Goal: Task Accomplishment & Management: Use online tool/utility

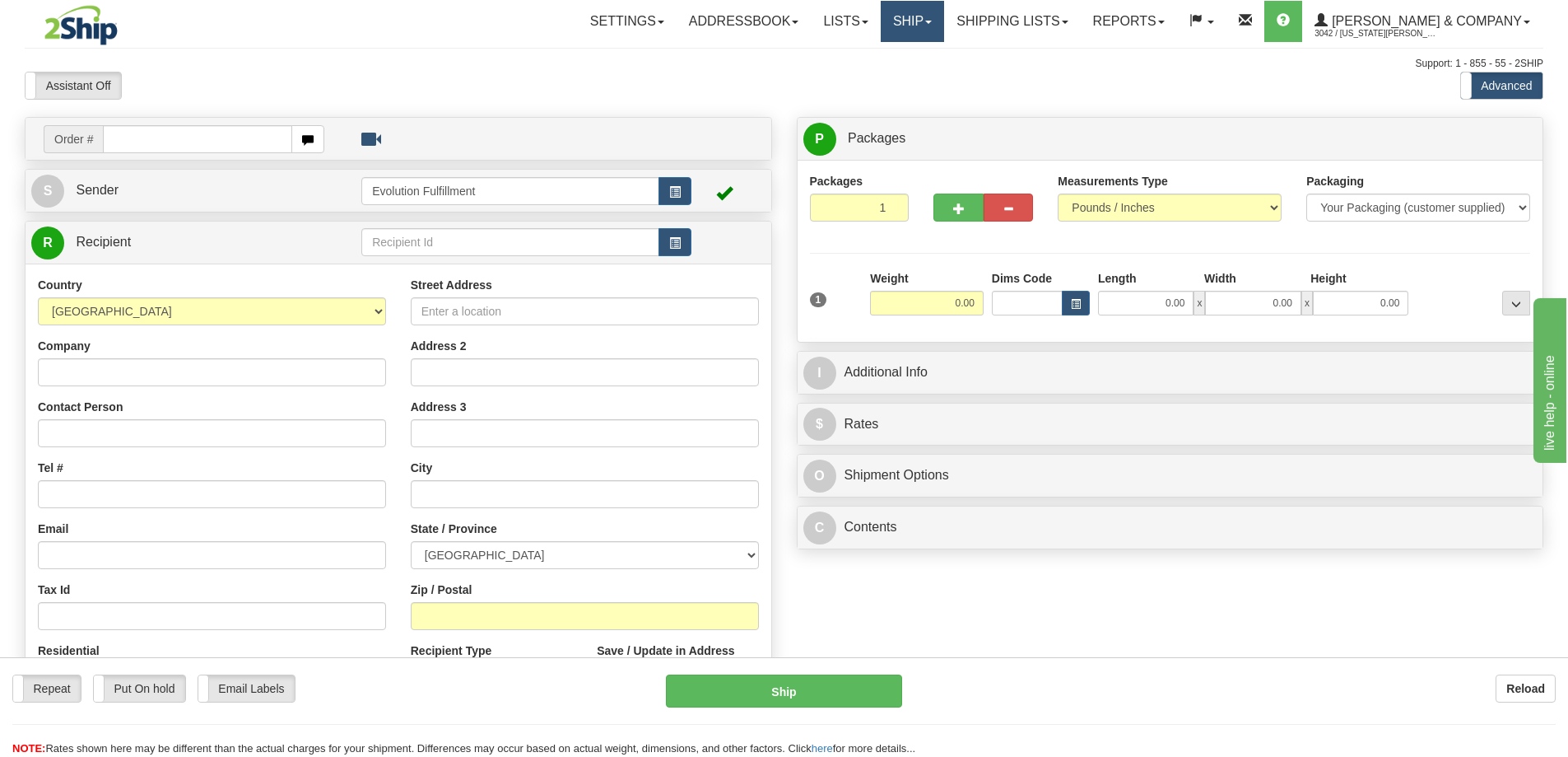
click at [945, 30] on link "Ship" at bounding box center [912, 22] width 63 height 42
click at [927, 77] on span "OnHold / Order Queue" at bounding box center [869, 78] width 116 height 14
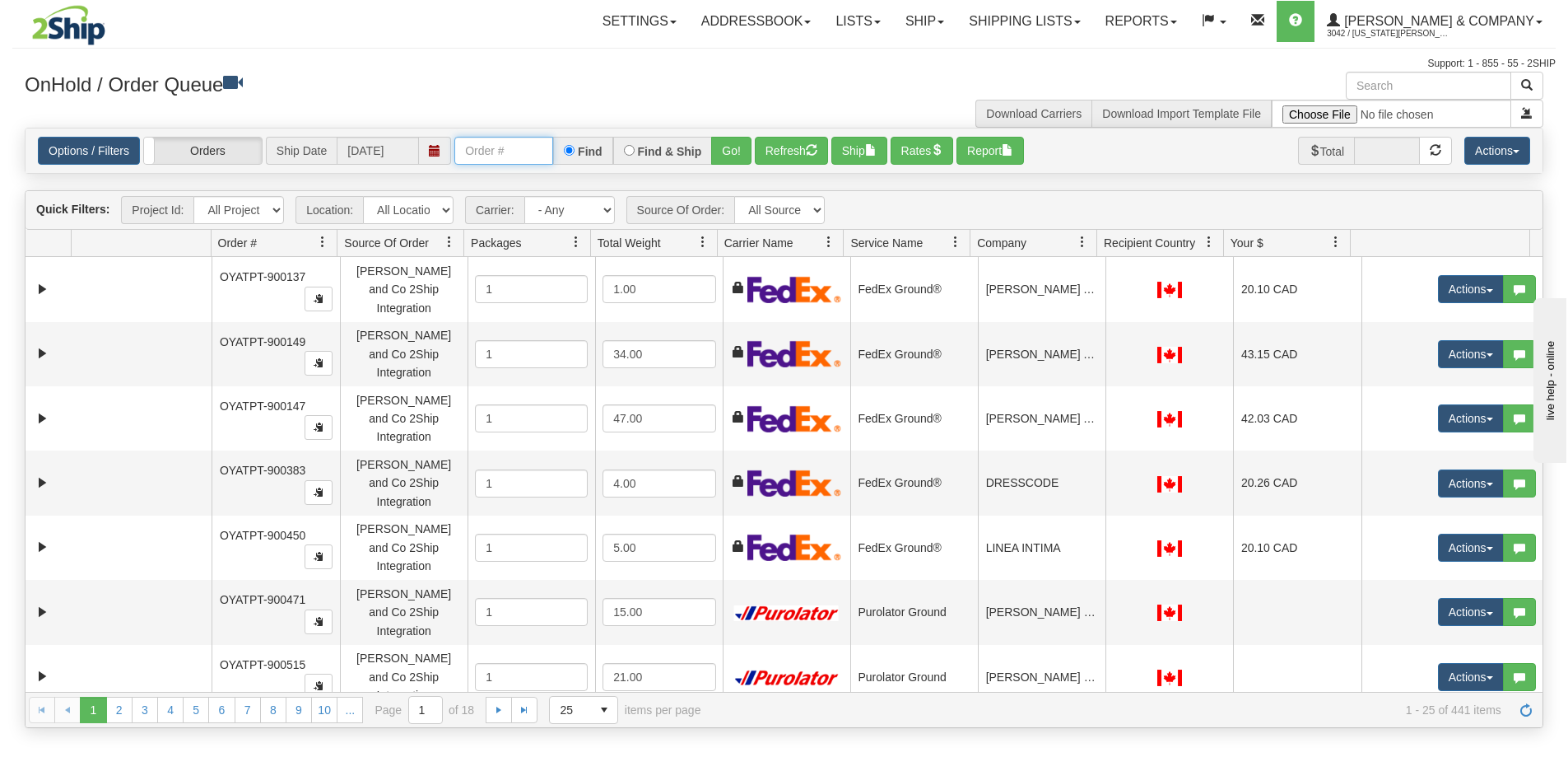
click at [495, 148] on input "text" at bounding box center [504, 150] width 99 height 28
type input "OYATPT-903109"
click at [727, 151] on button "Go!" at bounding box center [731, 150] width 41 height 28
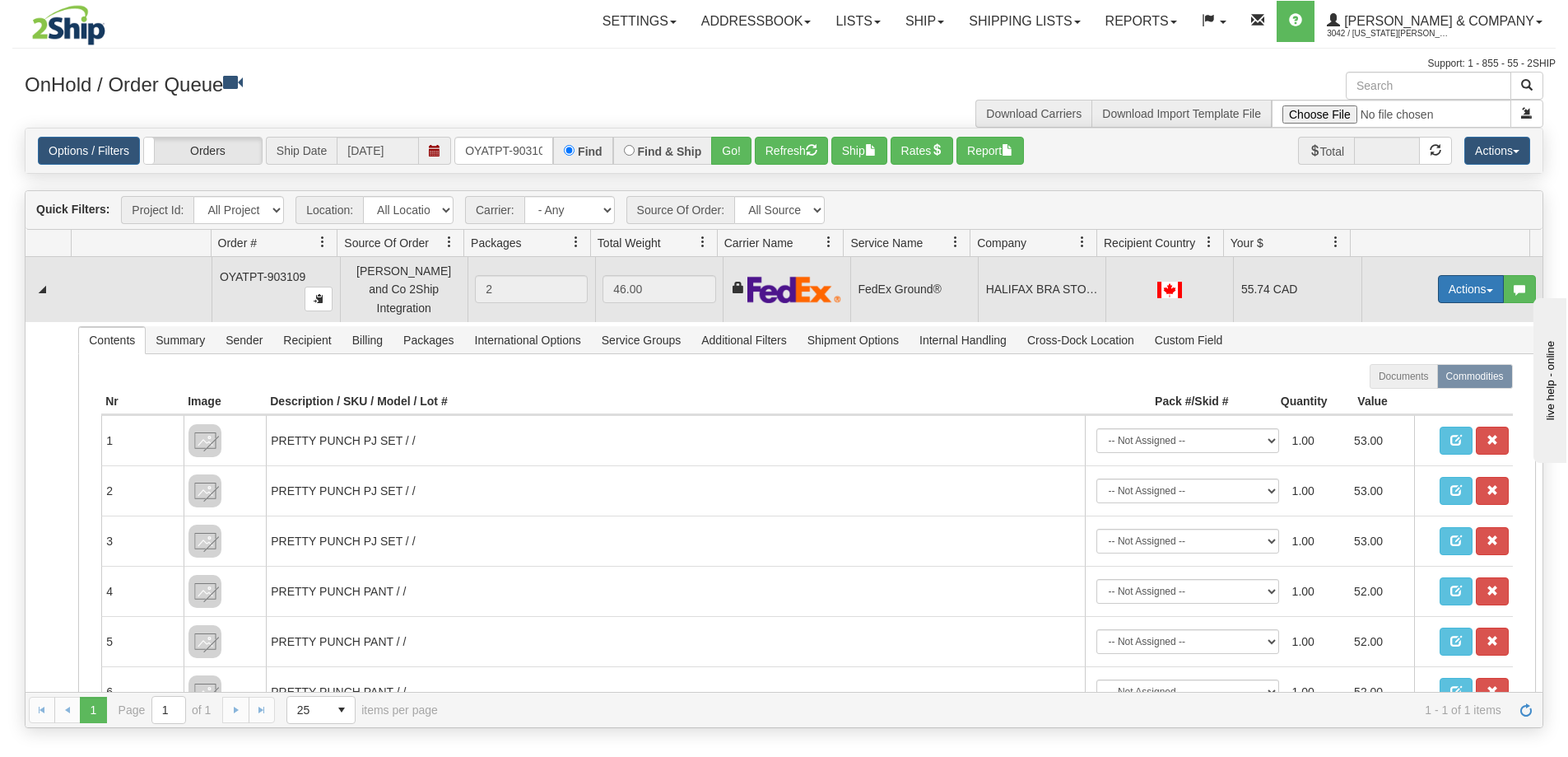
click at [1457, 282] on button "Actions" at bounding box center [1471, 289] width 66 height 28
click at [1409, 380] on link "Ship" at bounding box center [1437, 384] width 132 height 22
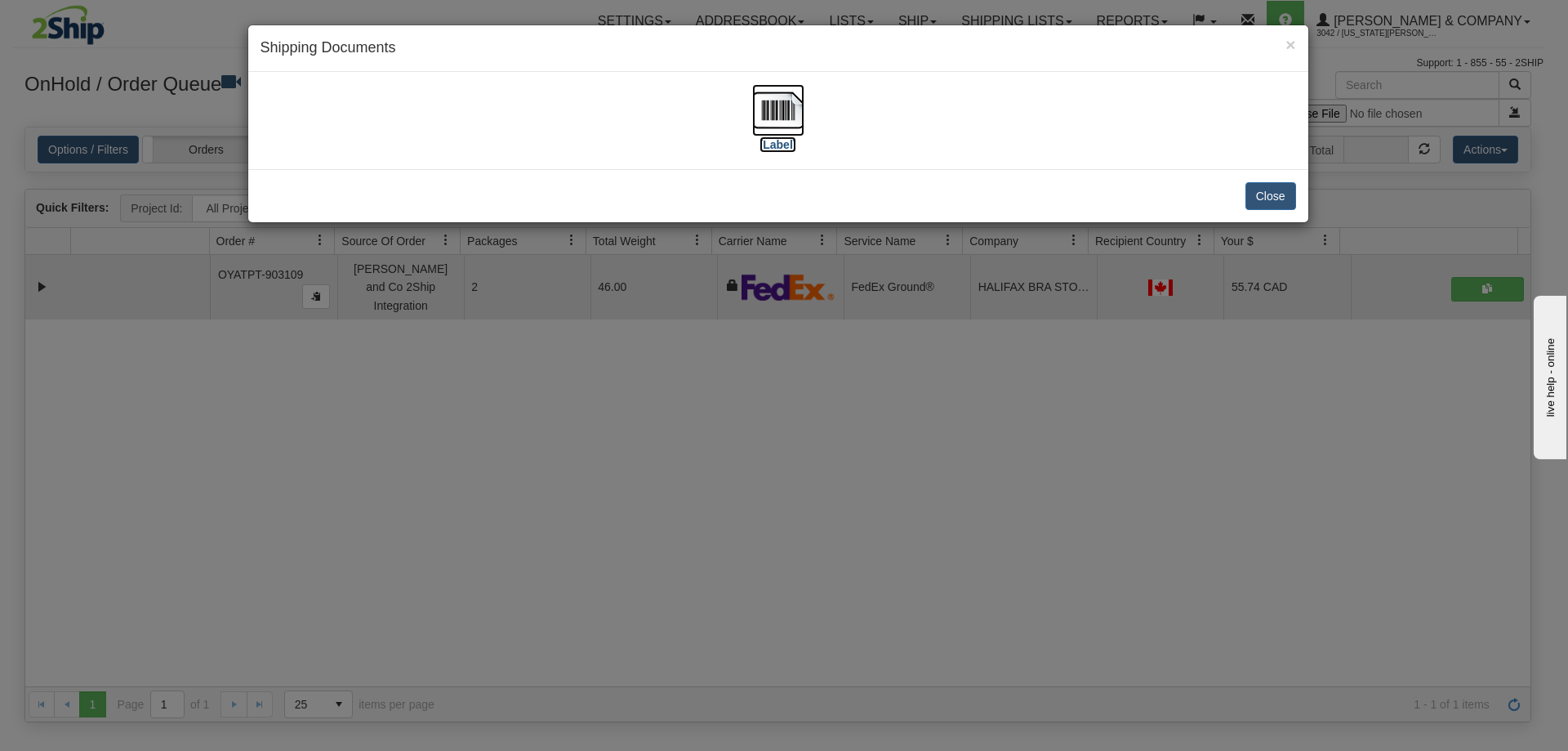
click at [779, 116] on img at bounding box center [778, 110] width 52 height 52
click at [1257, 198] on button "Close" at bounding box center [1271, 195] width 51 height 28
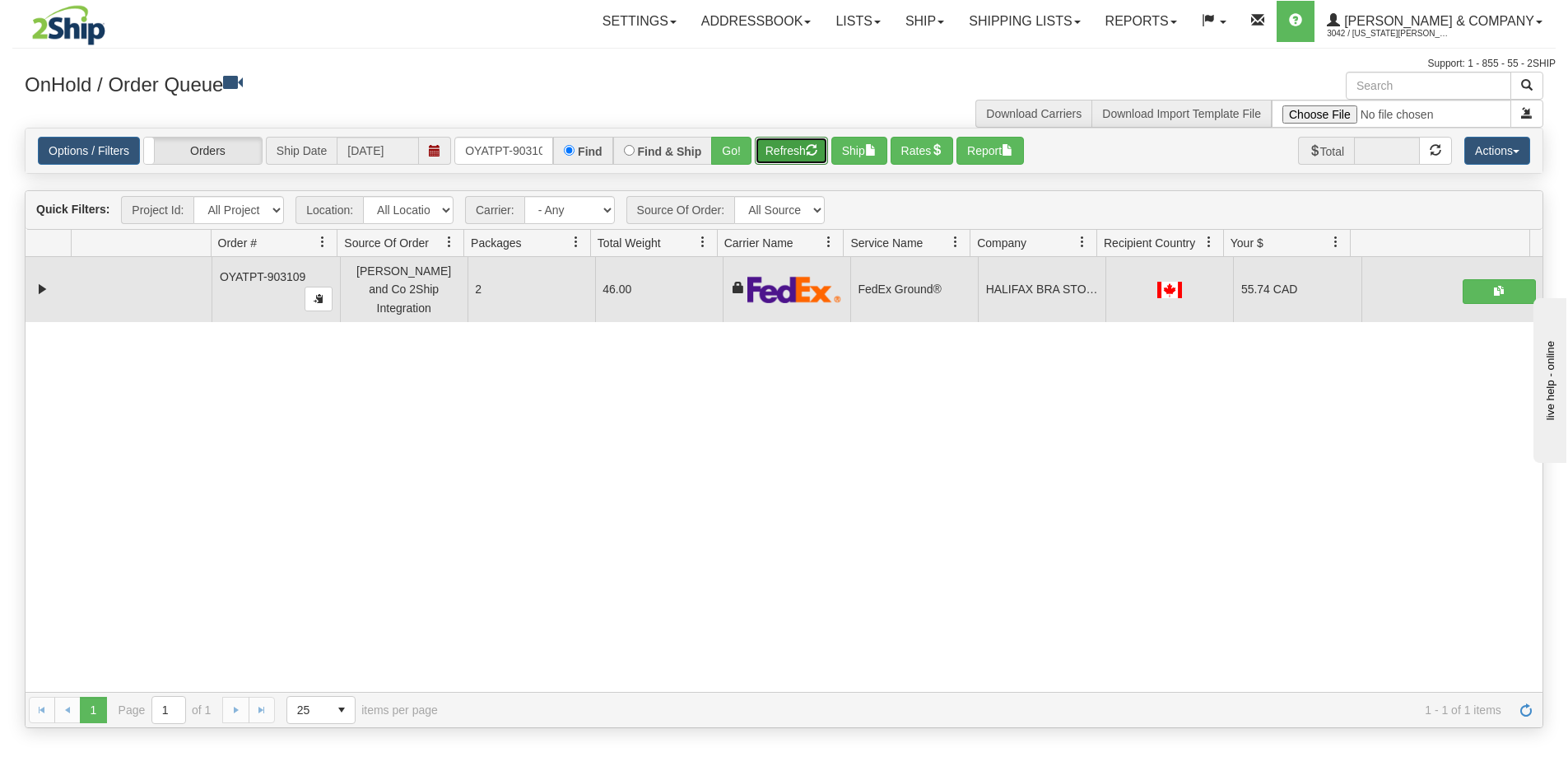
click at [788, 155] on button "Refresh" at bounding box center [791, 150] width 73 height 28
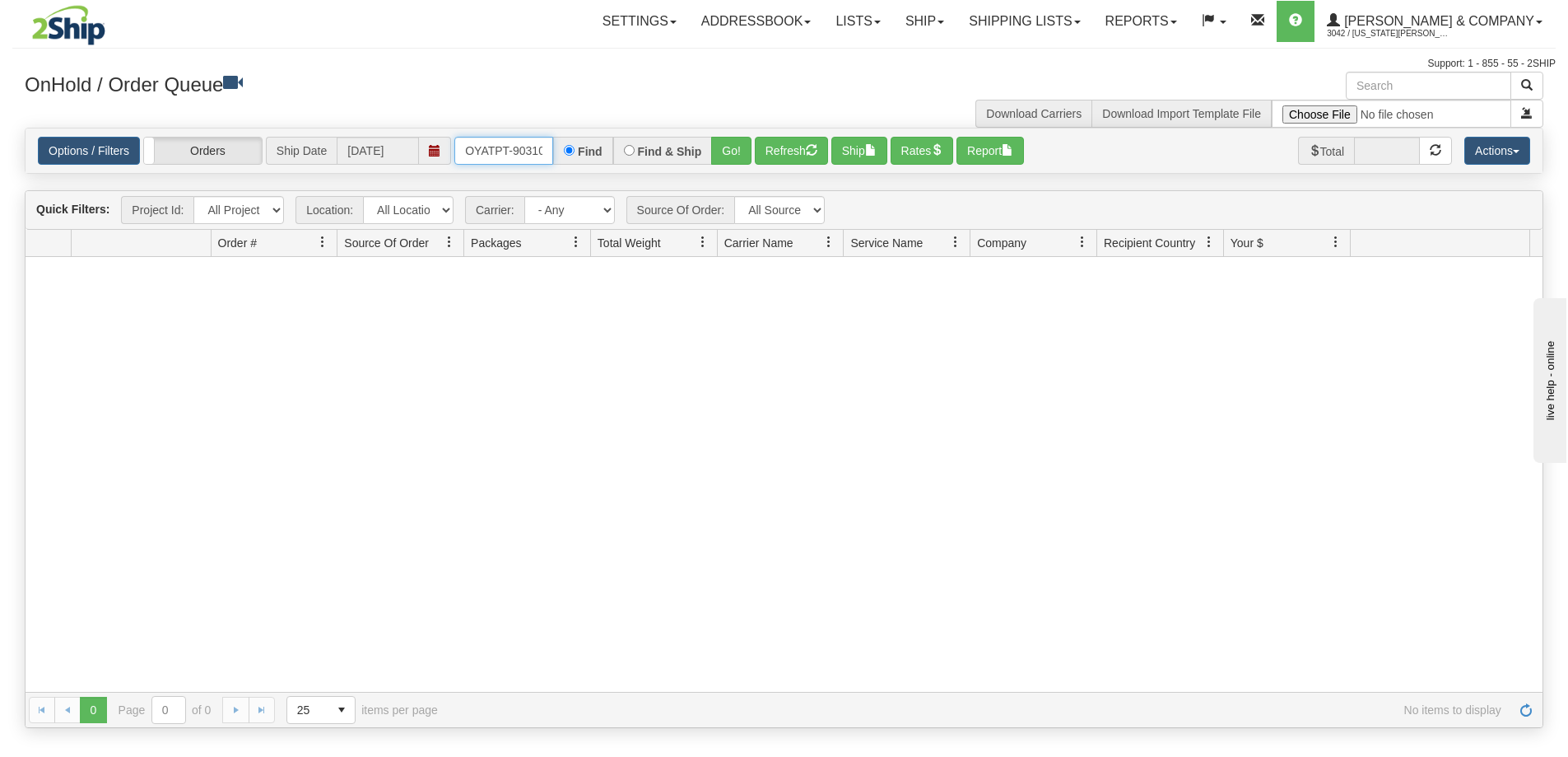
scroll to position [0, 9]
drag, startPoint x: 466, startPoint y: 146, endPoint x: 596, endPoint y: 152, distance: 130.1
click at [596, 152] on div "OYATPT-903109 Find Find & Ship Go!" at bounding box center [603, 150] width 297 height 28
type input "OYATPT-903131"
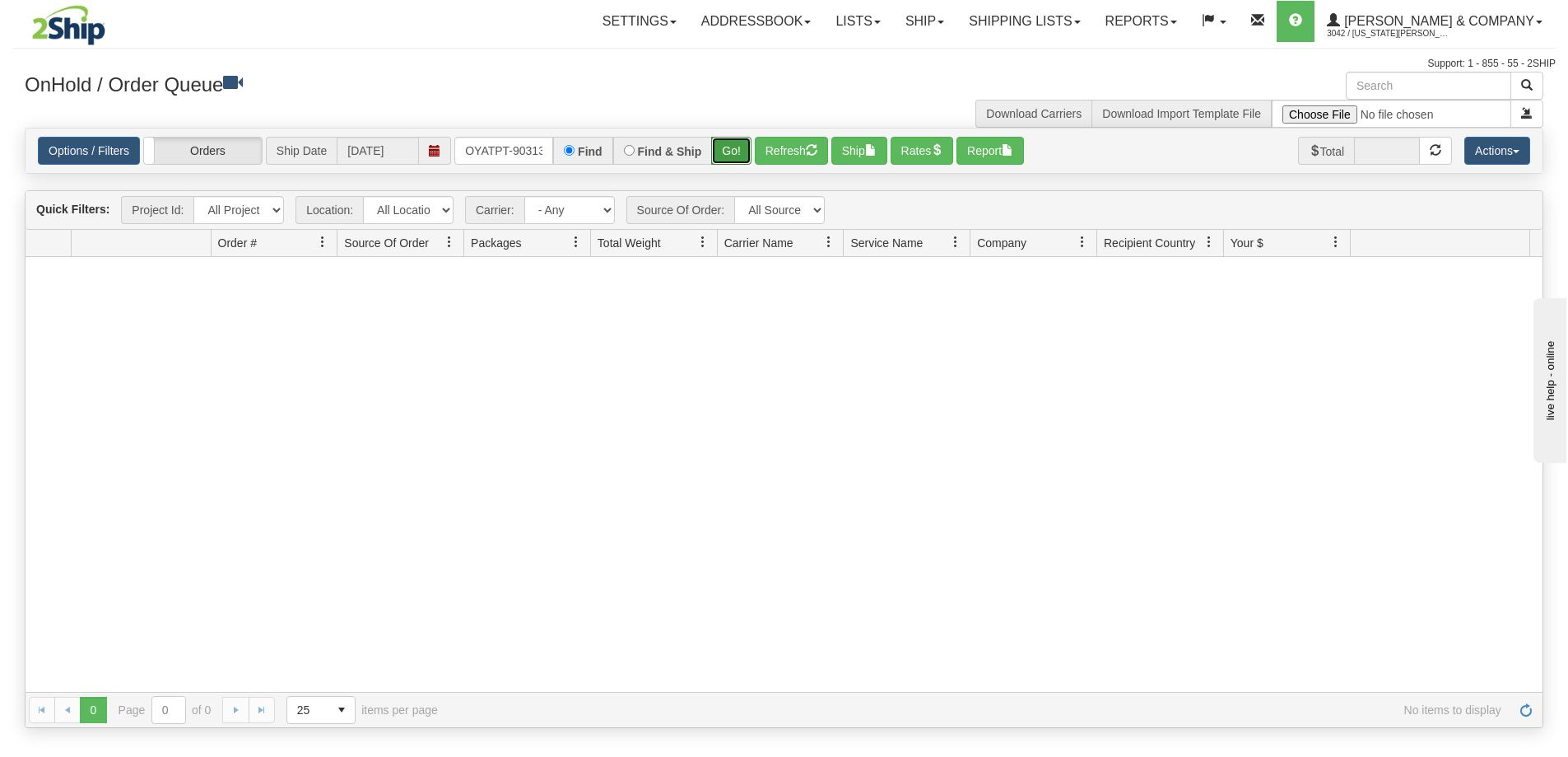
click at [730, 162] on button "Go!" at bounding box center [731, 150] width 41 height 28
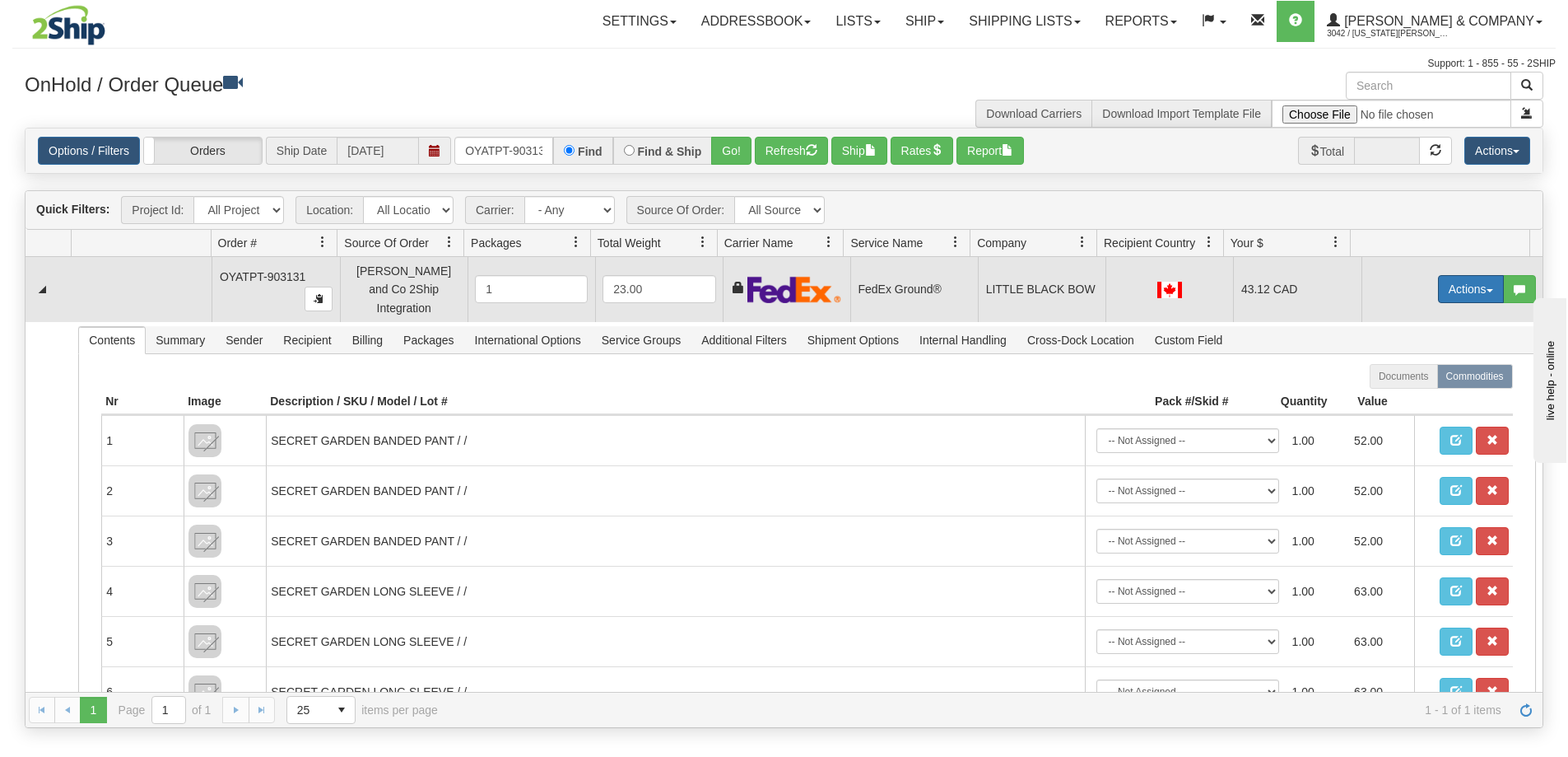
click at [1438, 283] on button "Actions" at bounding box center [1471, 289] width 66 height 28
click at [1407, 378] on link "Ship" at bounding box center [1437, 384] width 132 height 22
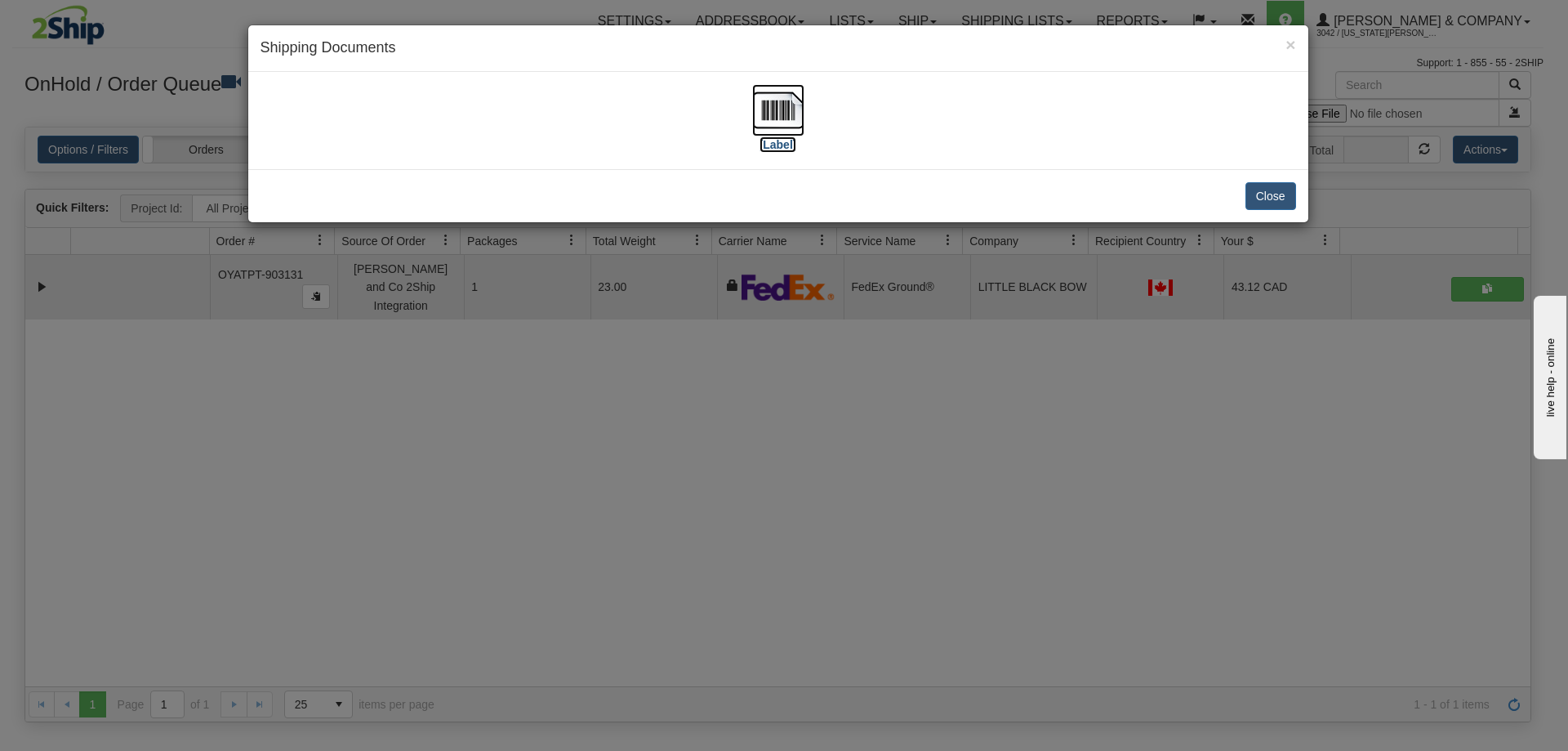
click at [781, 107] on img at bounding box center [778, 110] width 52 height 52
click at [1013, 406] on div "× Shipping Documents [Label] Close" at bounding box center [784, 375] width 1568 height 751
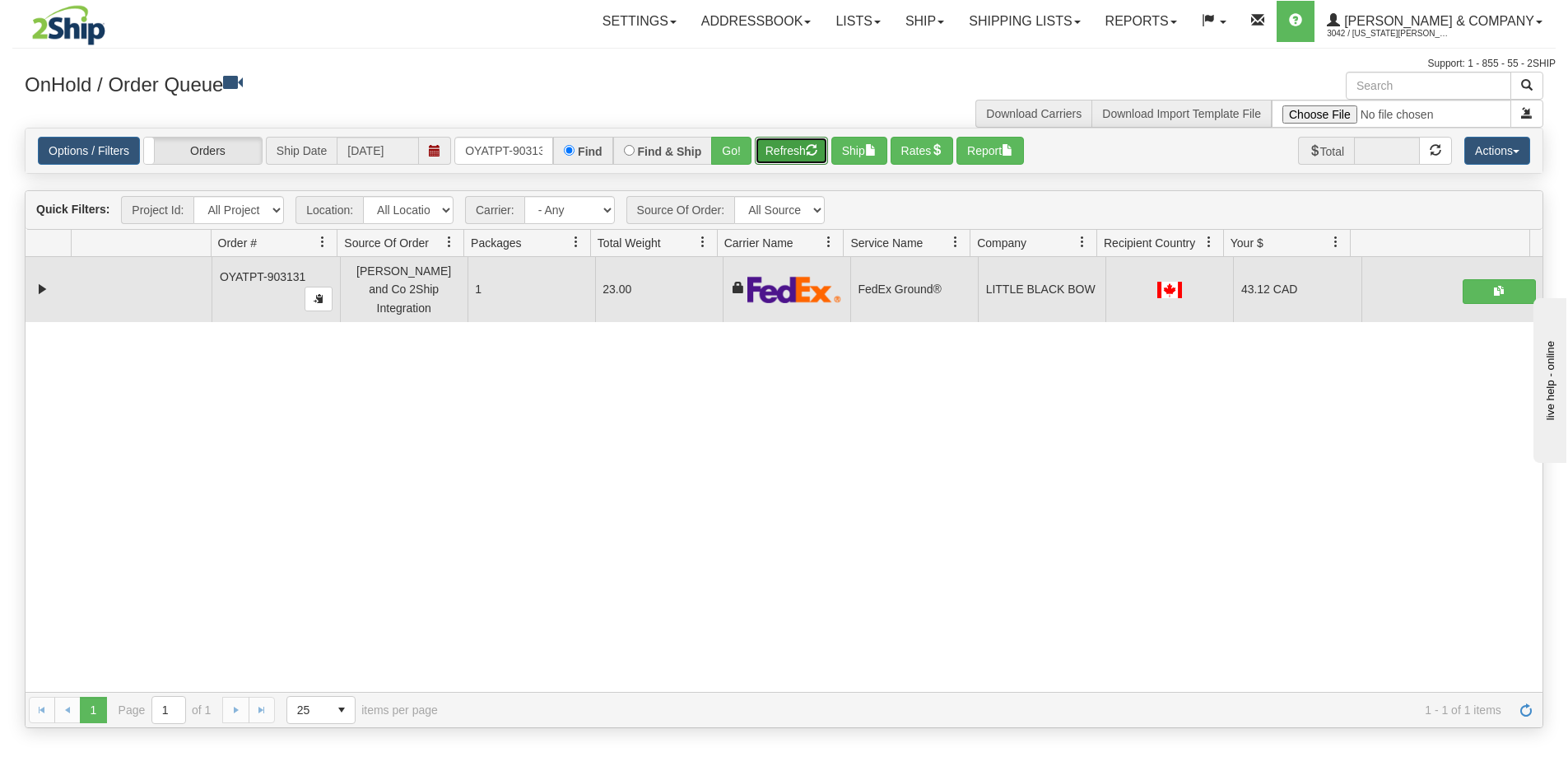
click at [798, 157] on button "Refresh" at bounding box center [791, 150] width 73 height 28
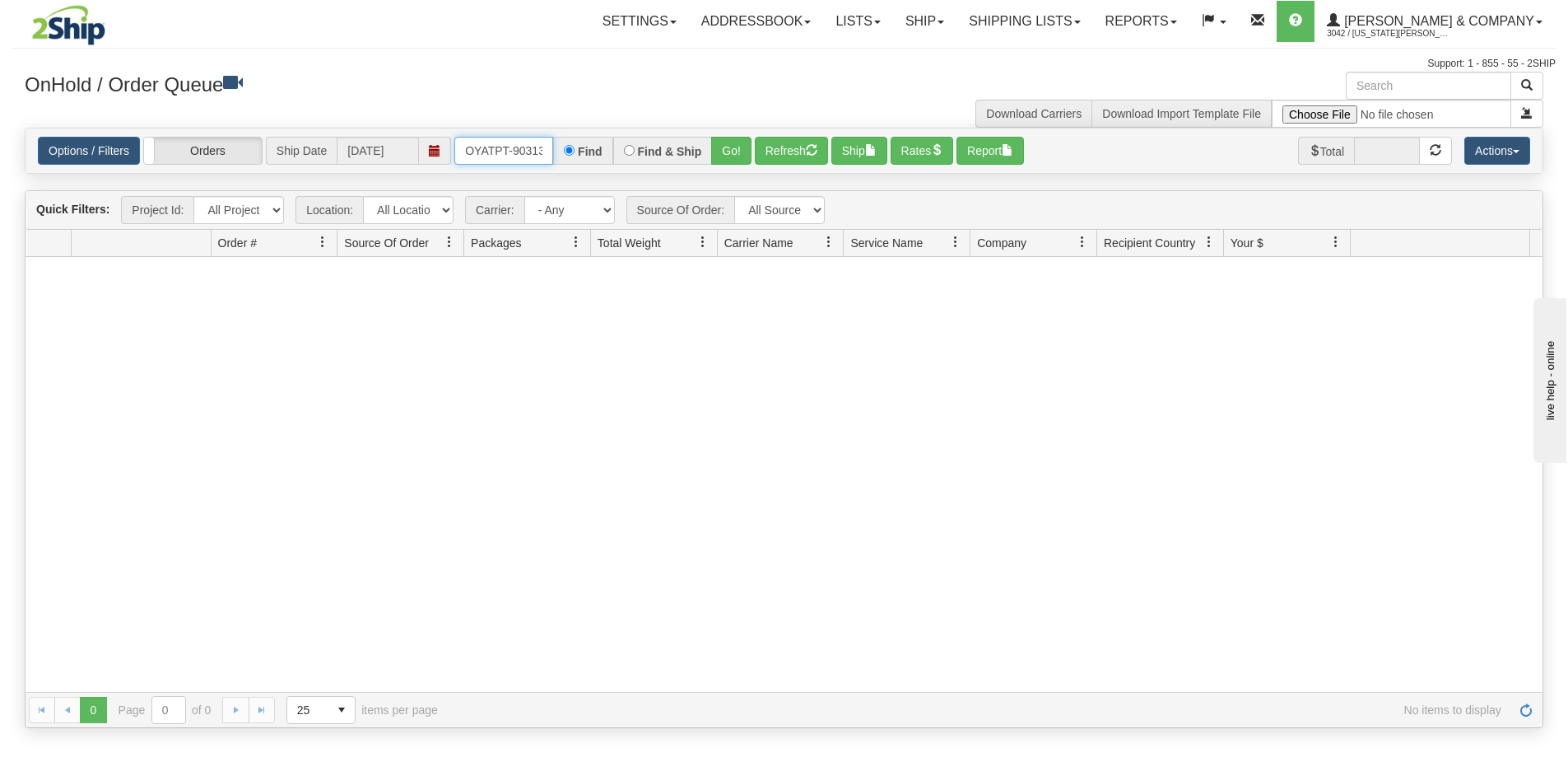
scroll to position [0, 9]
drag, startPoint x: 462, startPoint y: 153, endPoint x: 638, endPoint y: 165, distance: 176.4
click at [638, 165] on div "Options / Filters Group Shipments Orders Ship Date 08/19/2025 OYATPT-903131 Fin…" at bounding box center [784, 150] width 1517 height 44
click at [509, 147] on input "text" at bounding box center [504, 150] width 99 height 28
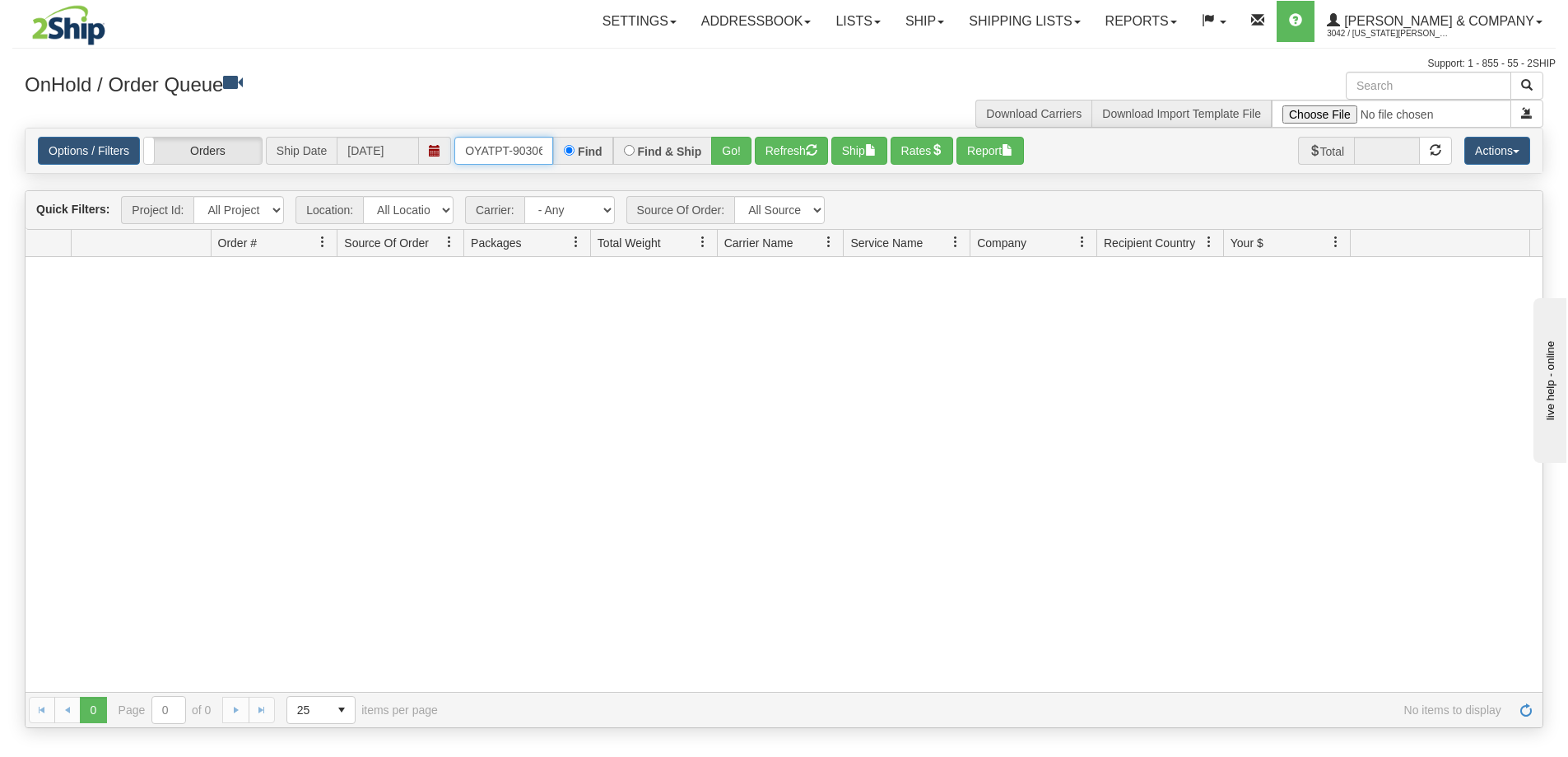
type input "OYATPT-903068"
click at [726, 155] on button "Go!" at bounding box center [731, 150] width 41 height 28
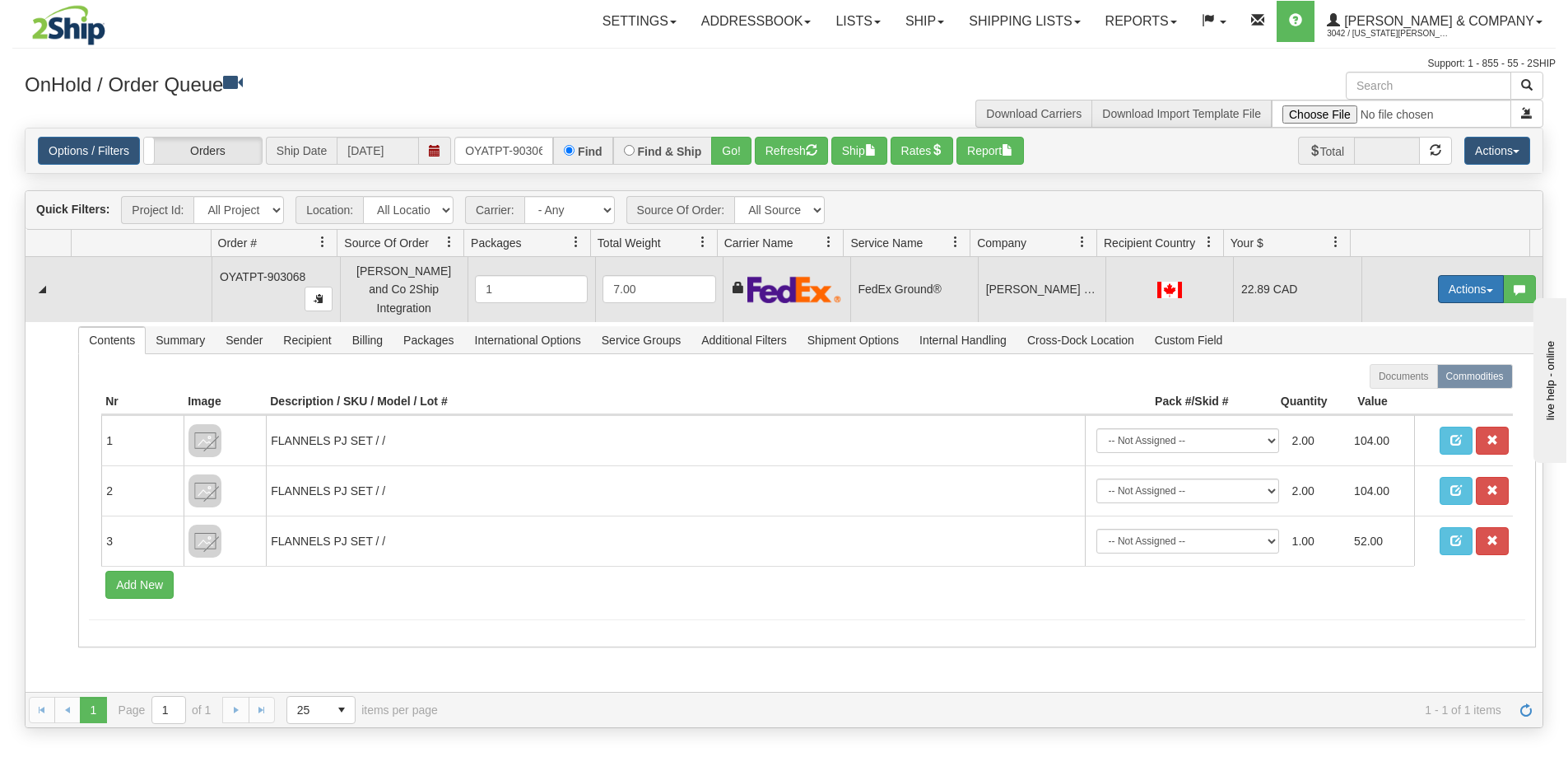
click at [1455, 287] on button "Actions" at bounding box center [1471, 289] width 66 height 28
click at [1404, 378] on span "Ship" at bounding box center [1406, 384] width 34 height 14
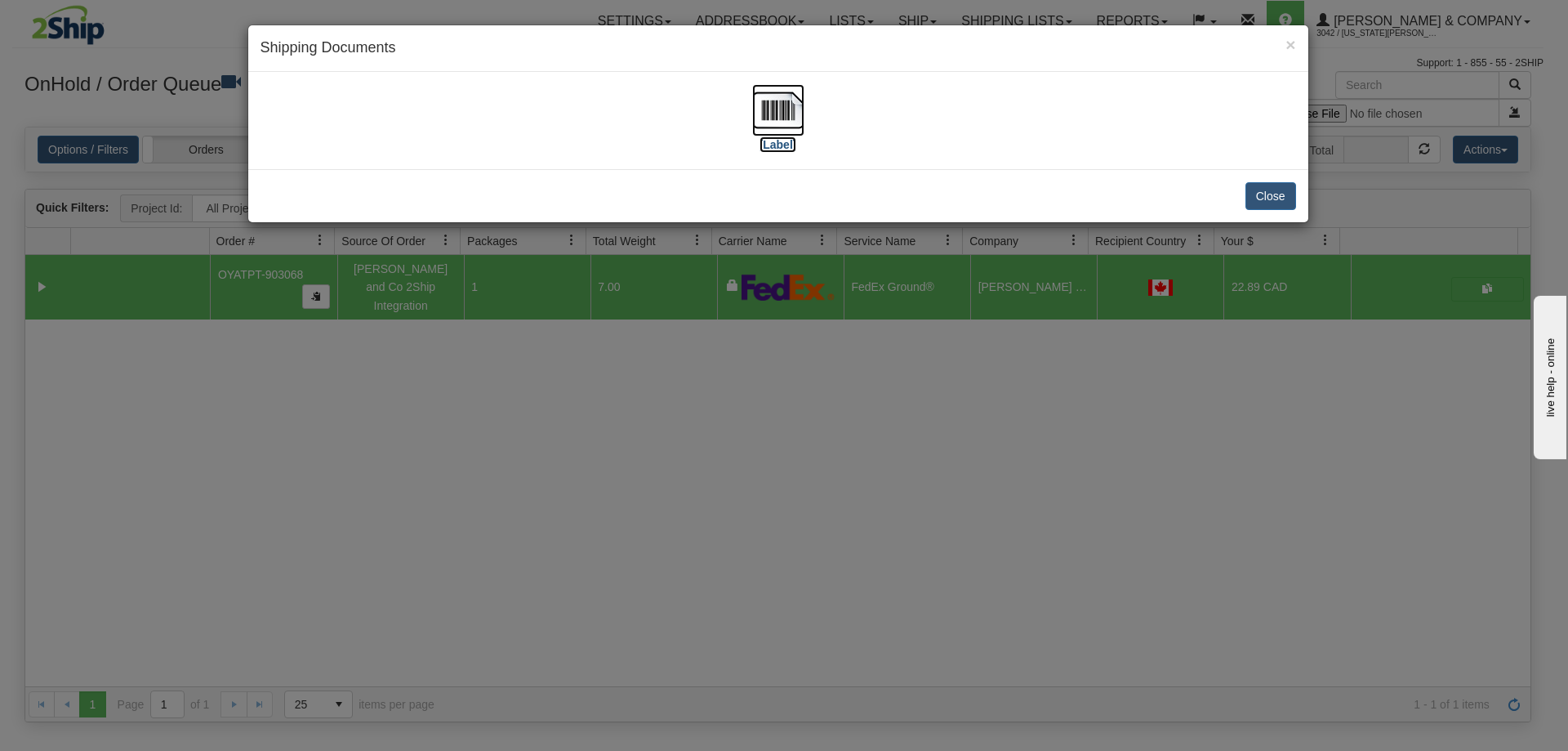
click at [786, 120] on img at bounding box center [778, 110] width 52 height 52
click at [1267, 194] on button "Close" at bounding box center [1271, 195] width 51 height 28
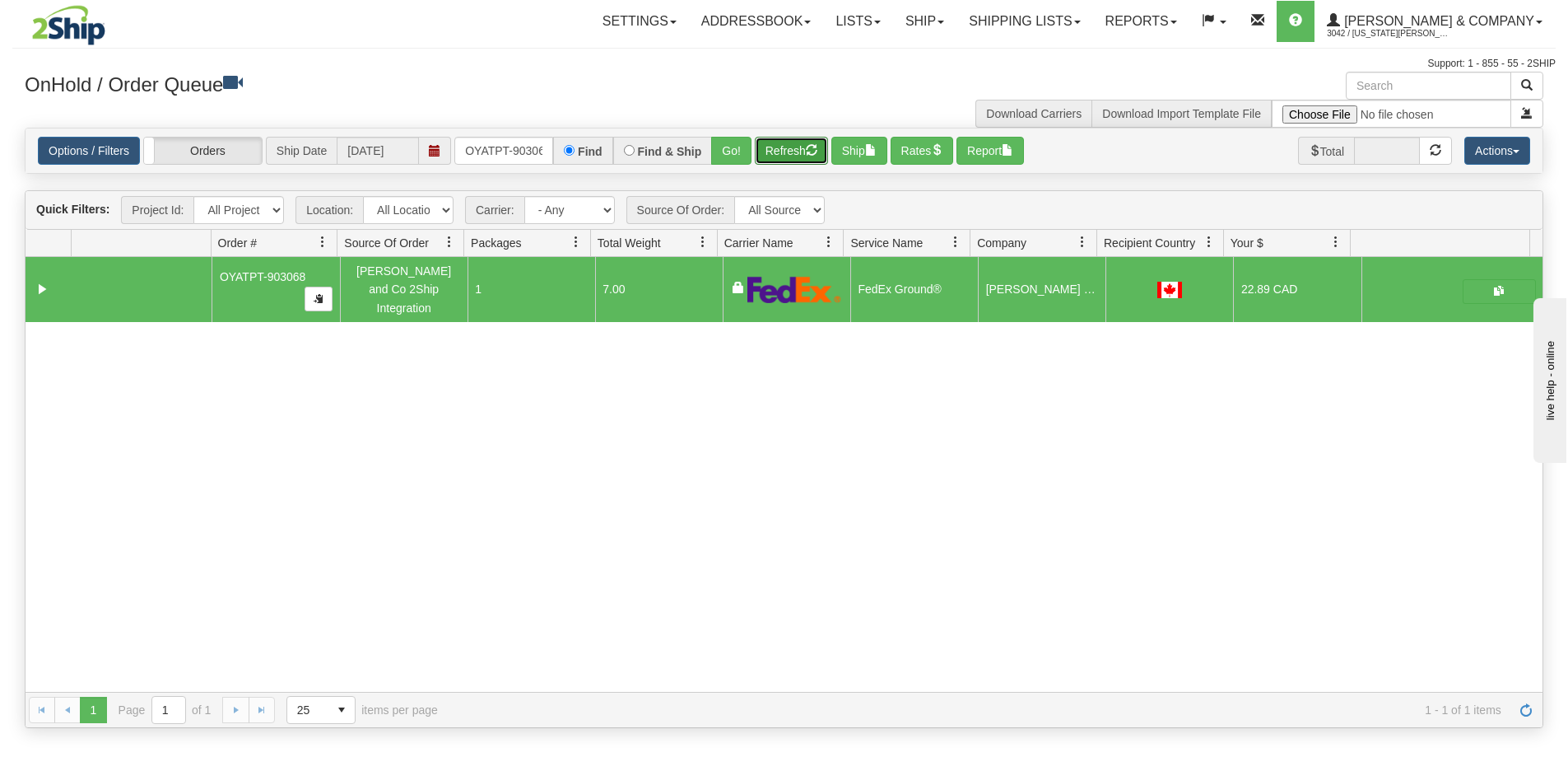
click at [798, 155] on button "Refresh" at bounding box center [791, 150] width 73 height 28
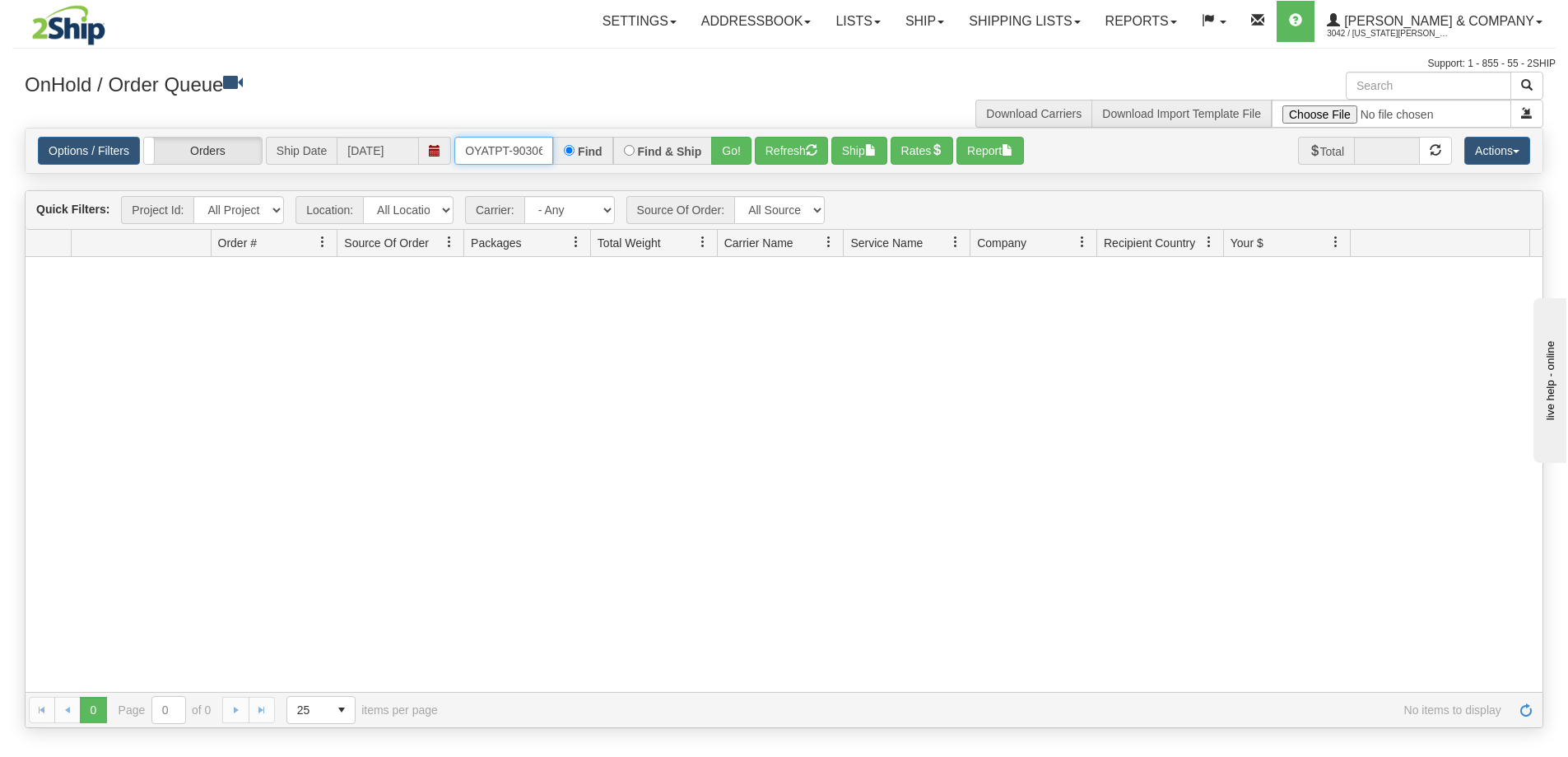
scroll to position [0, 9]
drag, startPoint x: 459, startPoint y: 149, endPoint x: 606, endPoint y: 162, distance: 147.6
click at [606, 162] on div "OYATPT-903068 Find Find & Ship Go!" at bounding box center [603, 150] width 297 height 28
type input "OYATPT-903096"
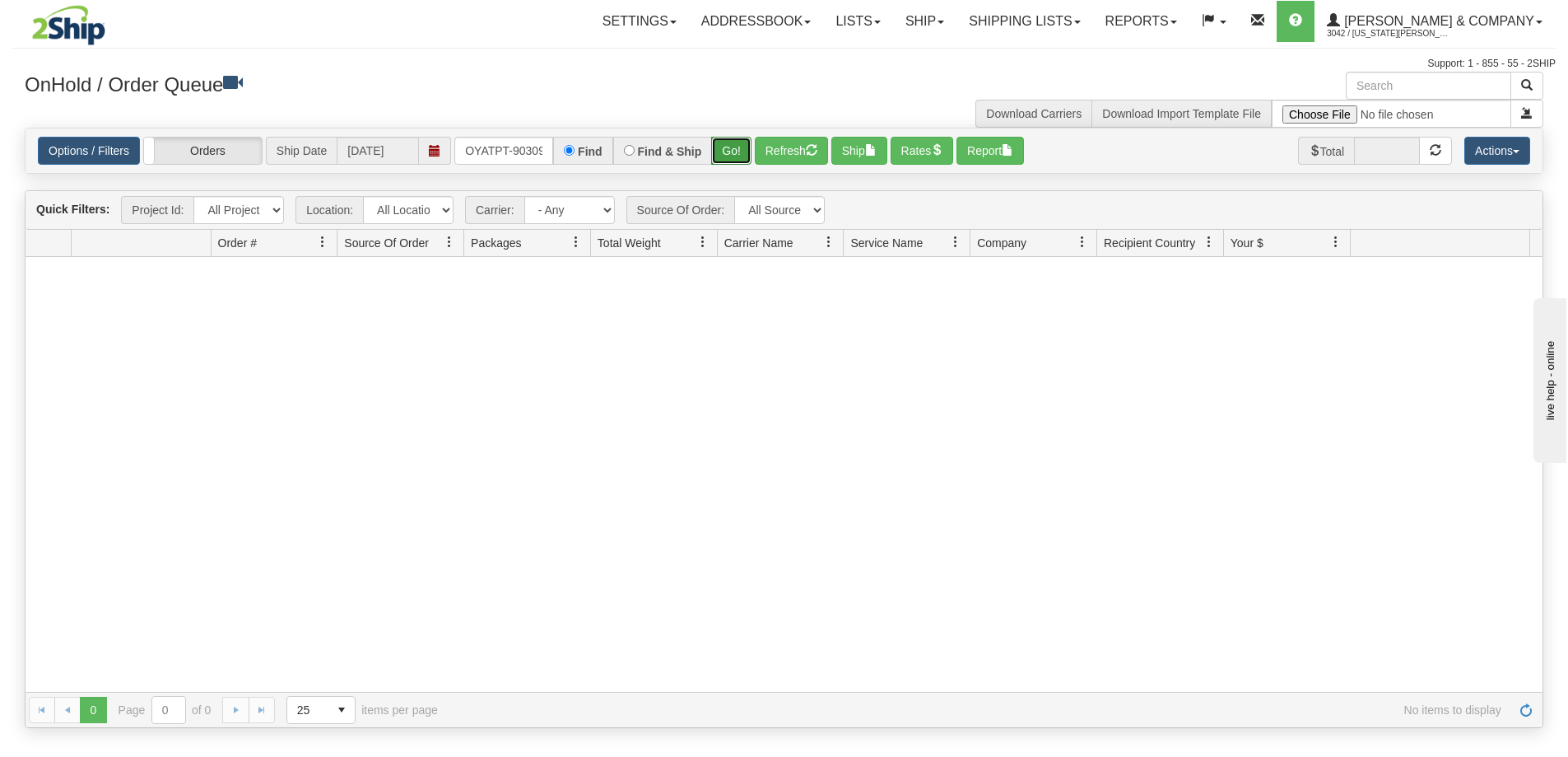
click at [732, 151] on button "Go!" at bounding box center [731, 150] width 41 height 28
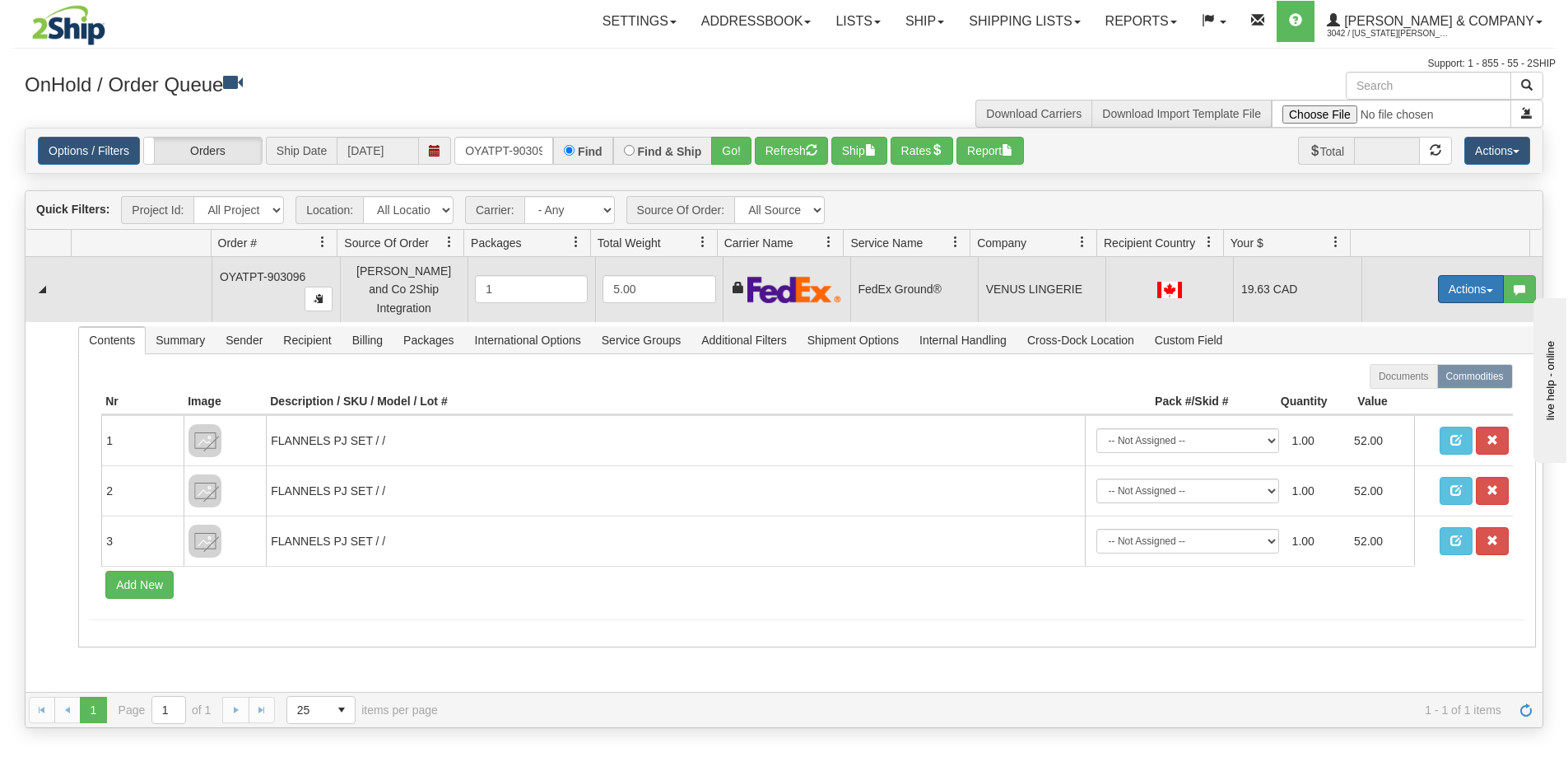
click at [1461, 278] on button "Actions" at bounding box center [1471, 289] width 66 height 28
click at [1402, 380] on span "Ship" at bounding box center [1406, 384] width 34 height 14
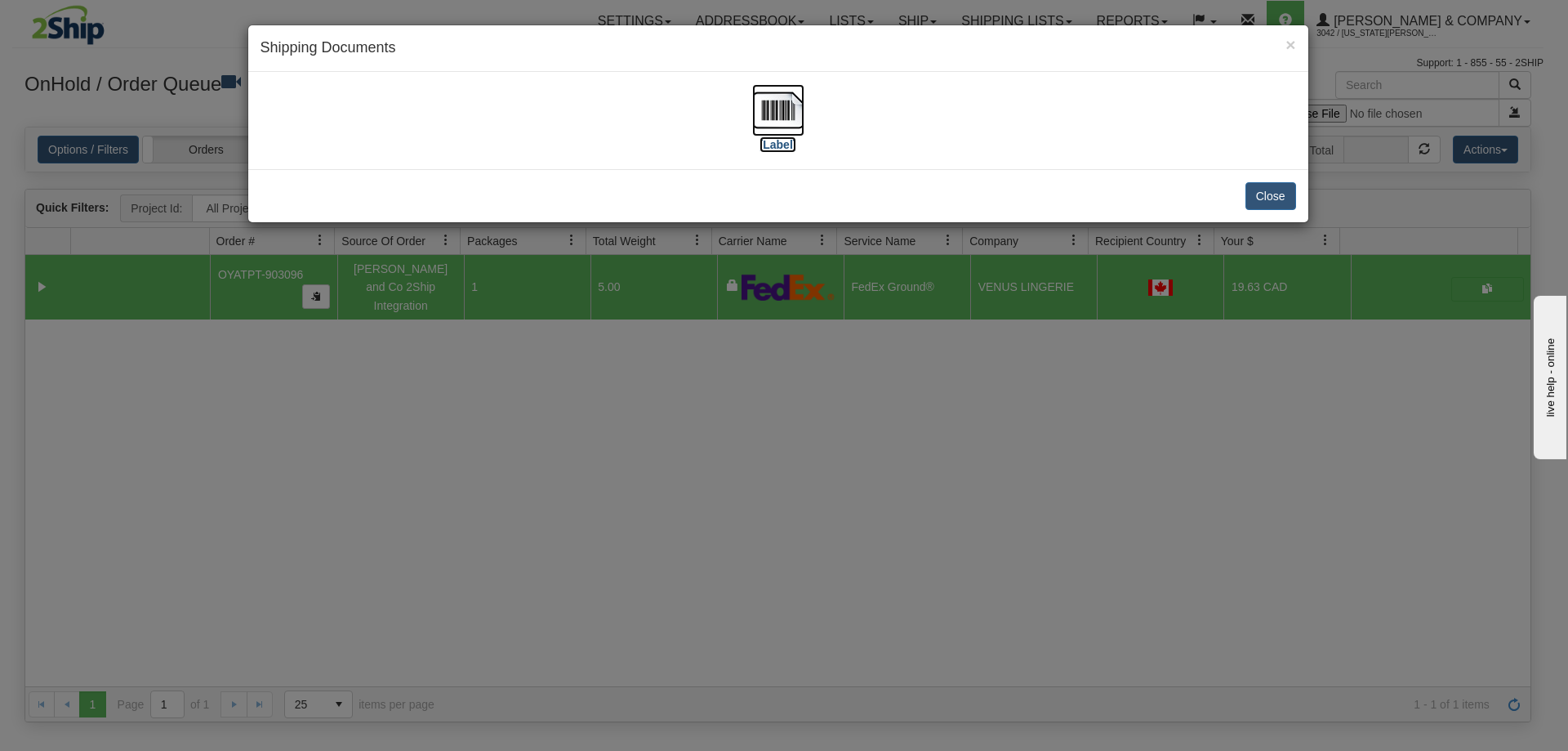
click at [791, 121] on img at bounding box center [778, 110] width 52 height 52
click at [1265, 196] on button "Close" at bounding box center [1271, 195] width 51 height 28
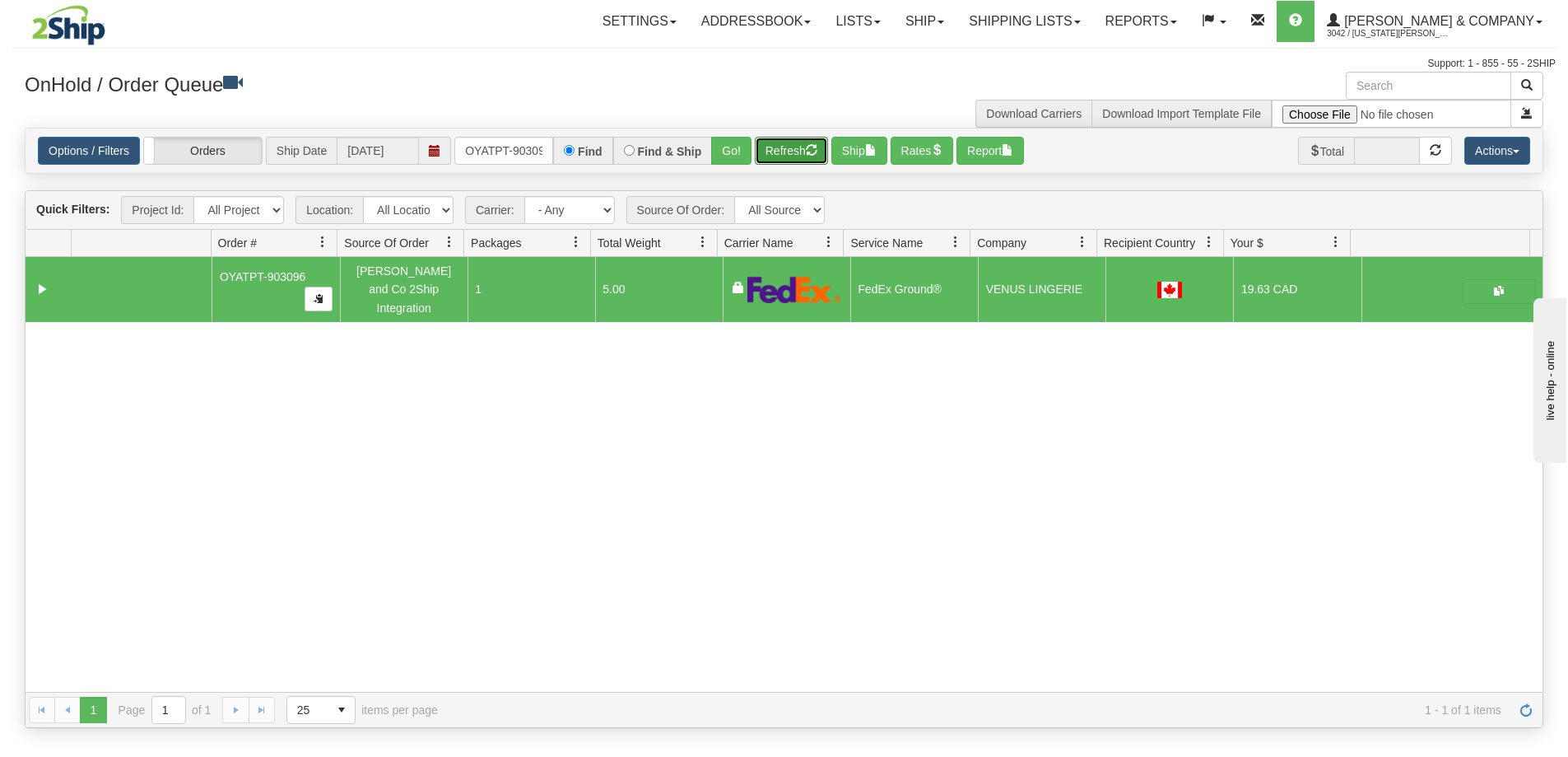
click at [786, 154] on button "Refresh" at bounding box center [791, 150] width 73 height 28
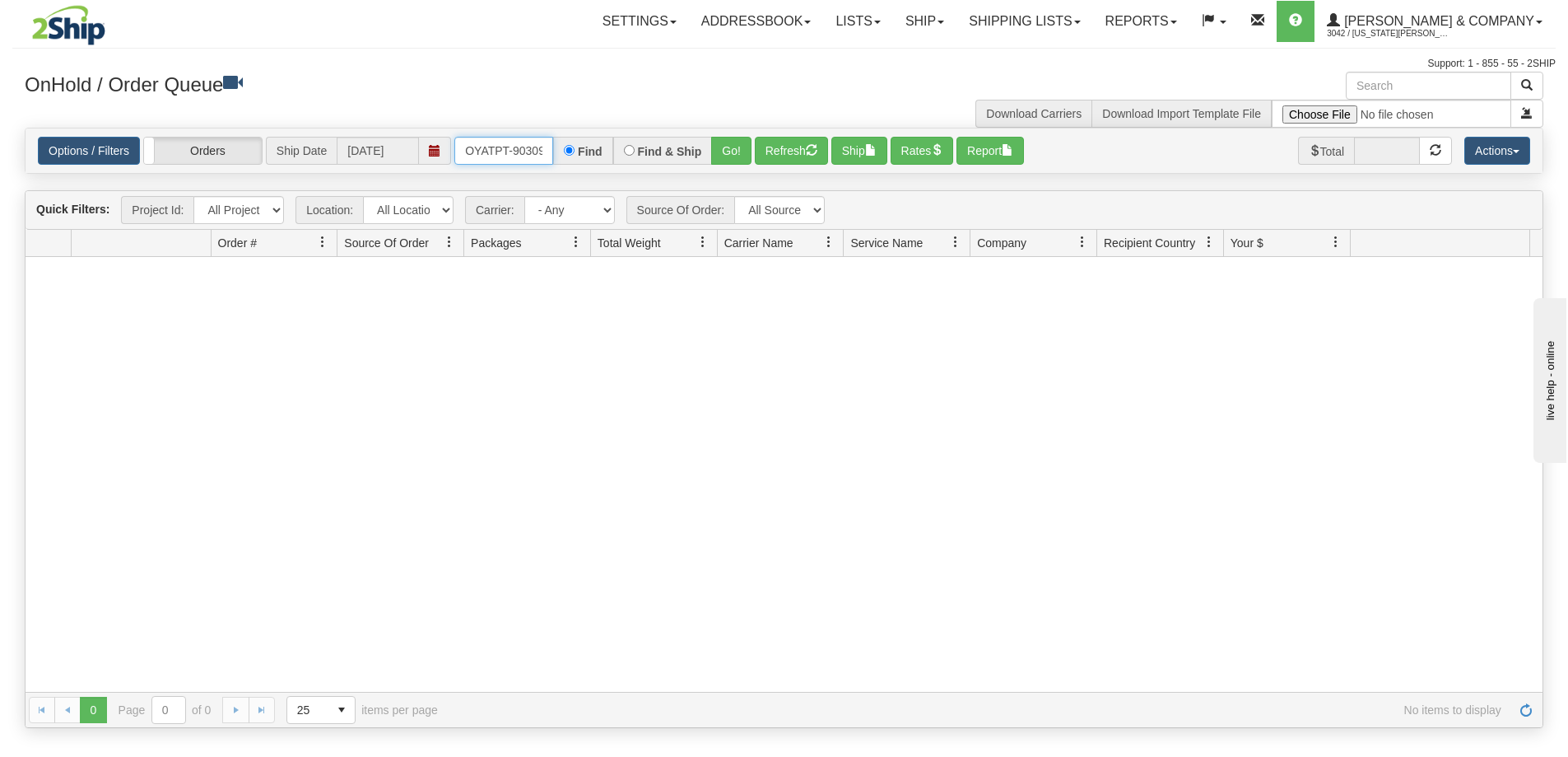
scroll to position [0, 9]
drag, startPoint x: 461, startPoint y: 145, endPoint x: 576, endPoint y: 150, distance: 115.1
click at [576, 150] on div "OYATPT-903096 Find Find & Ship Go!" at bounding box center [603, 150] width 297 height 28
type input "OYATPT-902959"
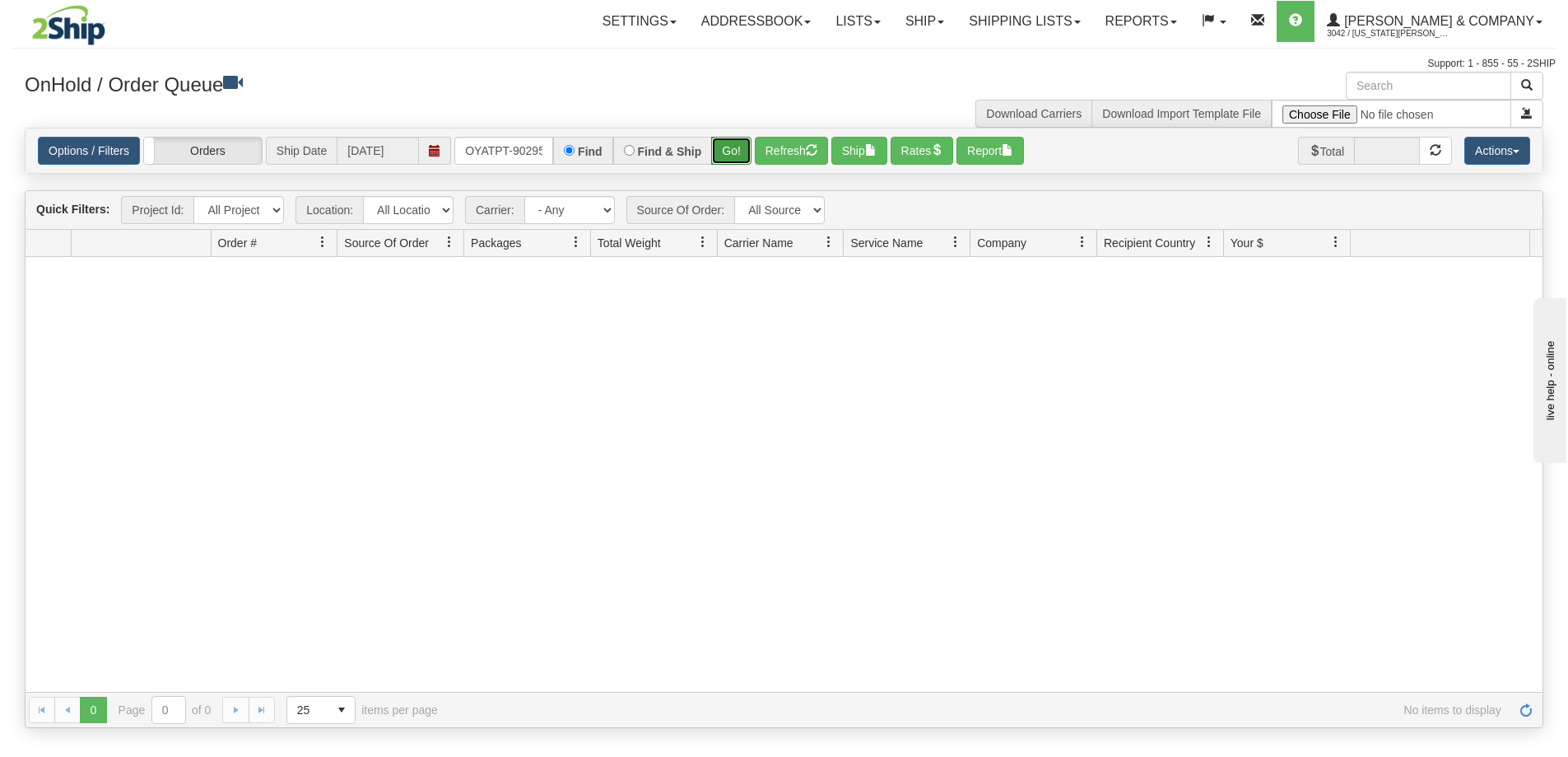
click at [737, 146] on button "Go!" at bounding box center [731, 150] width 41 height 28
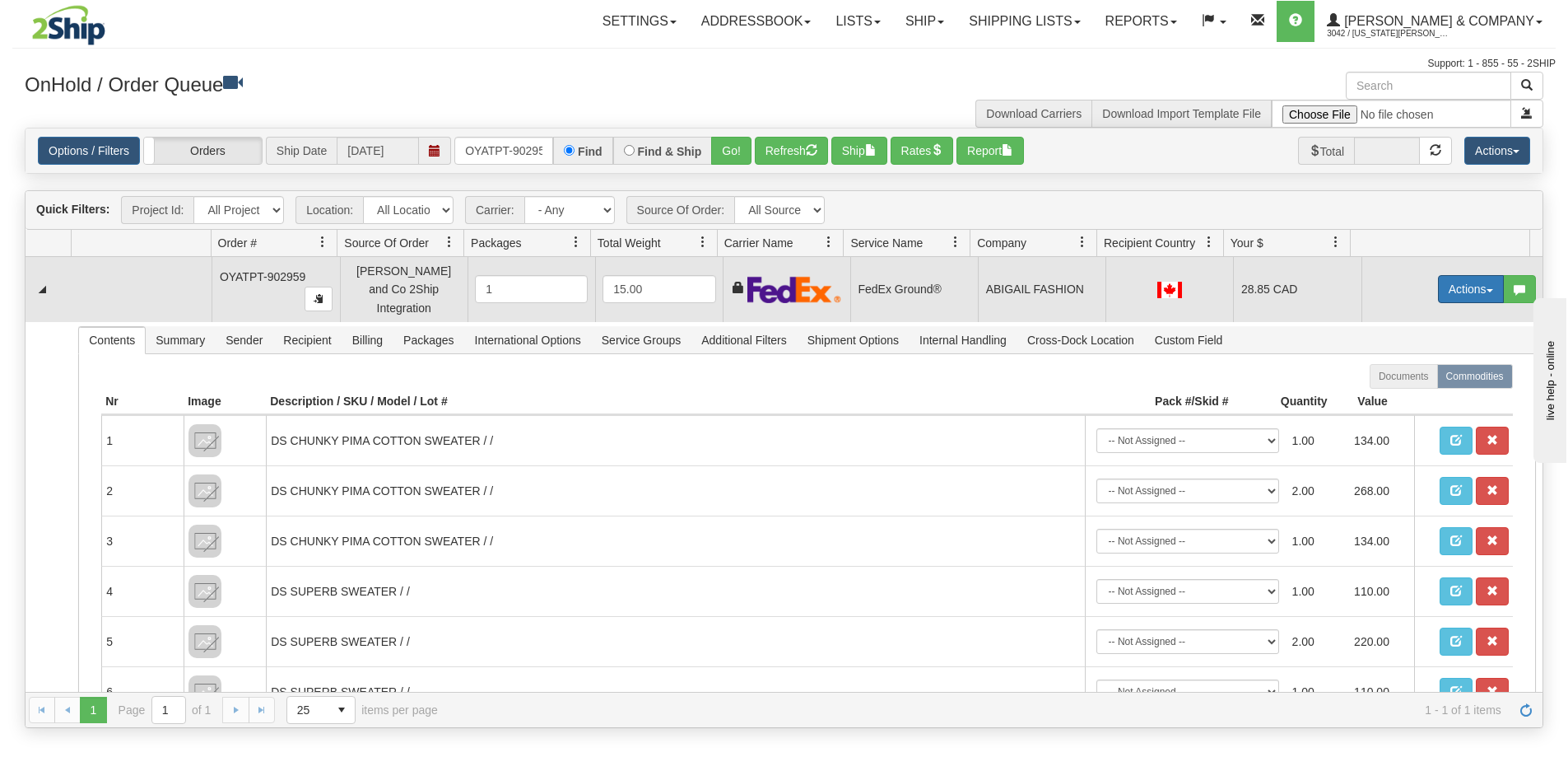
click at [1445, 282] on button "Actions" at bounding box center [1471, 289] width 66 height 28
click at [1402, 378] on span "Ship" at bounding box center [1406, 384] width 34 height 14
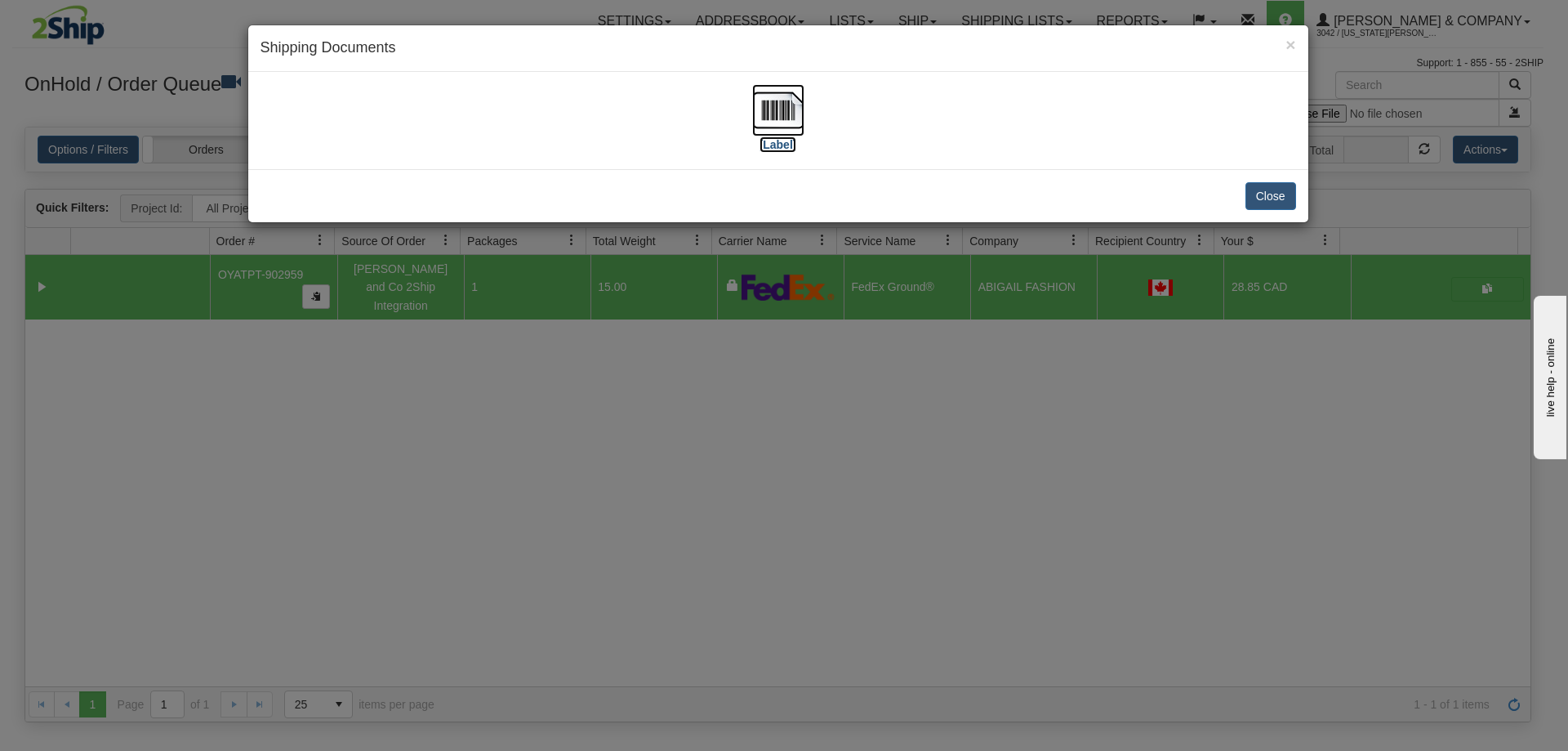
click at [768, 107] on img at bounding box center [778, 110] width 52 height 52
click at [1005, 370] on div "× Shipping Documents [Label] Close" at bounding box center [784, 375] width 1568 height 751
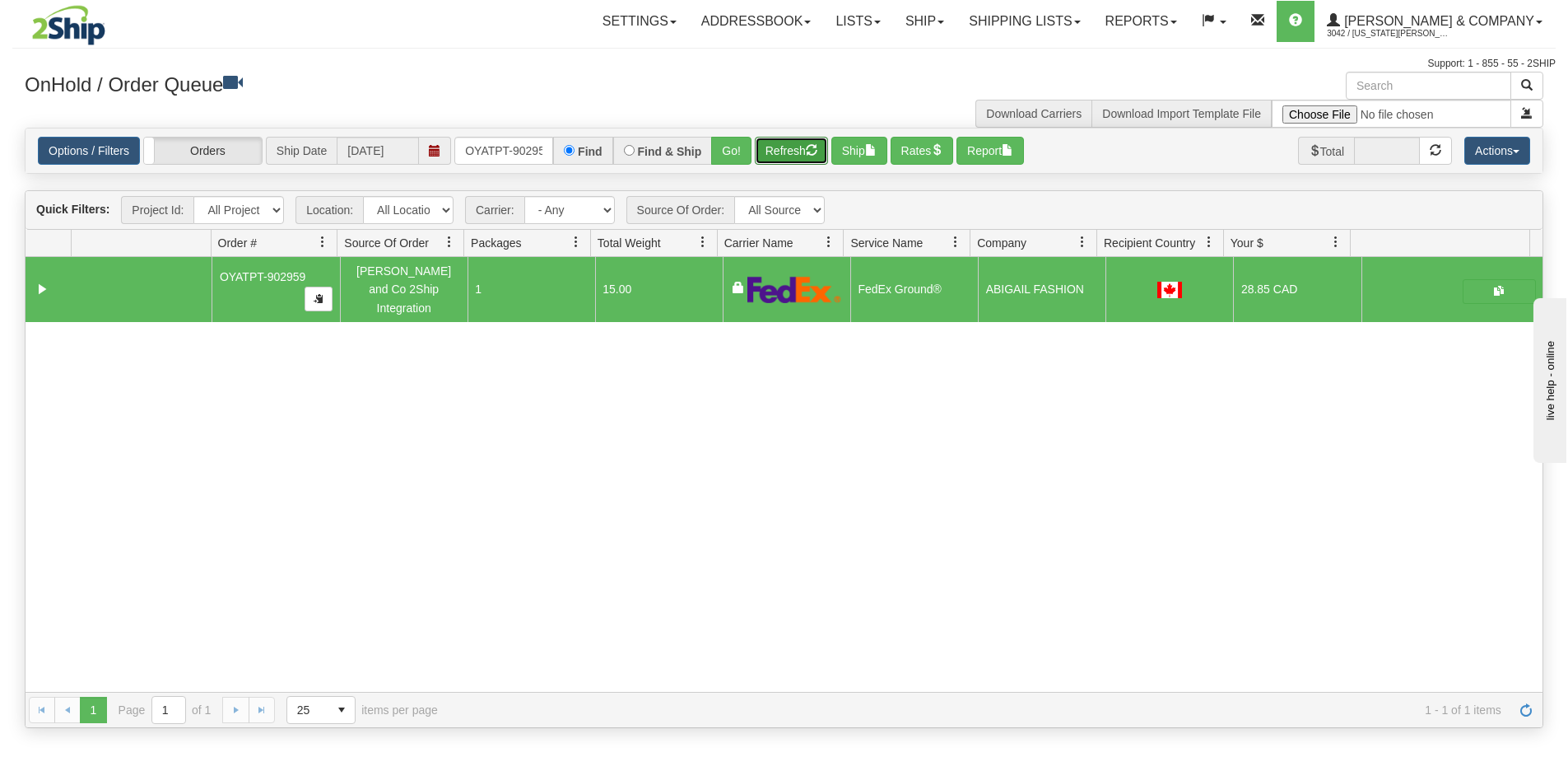
click at [792, 154] on button "Refresh" at bounding box center [791, 150] width 73 height 28
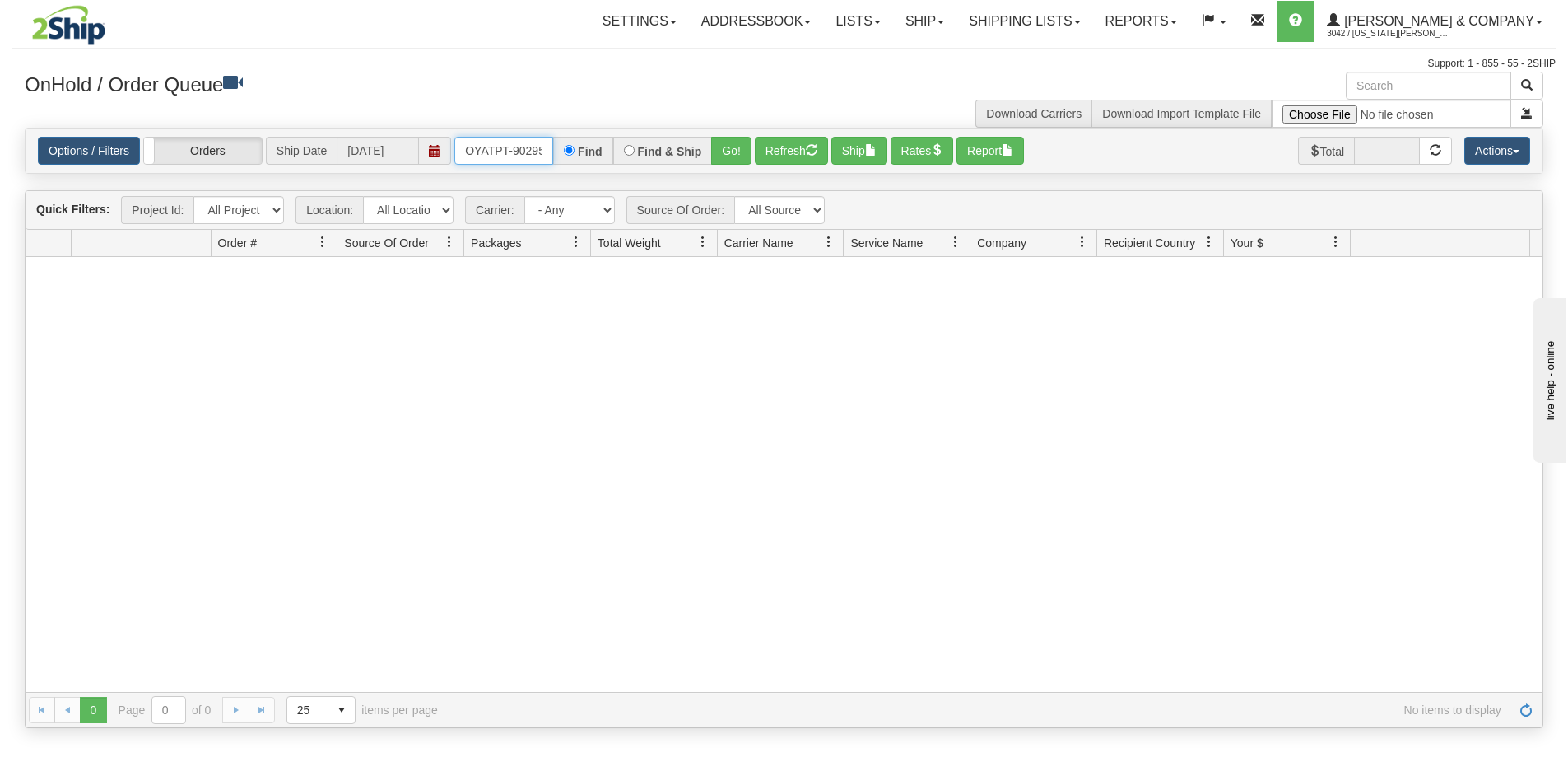
scroll to position [0, 9]
drag, startPoint x: 467, startPoint y: 145, endPoint x: 605, endPoint y: 152, distance: 138.2
click at [605, 152] on div "OYATPT-902959 Find Find & Ship Go!" at bounding box center [603, 150] width 297 height 28
type input "OYATPT-903019"
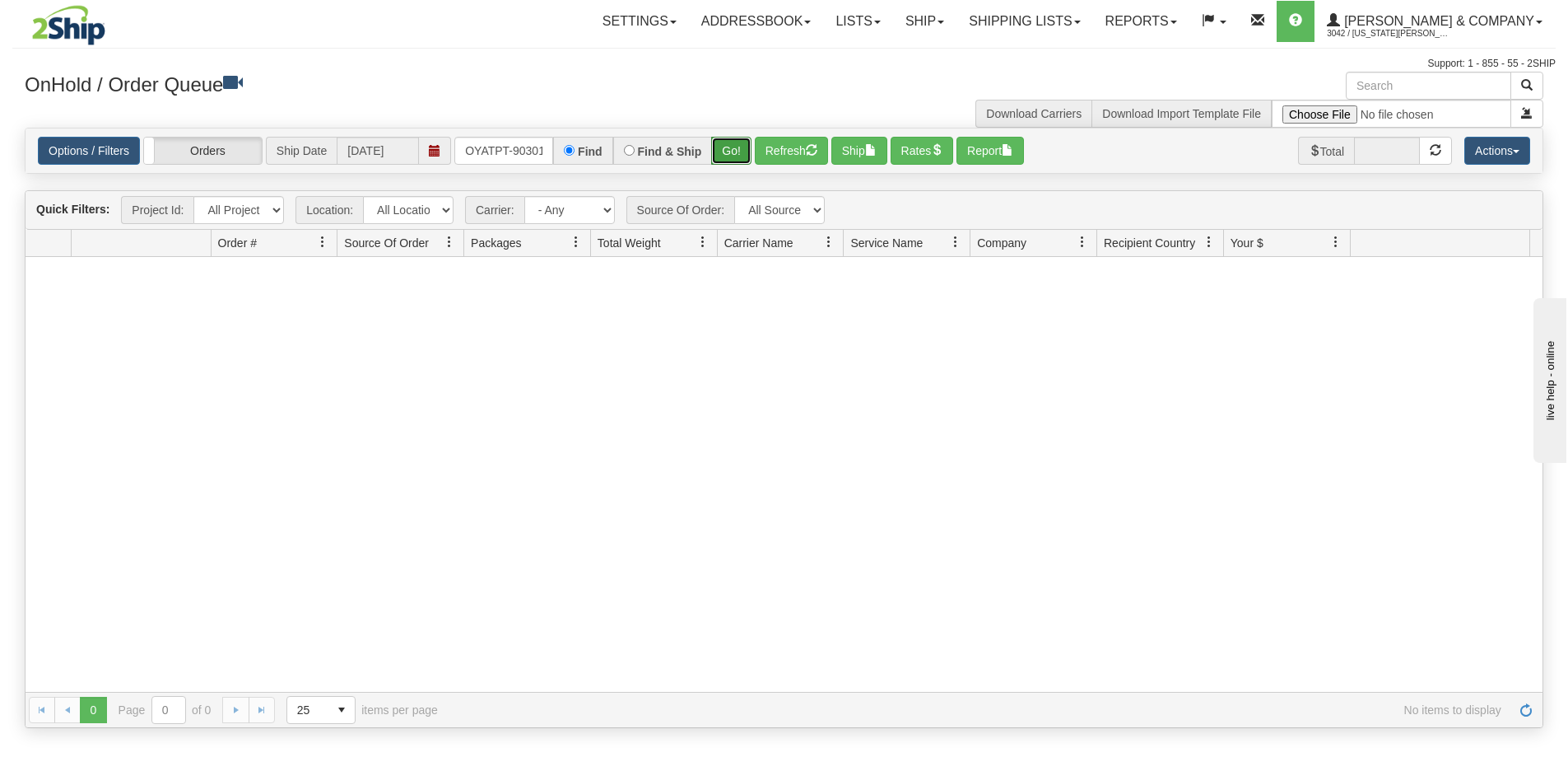
click at [724, 149] on button "Go!" at bounding box center [731, 150] width 41 height 28
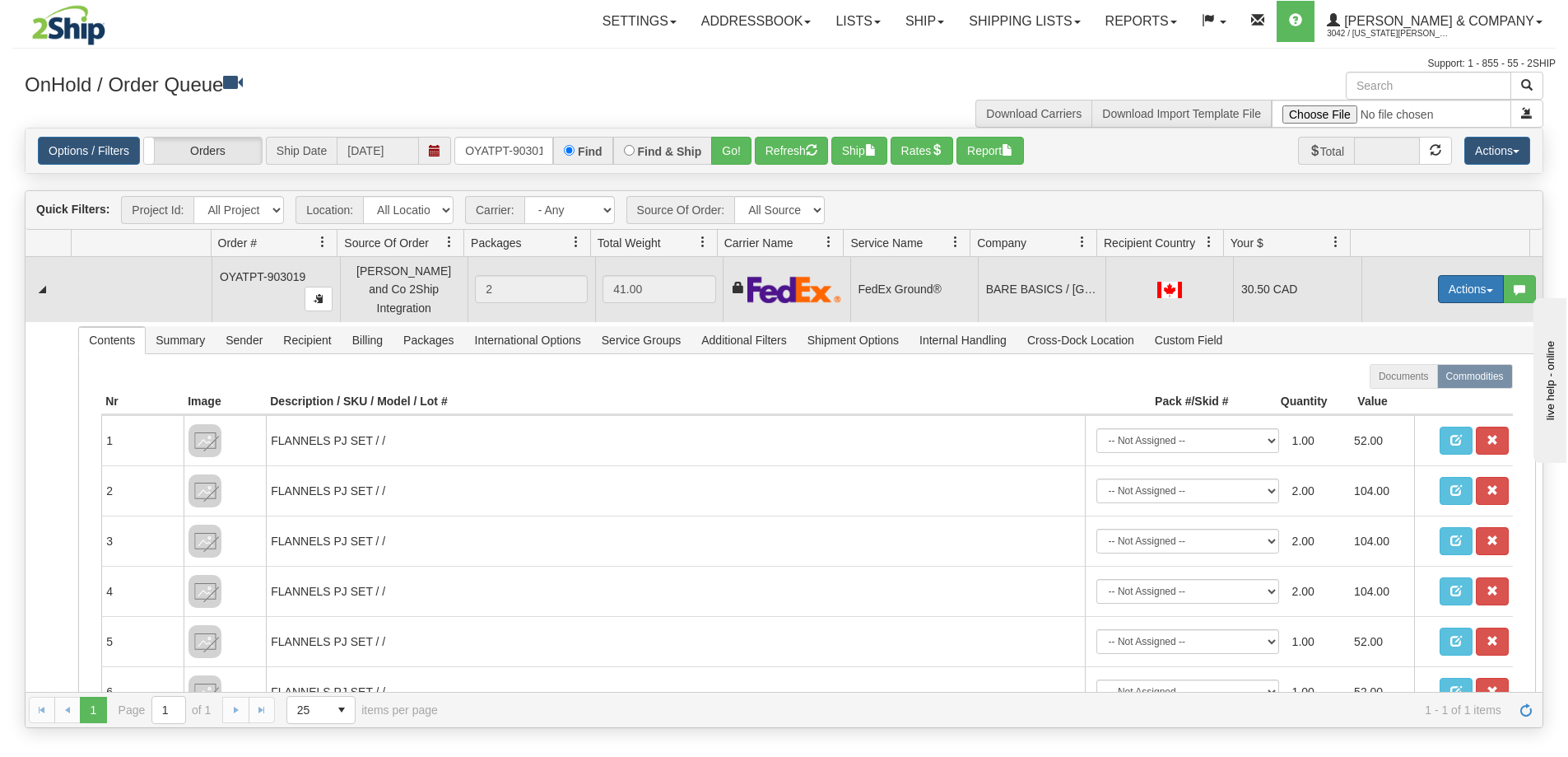
click at [1438, 282] on button "Actions" at bounding box center [1471, 289] width 66 height 28
click at [1399, 378] on span "Ship" at bounding box center [1406, 384] width 34 height 14
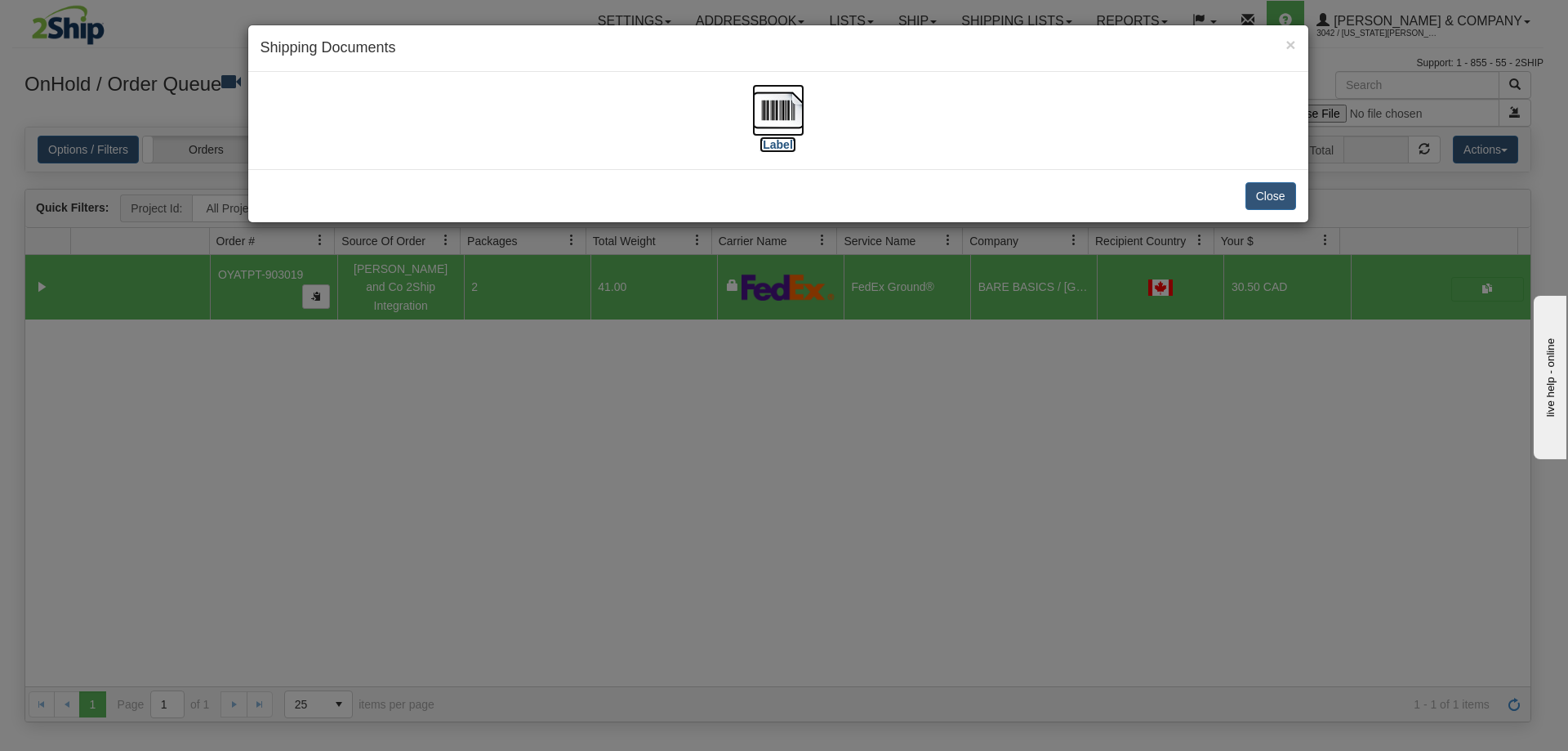
click at [799, 124] on img at bounding box center [778, 110] width 52 height 52
click at [931, 360] on div "× Shipping Documents [Label] Close" at bounding box center [784, 375] width 1568 height 751
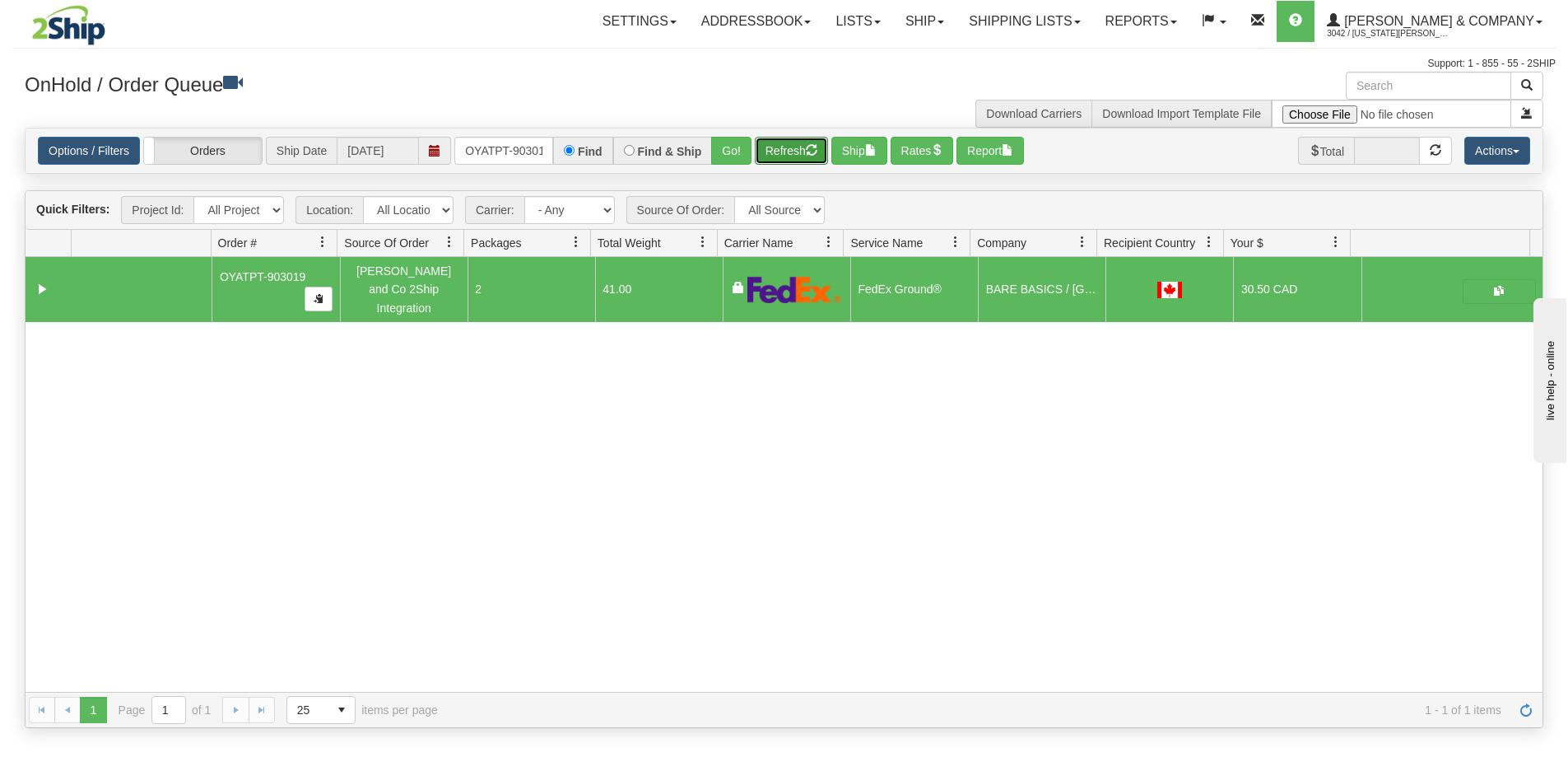
click at [794, 143] on button "Refresh" at bounding box center [791, 150] width 73 height 28
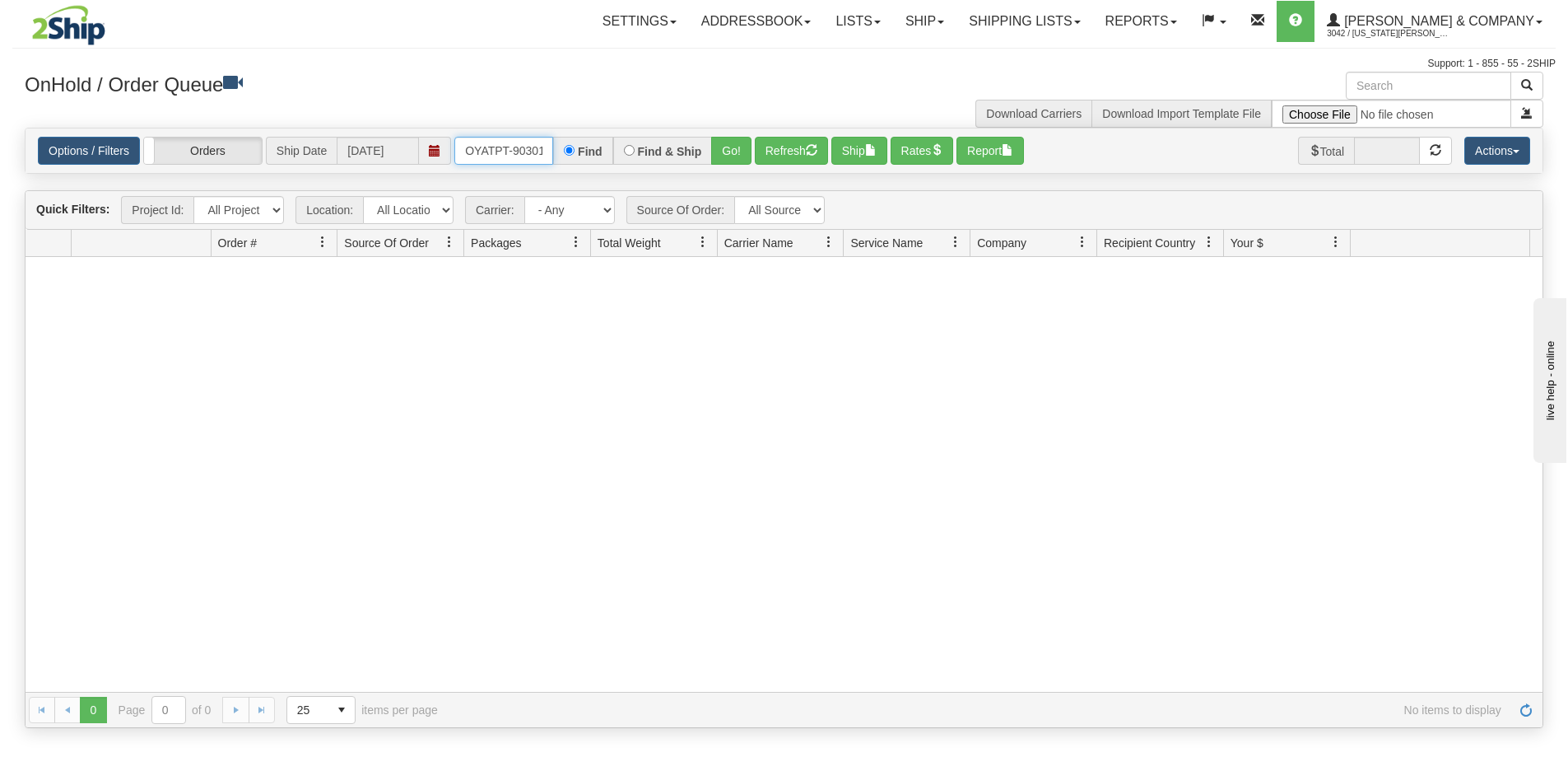
scroll to position [0, 9]
drag, startPoint x: 463, startPoint y: 153, endPoint x: 616, endPoint y: 161, distance: 153.2
click at [616, 161] on div "OYATPT-903019 Find Find & Ship Go!" at bounding box center [603, 150] width 297 height 28
type input "OYATPT-902933"
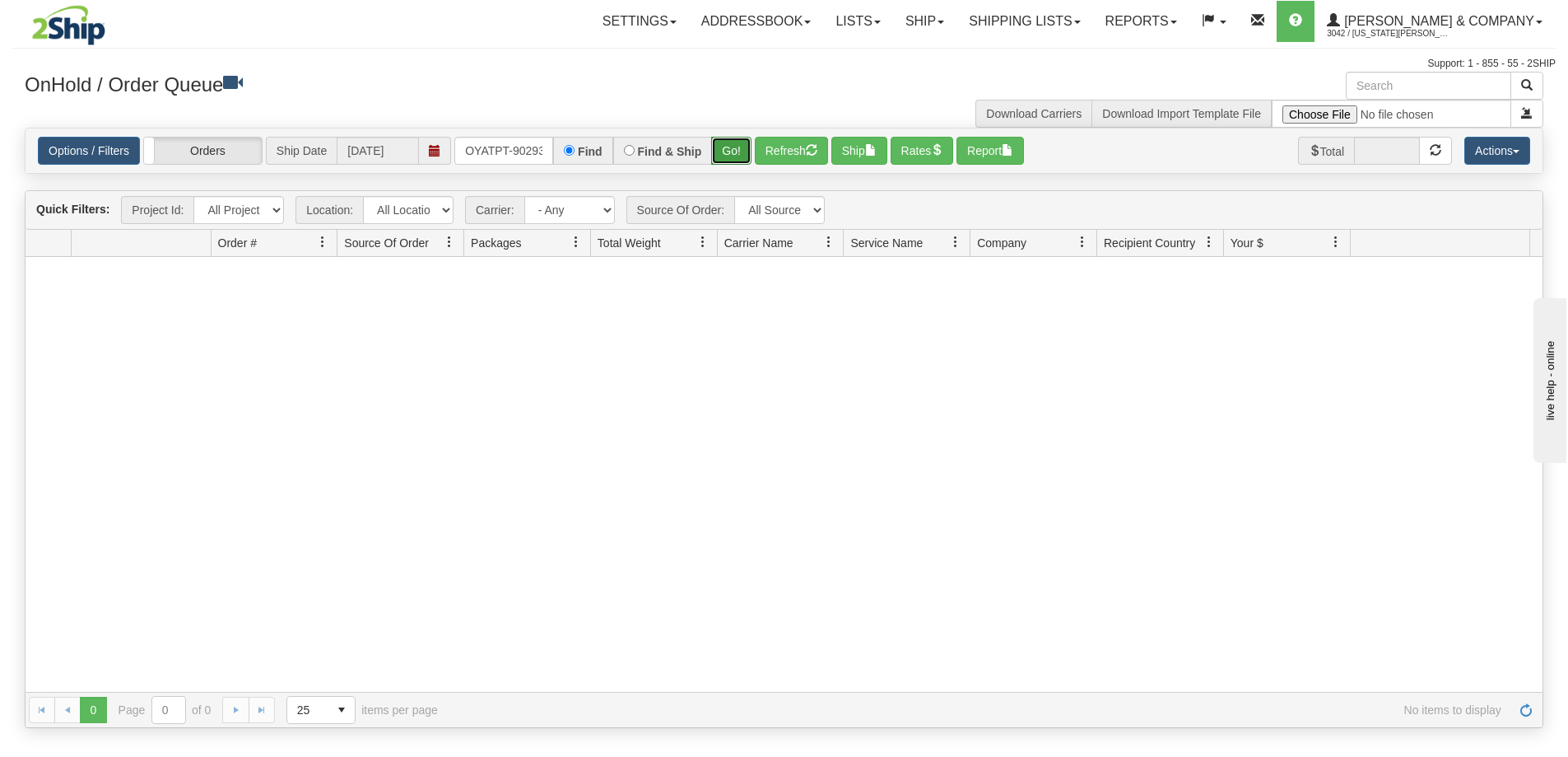
click at [729, 155] on button "Go!" at bounding box center [731, 150] width 41 height 28
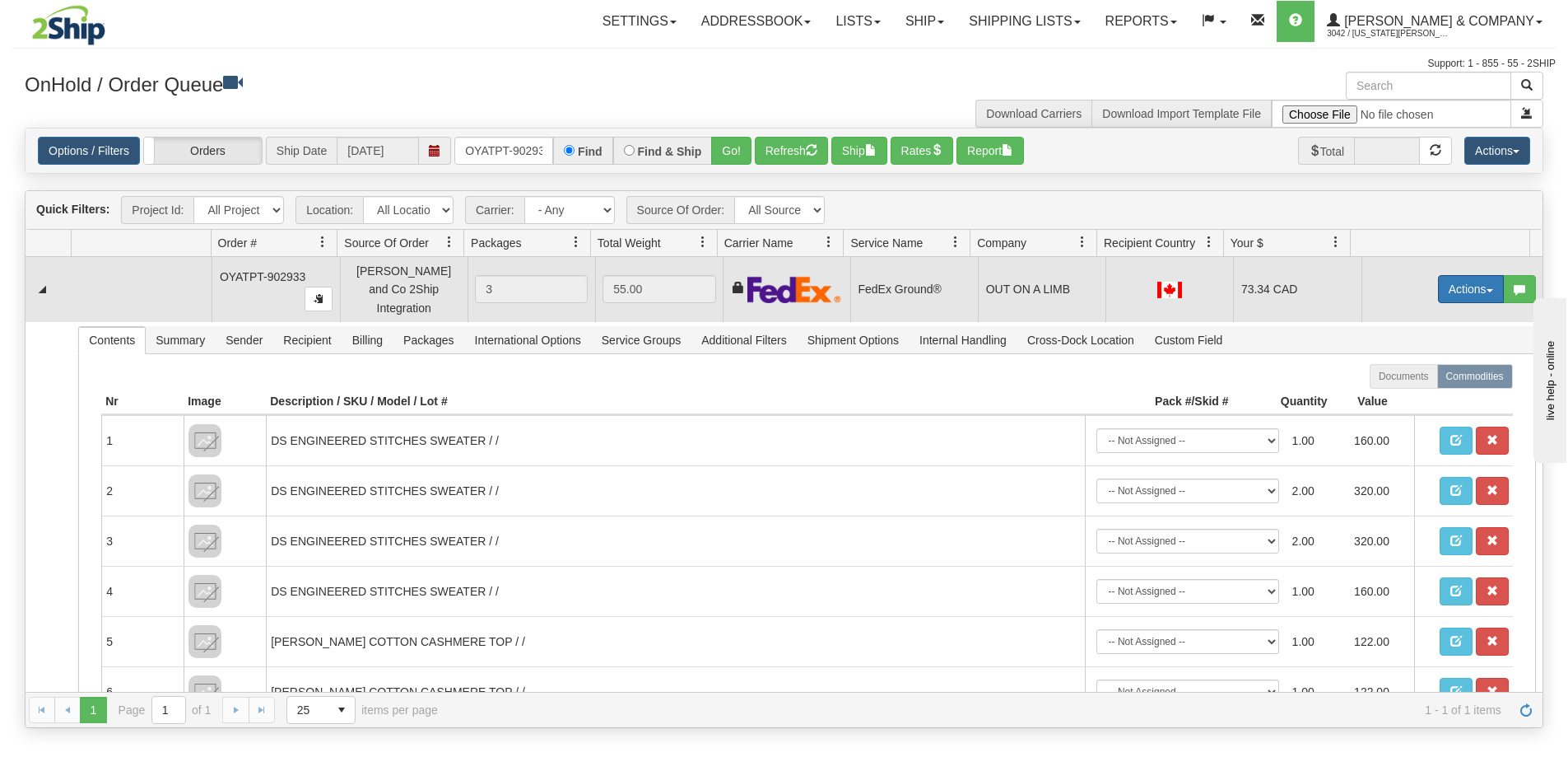
click at [1444, 289] on button "Actions" at bounding box center [1471, 289] width 66 height 28
click at [1394, 378] on span "Ship" at bounding box center [1406, 384] width 34 height 14
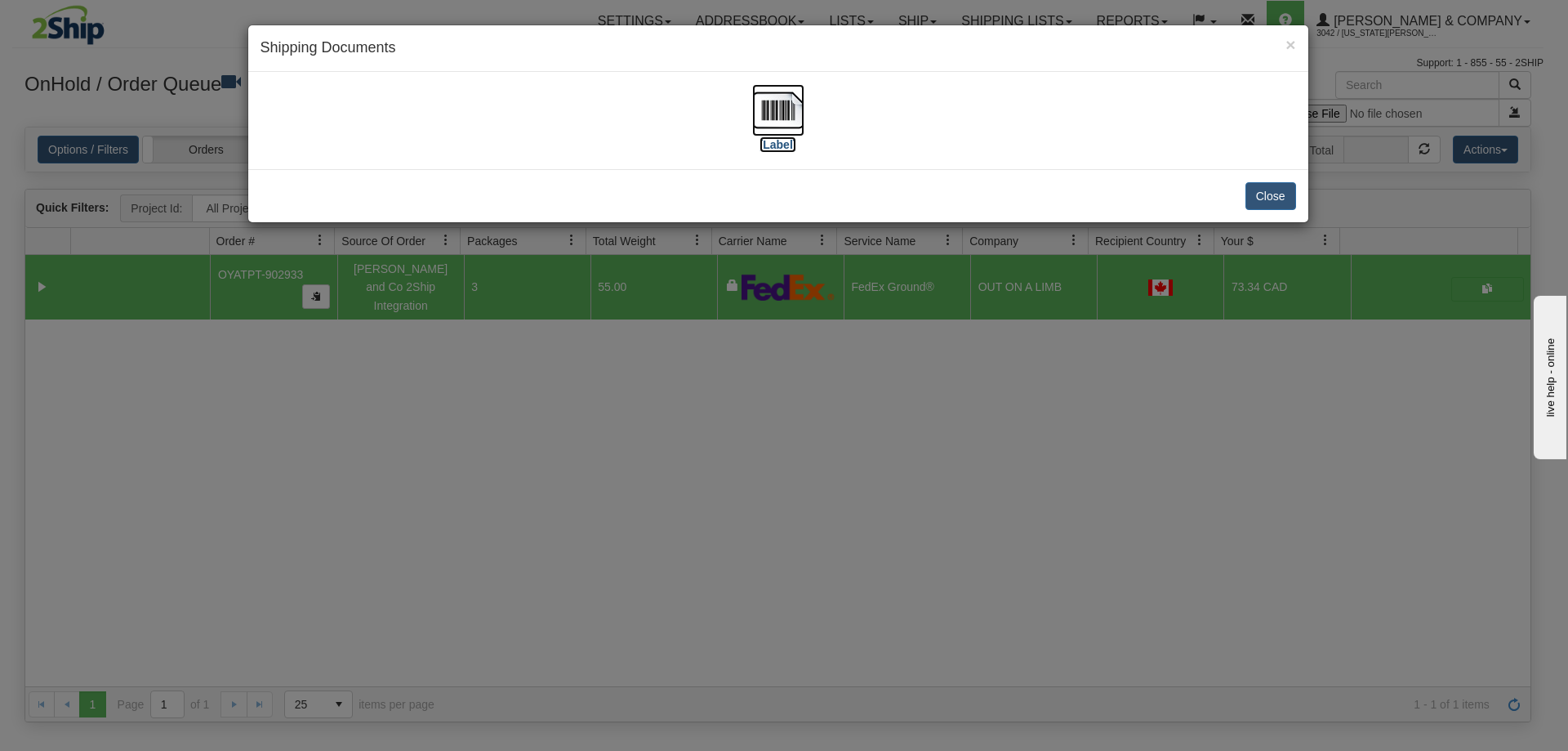
click at [783, 114] on img at bounding box center [778, 110] width 52 height 52
click at [1282, 197] on button "Close" at bounding box center [1271, 195] width 51 height 28
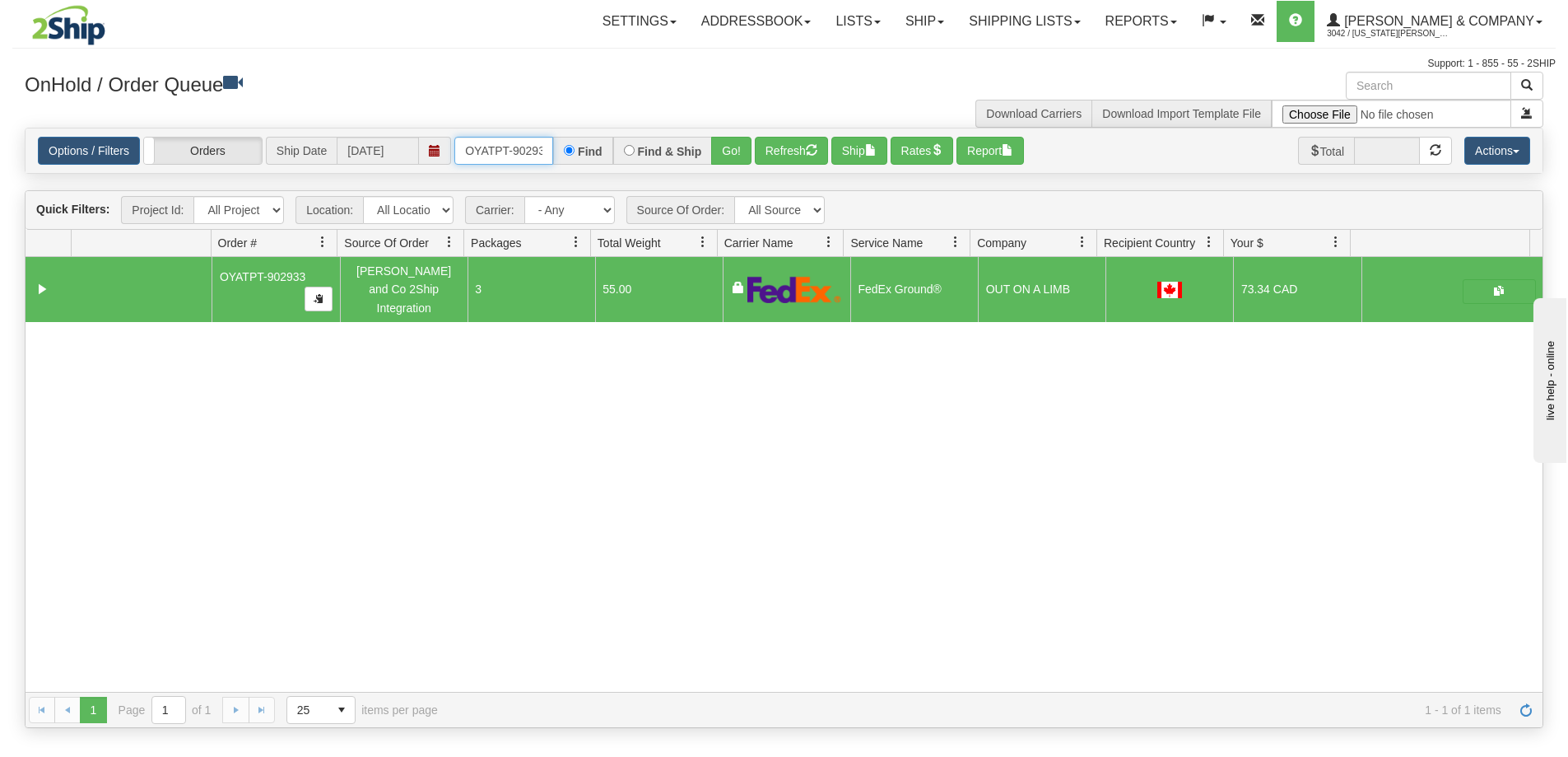
scroll to position [0, 9]
drag, startPoint x: 466, startPoint y: 144, endPoint x: 587, endPoint y: 151, distance: 121.2
click at [587, 151] on div "OYATPT-902933 Find Find & Ship Go!" at bounding box center [603, 150] width 297 height 28
click at [517, 150] on input "text" at bounding box center [504, 150] width 99 height 28
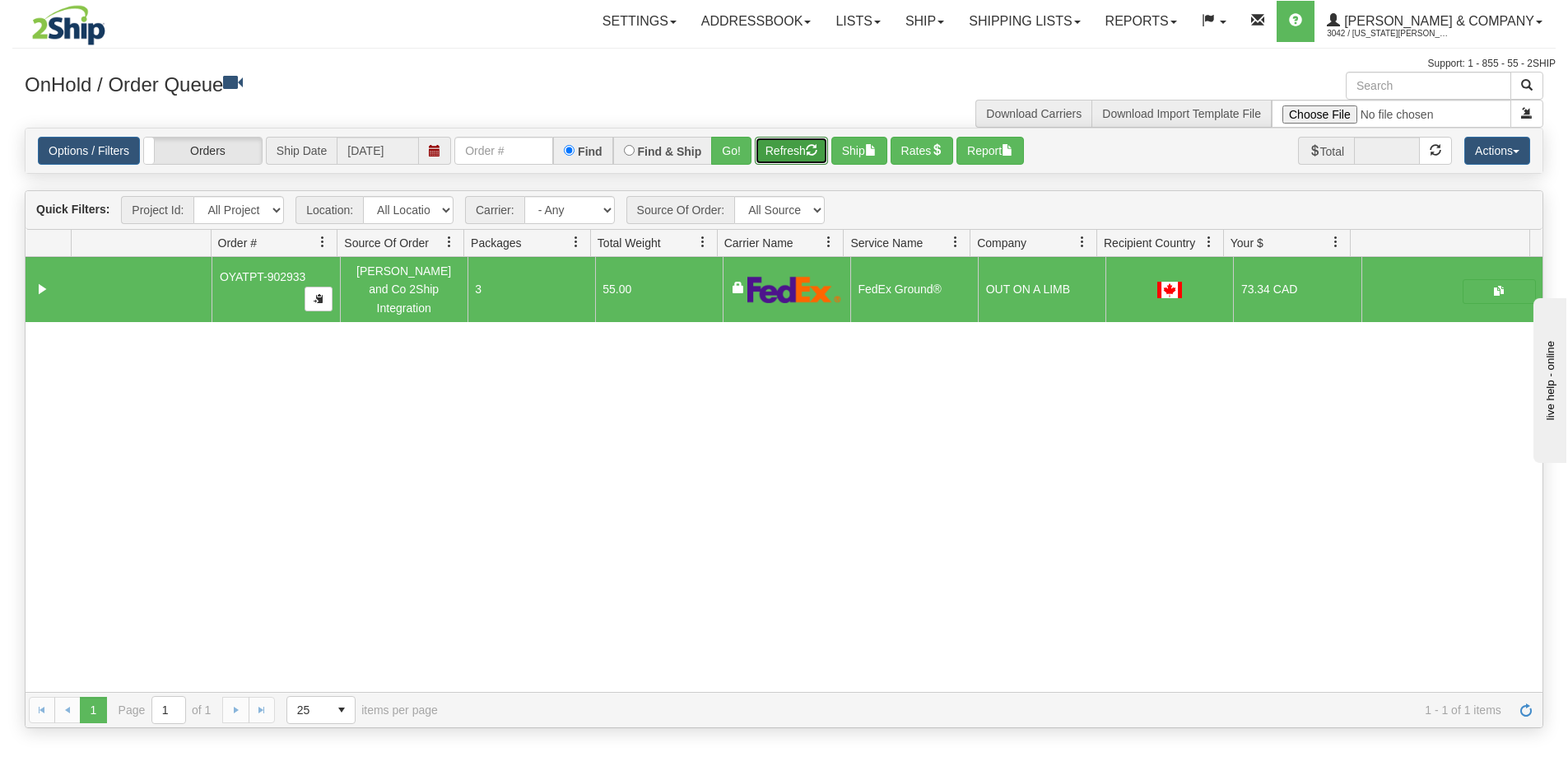
click at [815, 152] on span "button" at bounding box center [811, 150] width 12 height 12
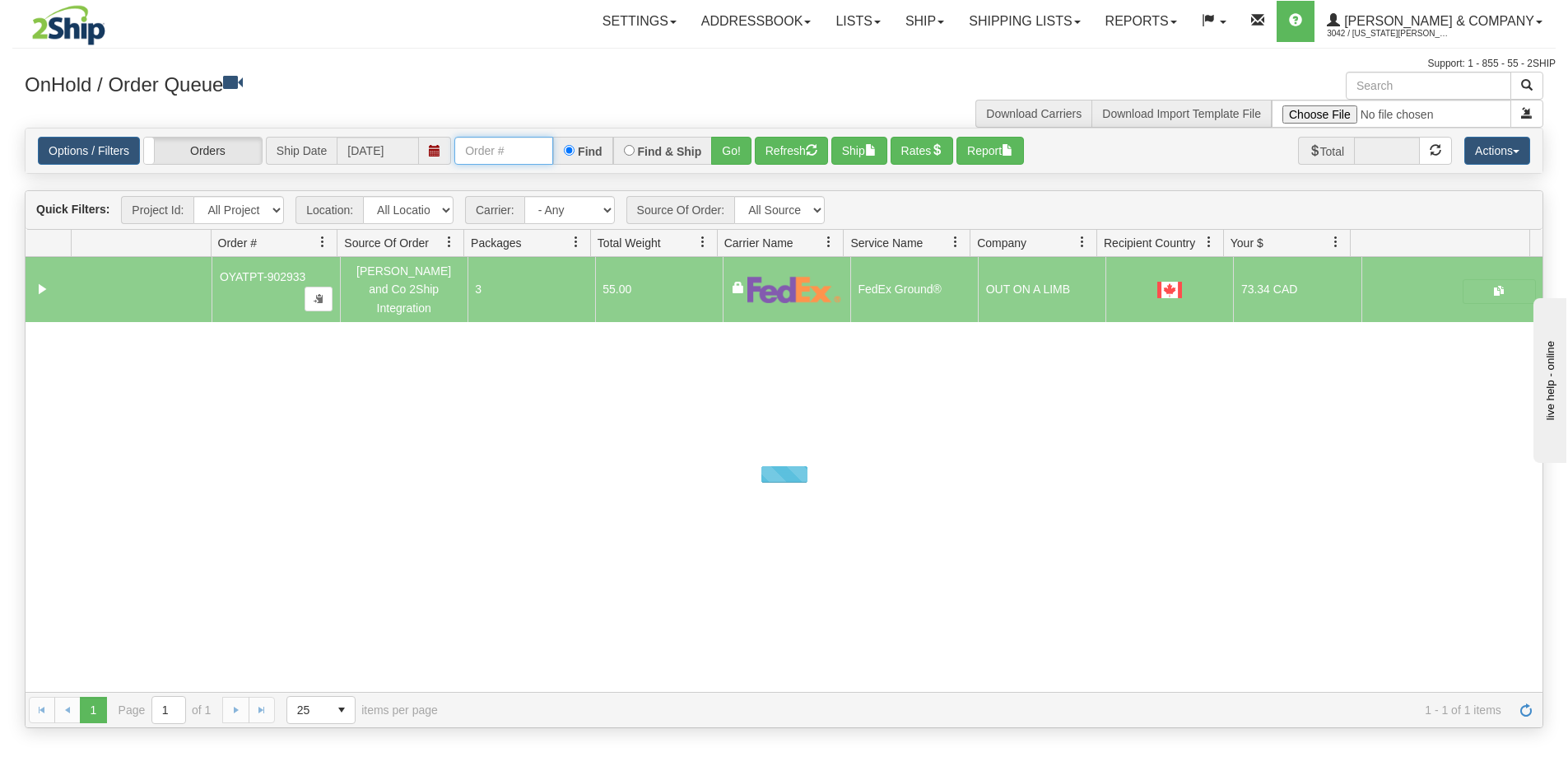
click at [502, 153] on input "text" at bounding box center [504, 150] width 99 height 28
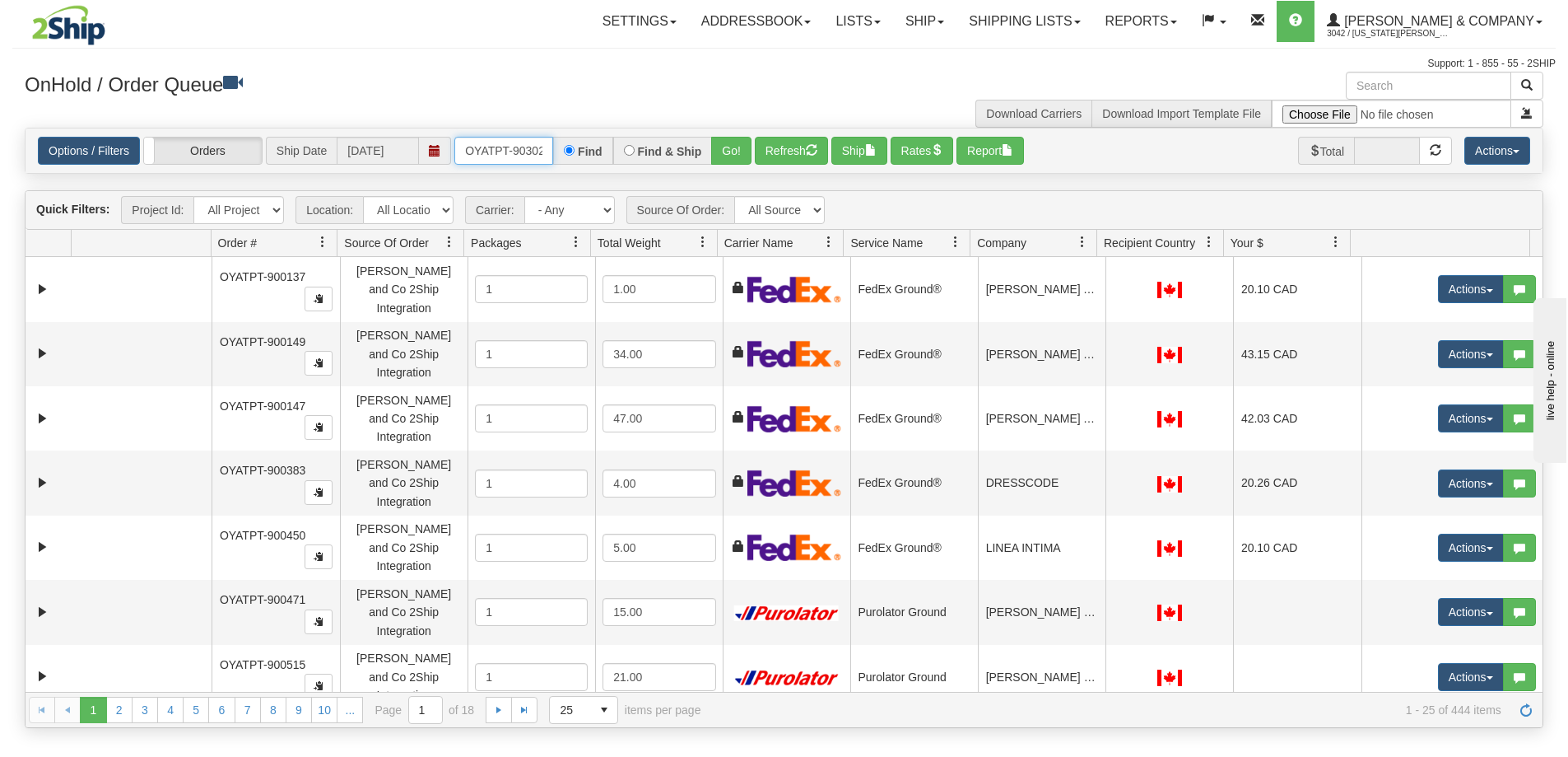
type input "OYATPT-903029"
click at [736, 157] on button "Go!" at bounding box center [731, 150] width 41 height 28
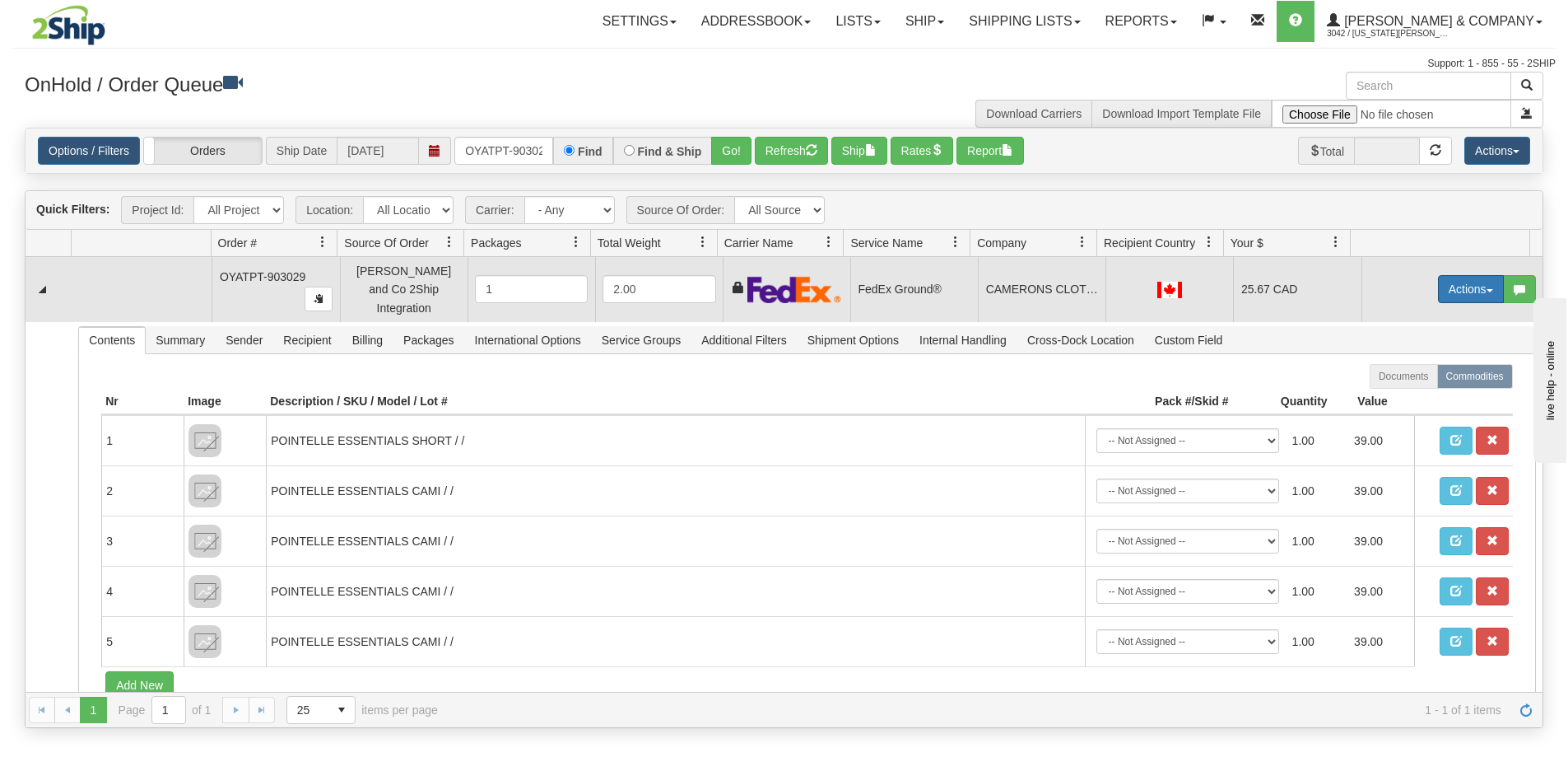
click at [1452, 287] on button "Actions" at bounding box center [1471, 289] width 66 height 28
click at [1393, 378] on span "Ship" at bounding box center [1406, 384] width 34 height 14
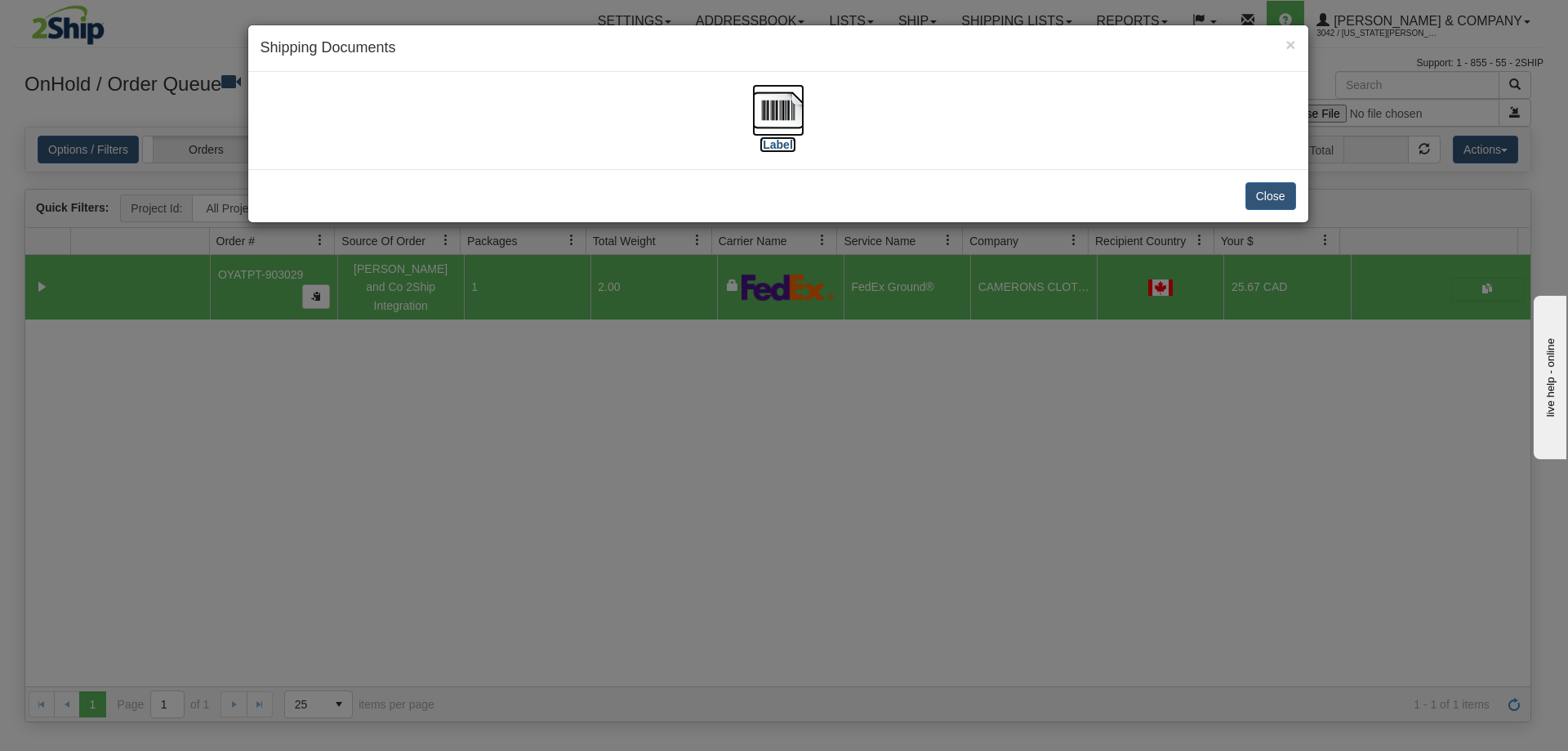
click at [777, 101] on img at bounding box center [778, 110] width 52 height 52
click at [908, 341] on div "× Shipping Documents [Label] Close" at bounding box center [784, 375] width 1568 height 751
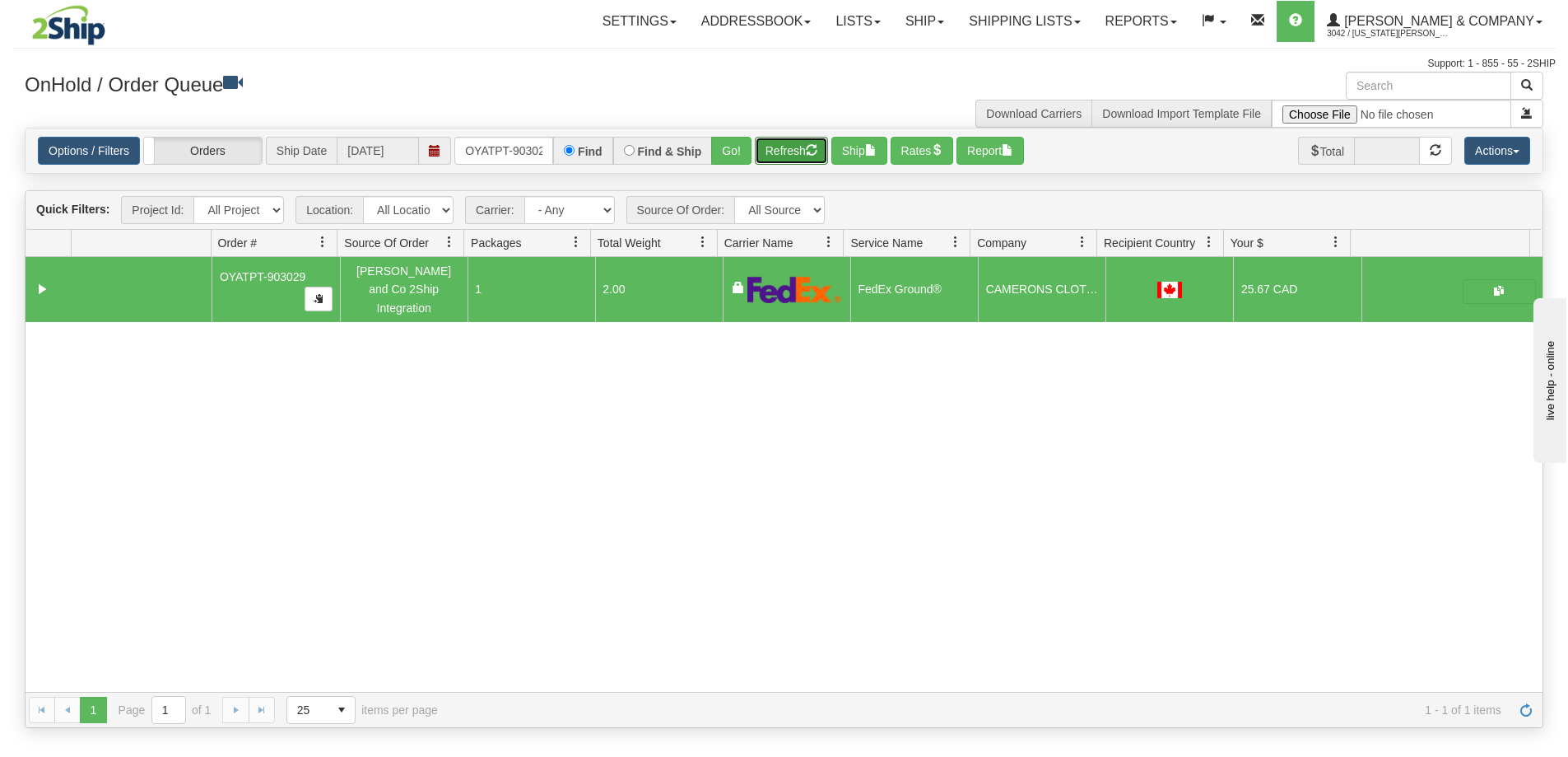
click at [803, 154] on button "Refresh" at bounding box center [791, 150] width 73 height 28
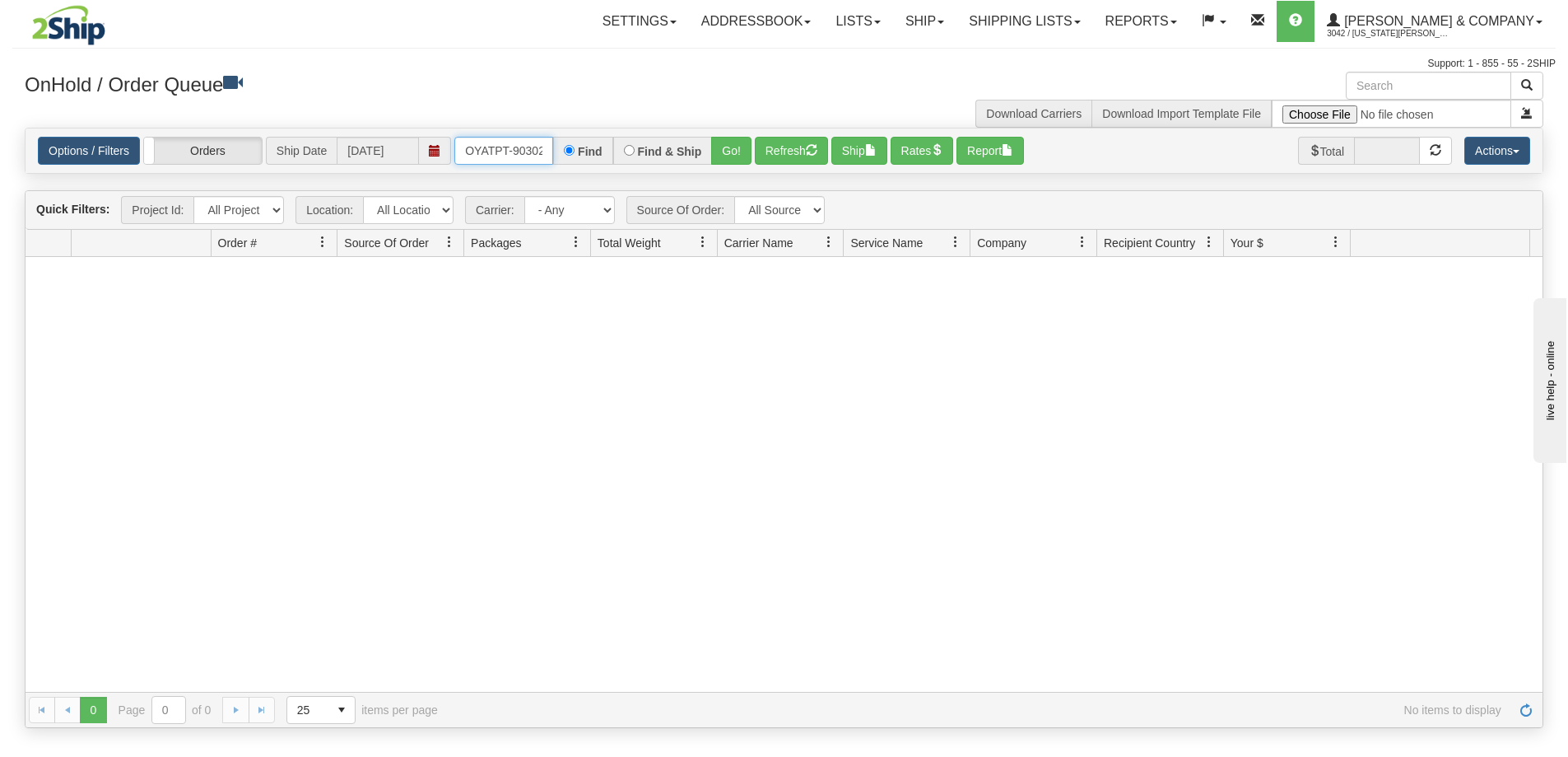
scroll to position [0, 9]
drag, startPoint x: 466, startPoint y: 150, endPoint x: 635, endPoint y: 149, distance: 169.0
click at [635, 149] on div "OYATPT-903029 Find Find & Ship Go!" at bounding box center [603, 150] width 297 height 28
type input "OYATPT-903025"
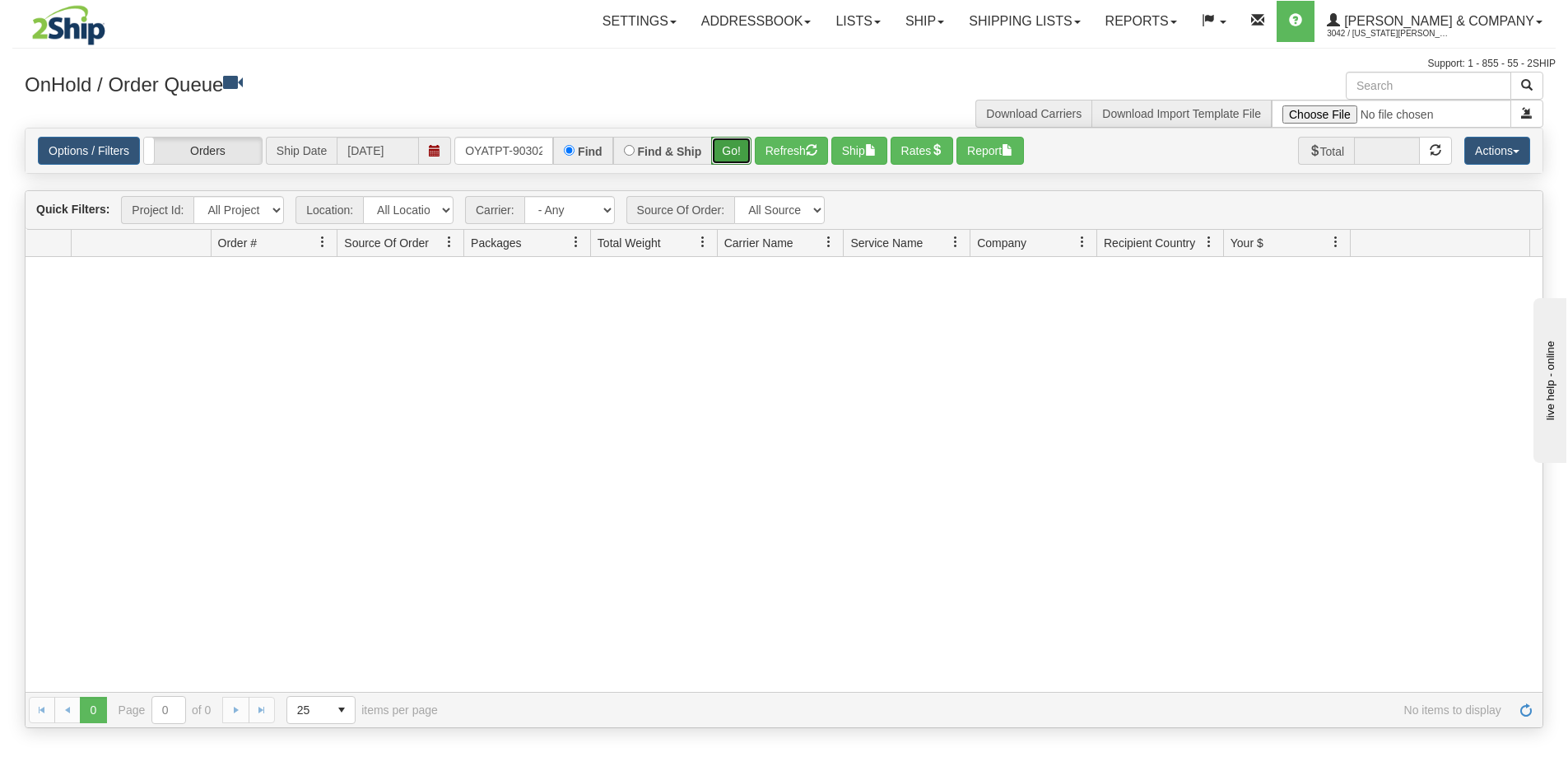
click at [740, 147] on button "Go!" at bounding box center [731, 150] width 41 height 28
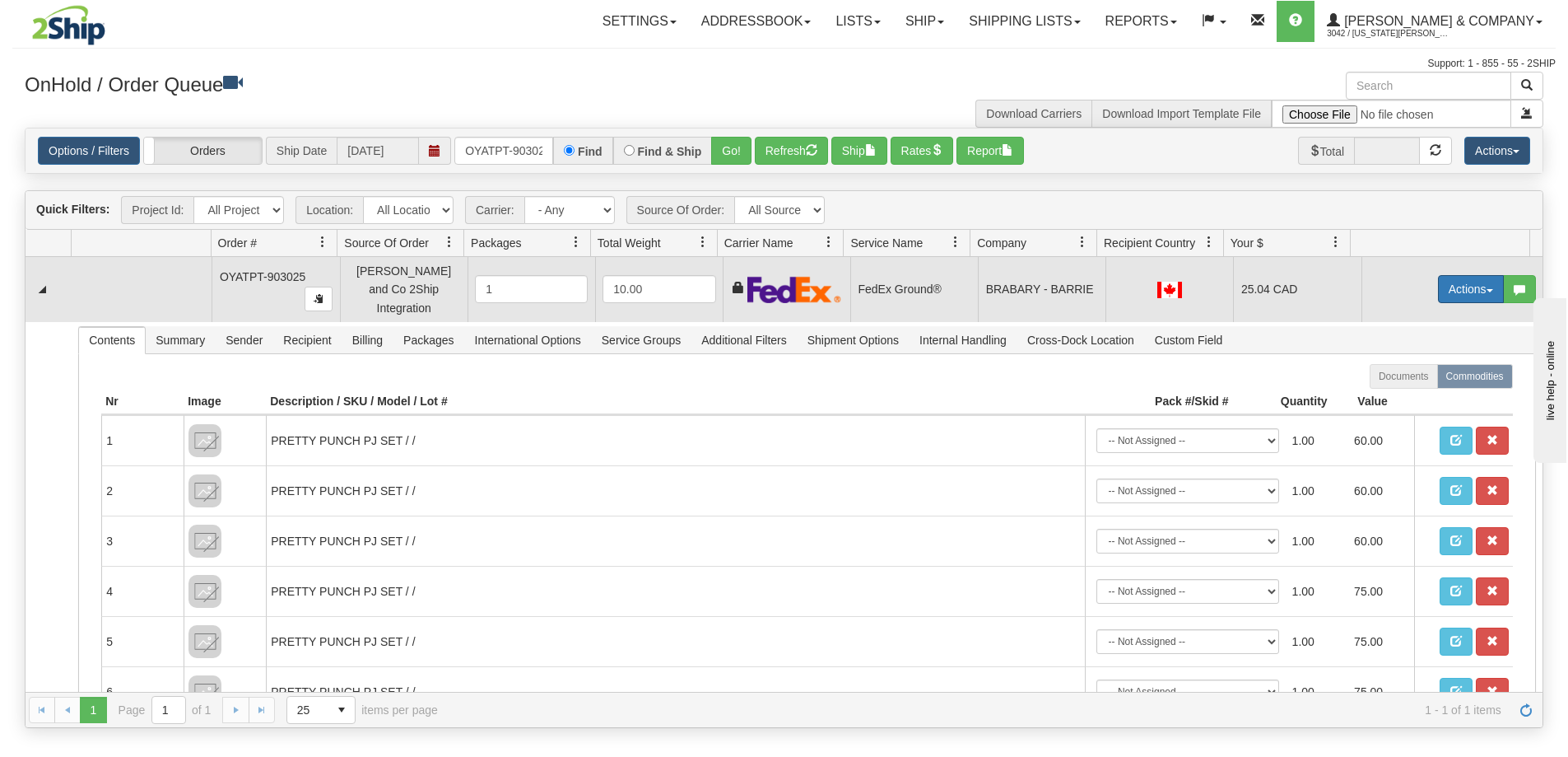
click at [1461, 287] on button "Actions" at bounding box center [1471, 289] width 66 height 28
click at [1417, 383] on link "Ship" at bounding box center [1437, 384] width 132 height 22
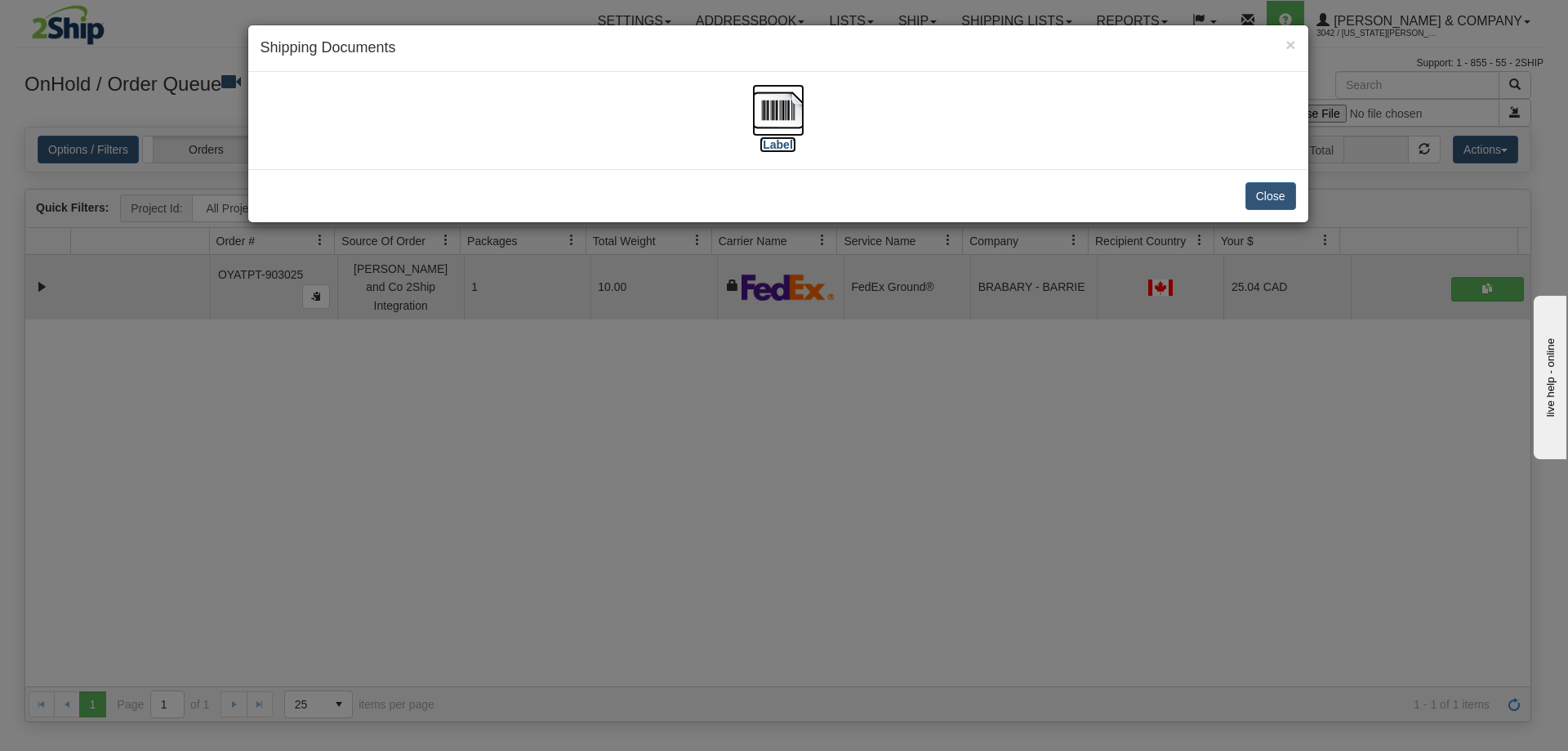
click at [771, 118] on img at bounding box center [778, 110] width 52 height 52
click at [1263, 200] on button "Close" at bounding box center [1271, 195] width 51 height 28
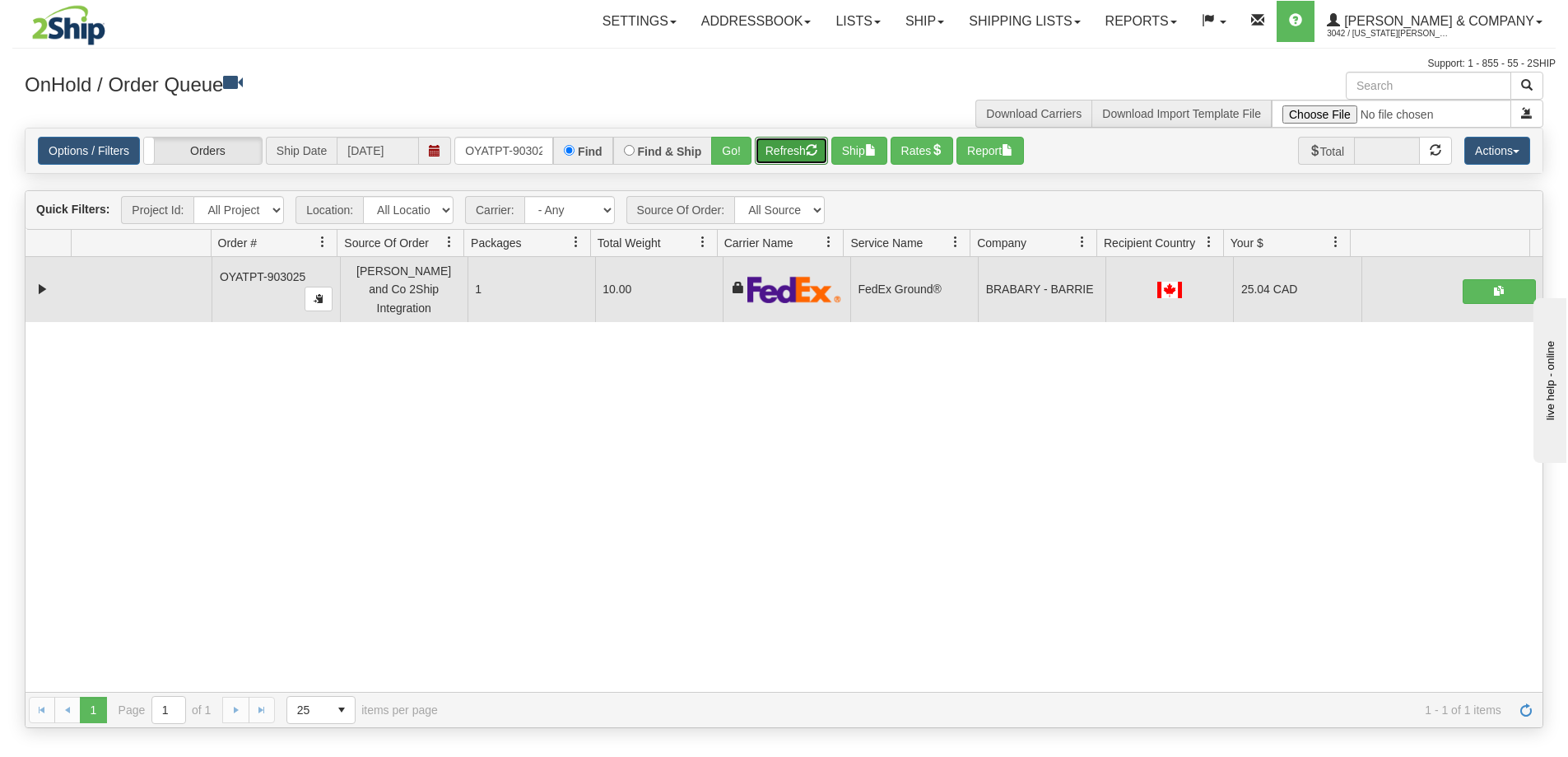
click at [787, 160] on button "Refresh" at bounding box center [791, 150] width 73 height 28
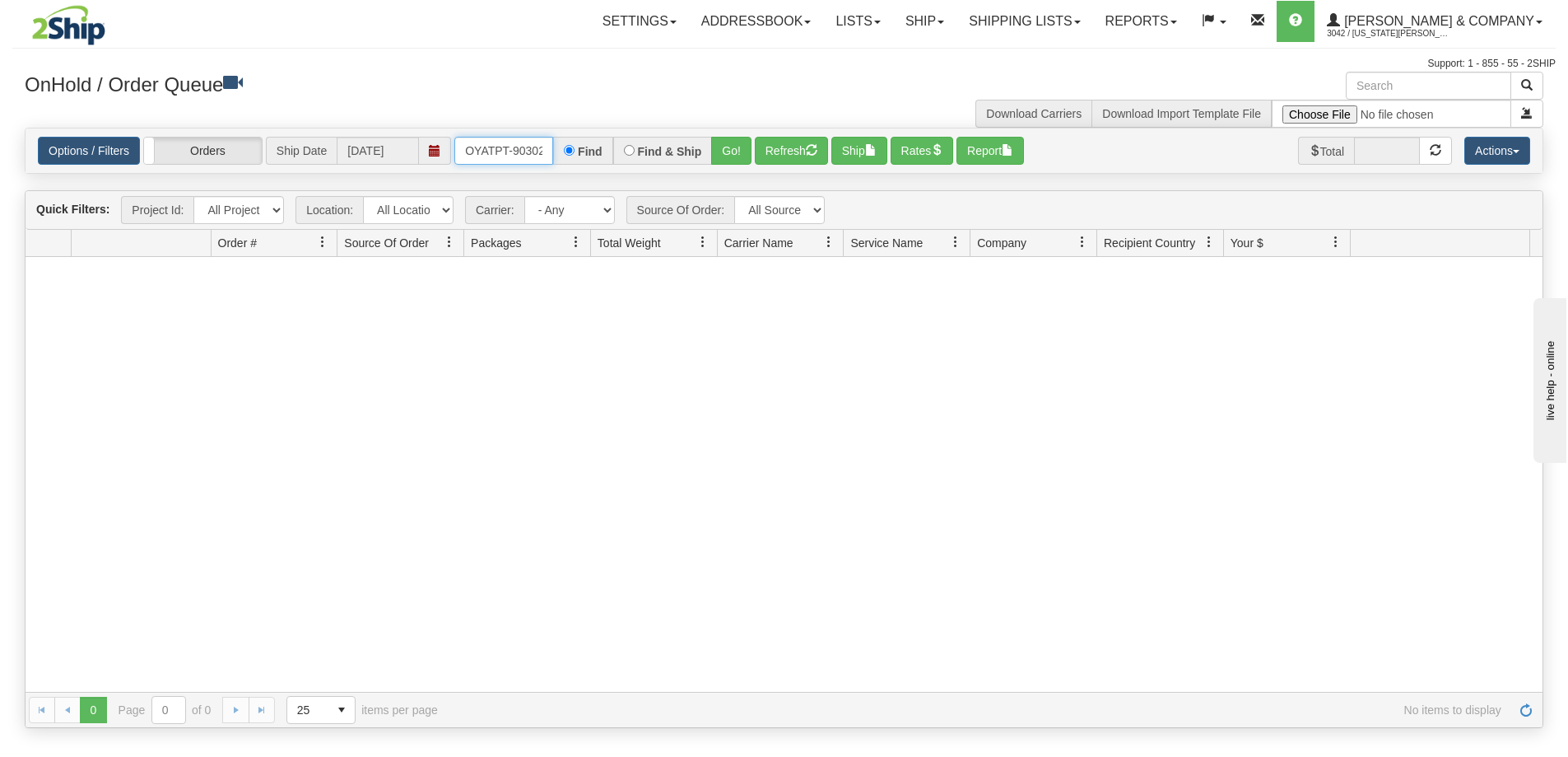
scroll to position [0, 9]
drag, startPoint x: 466, startPoint y: 150, endPoint x: 586, endPoint y: 161, distance: 120.5
click at [586, 161] on div "OYATPT-903025 Find Find & Ship Go!" at bounding box center [603, 150] width 297 height 28
click at [730, 150] on button "Go!" at bounding box center [731, 150] width 41 height 28
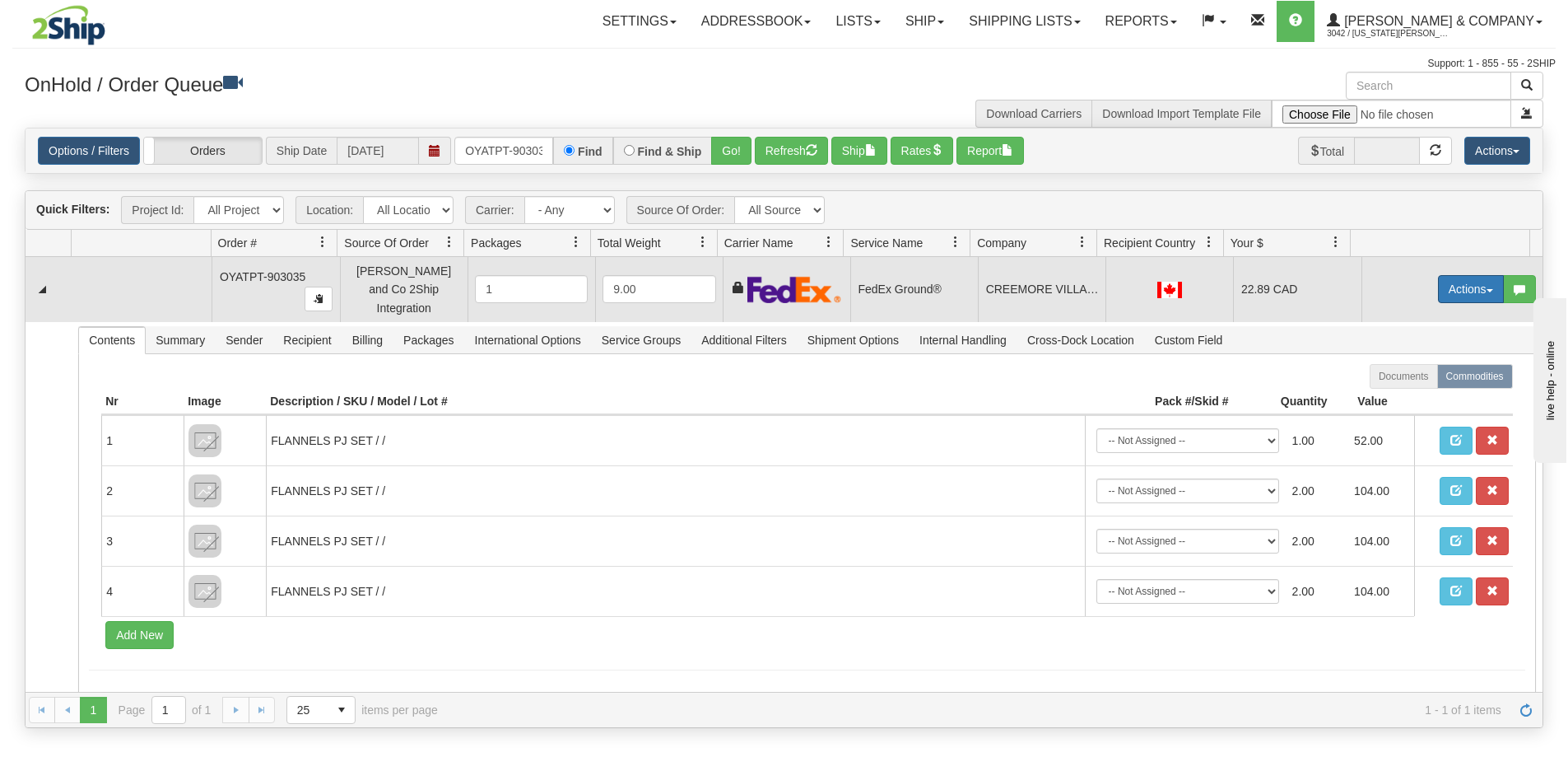
click at [1462, 286] on button "Actions" at bounding box center [1471, 289] width 66 height 28
click at [1408, 378] on link "Ship" at bounding box center [1437, 384] width 132 height 22
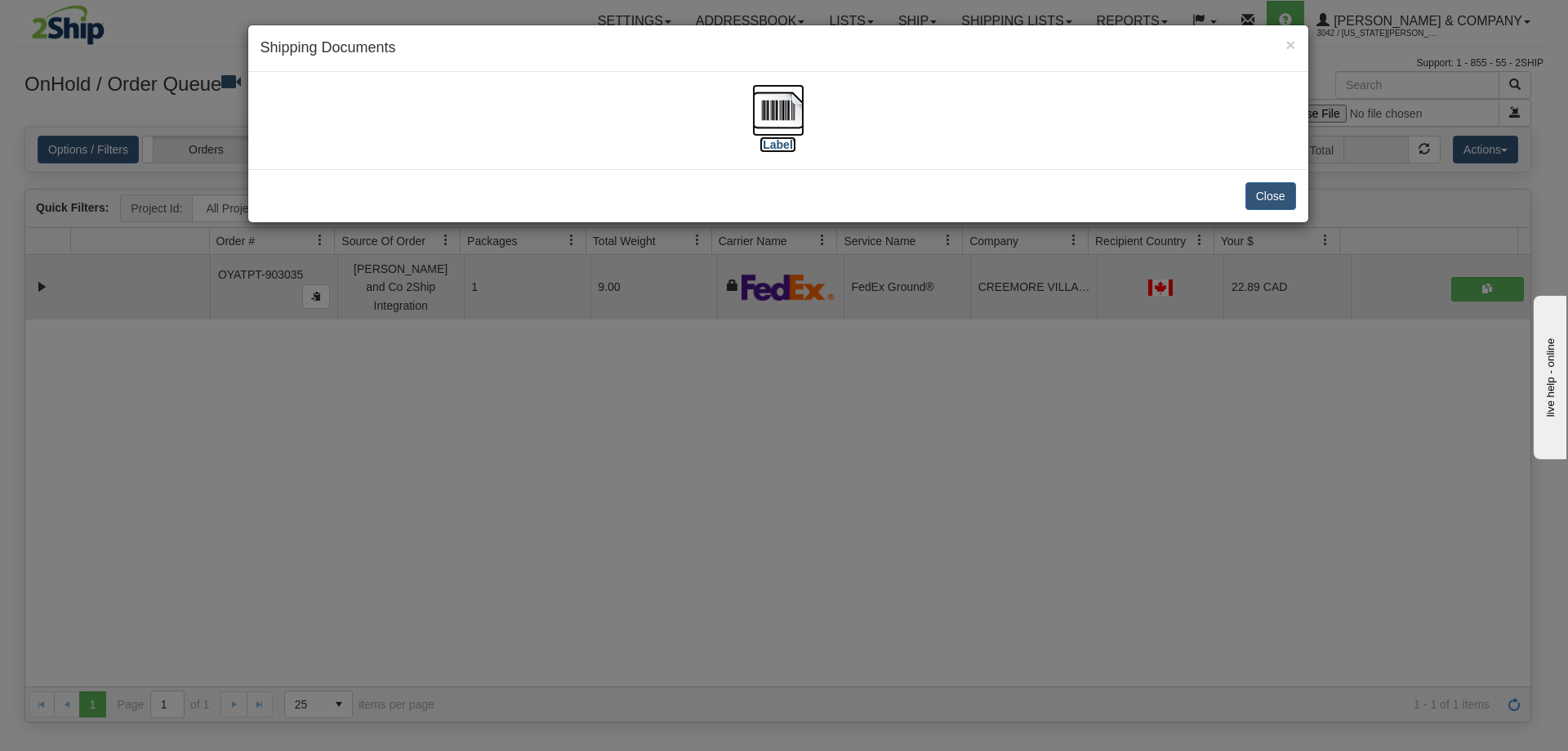
click at [780, 118] on img at bounding box center [778, 110] width 52 height 52
click at [1368, 218] on div "× Shipping Documents [Label] Close" at bounding box center [784, 375] width 1568 height 751
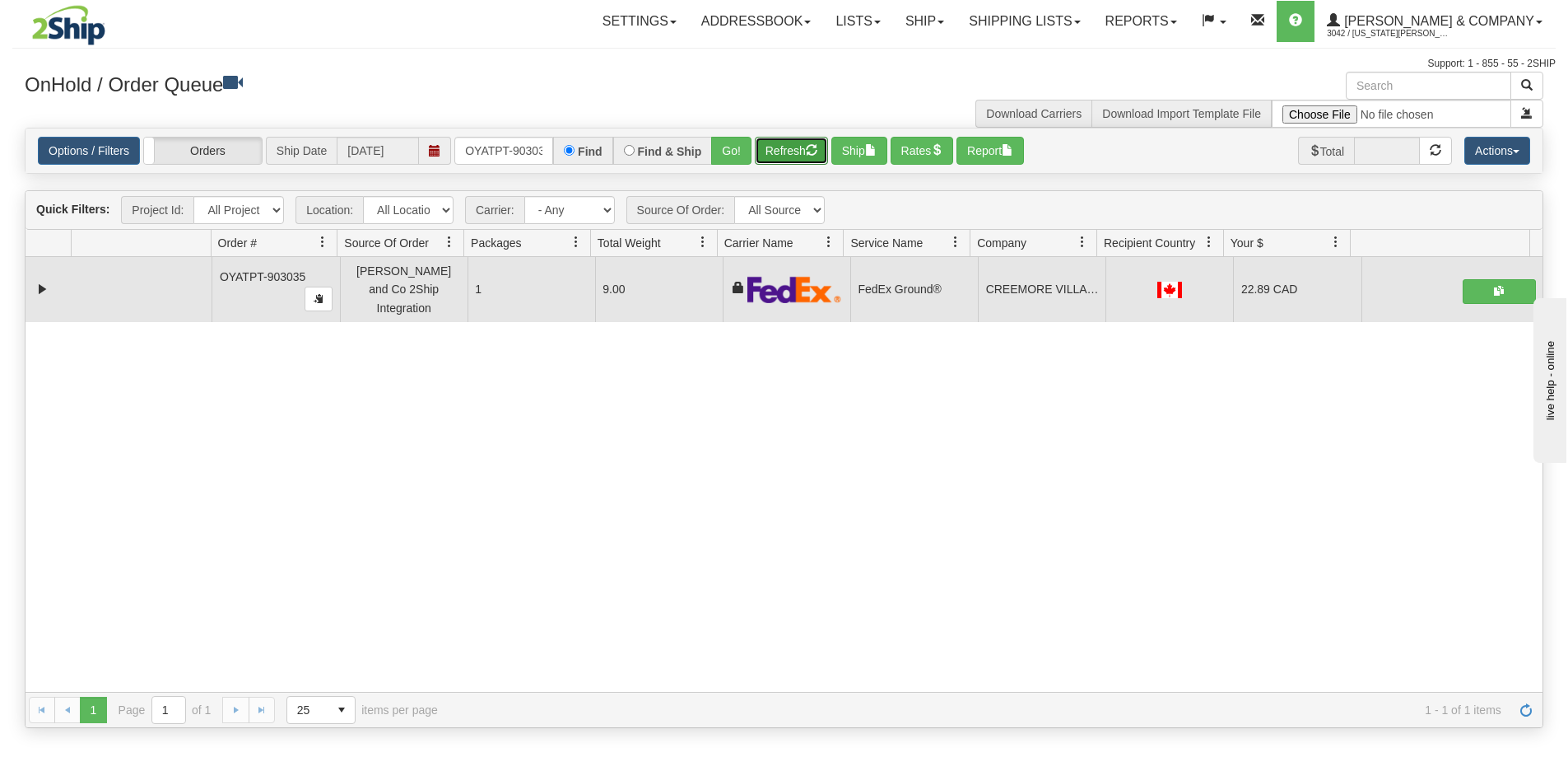
click at [796, 151] on button "Refresh" at bounding box center [791, 150] width 73 height 28
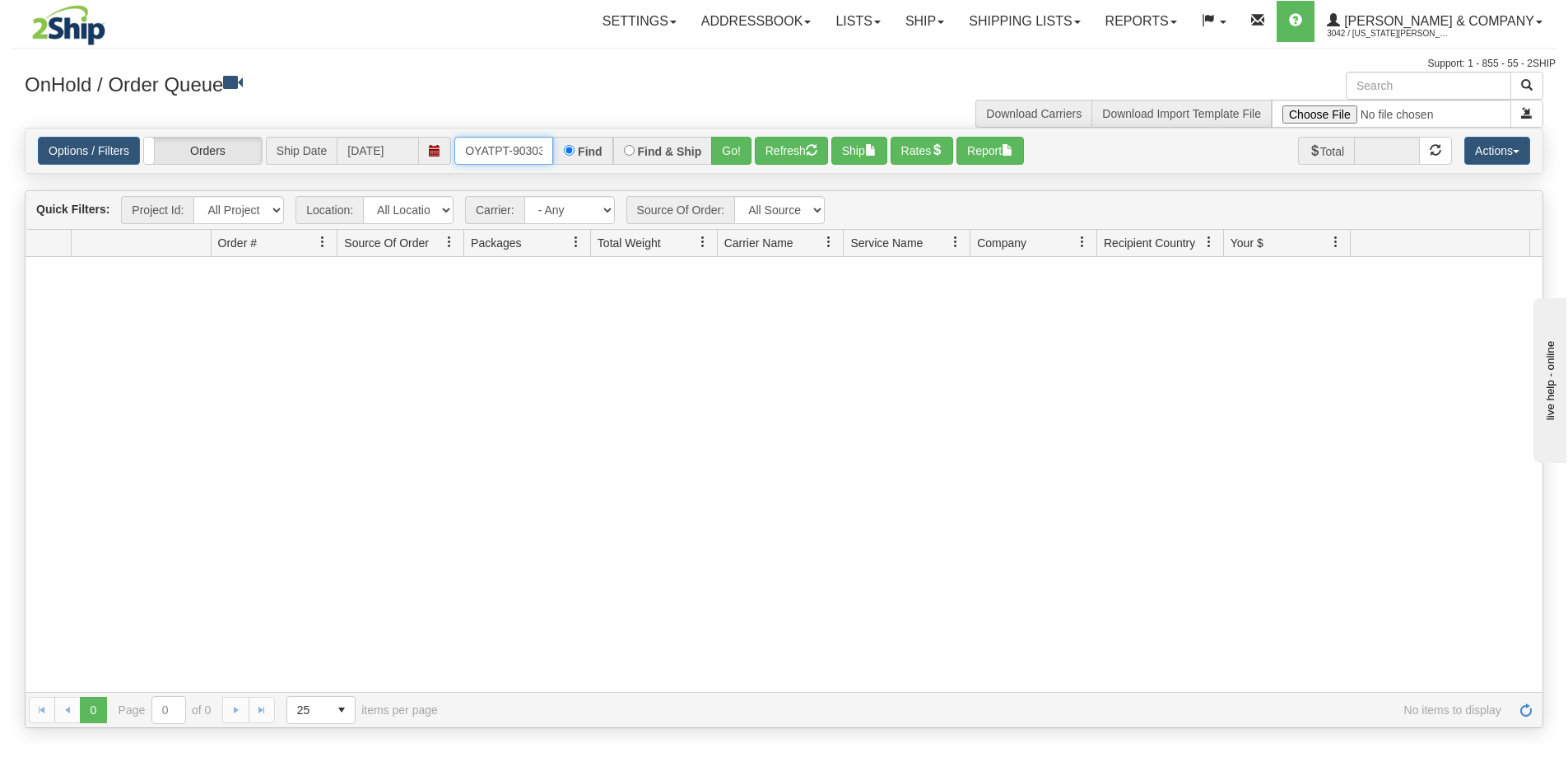
scroll to position [0, 9]
drag, startPoint x: 484, startPoint y: 155, endPoint x: 558, endPoint y: 163, distance: 74.4
click at [558, 163] on div "OYATPT-903035 Find Find & Ship Go!" at bounding box center [603, 150] width 297 height 28
type input "O"
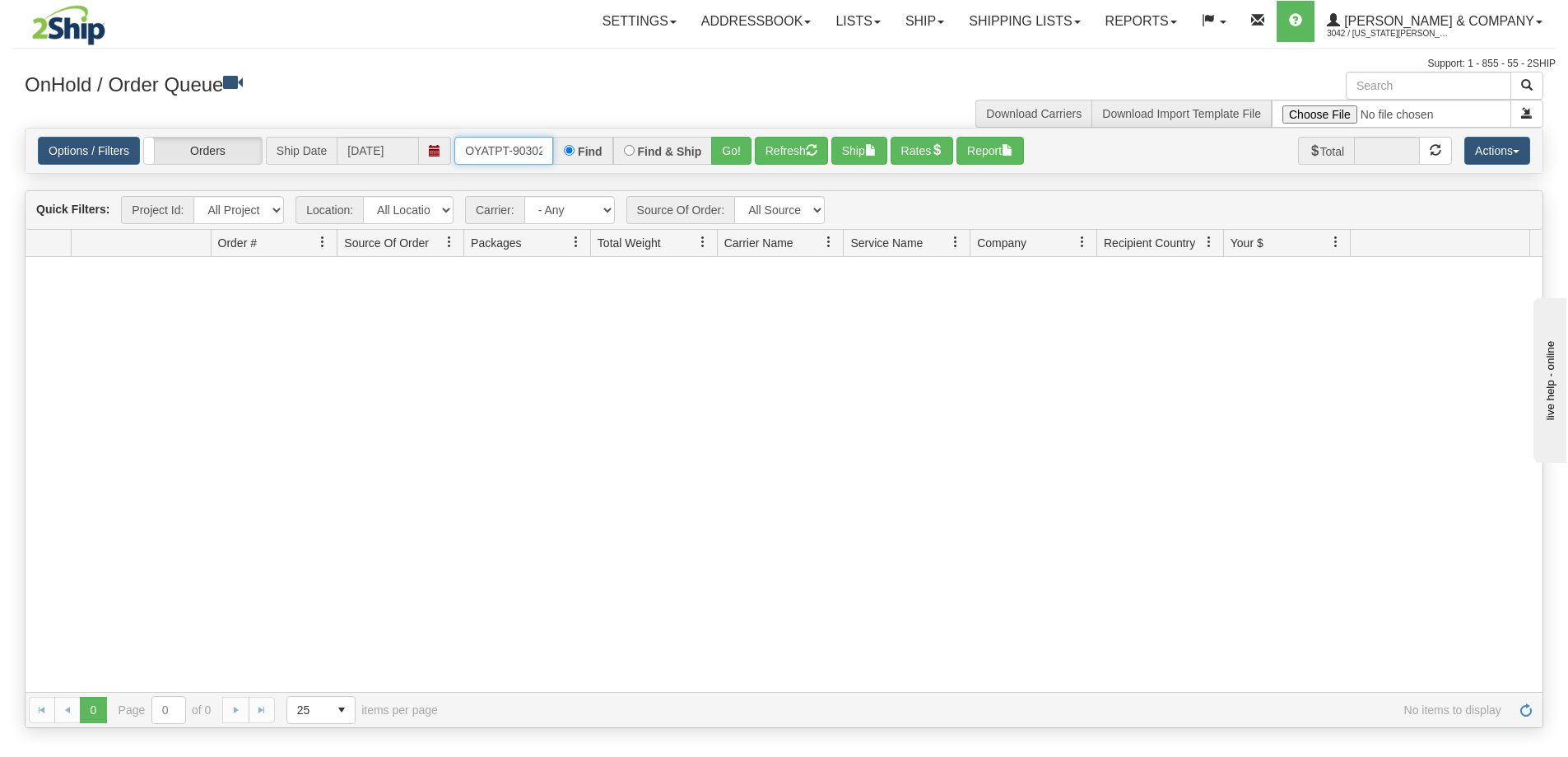
type input "OYATPT-903024"
click at [732, 146] on button "Go!" at bounding box center [731, 150] width 41 height 28
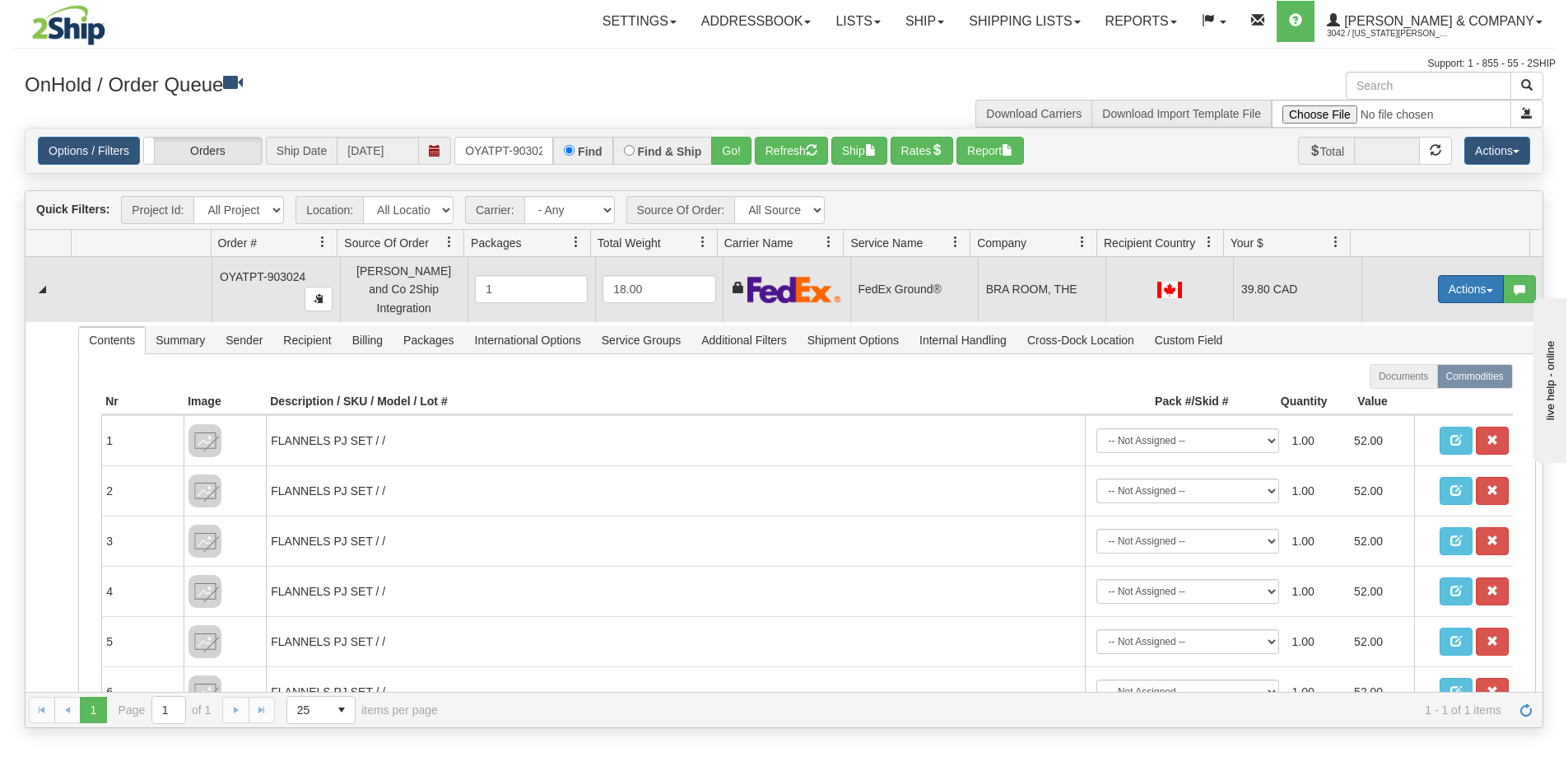
click at [1462, 275] on button "Actions" at bounding box center [1471, 289] width 66 height 28
click at [1398, 378] on span "Ship" at bounding box center [1406, 384] width 34 height 14
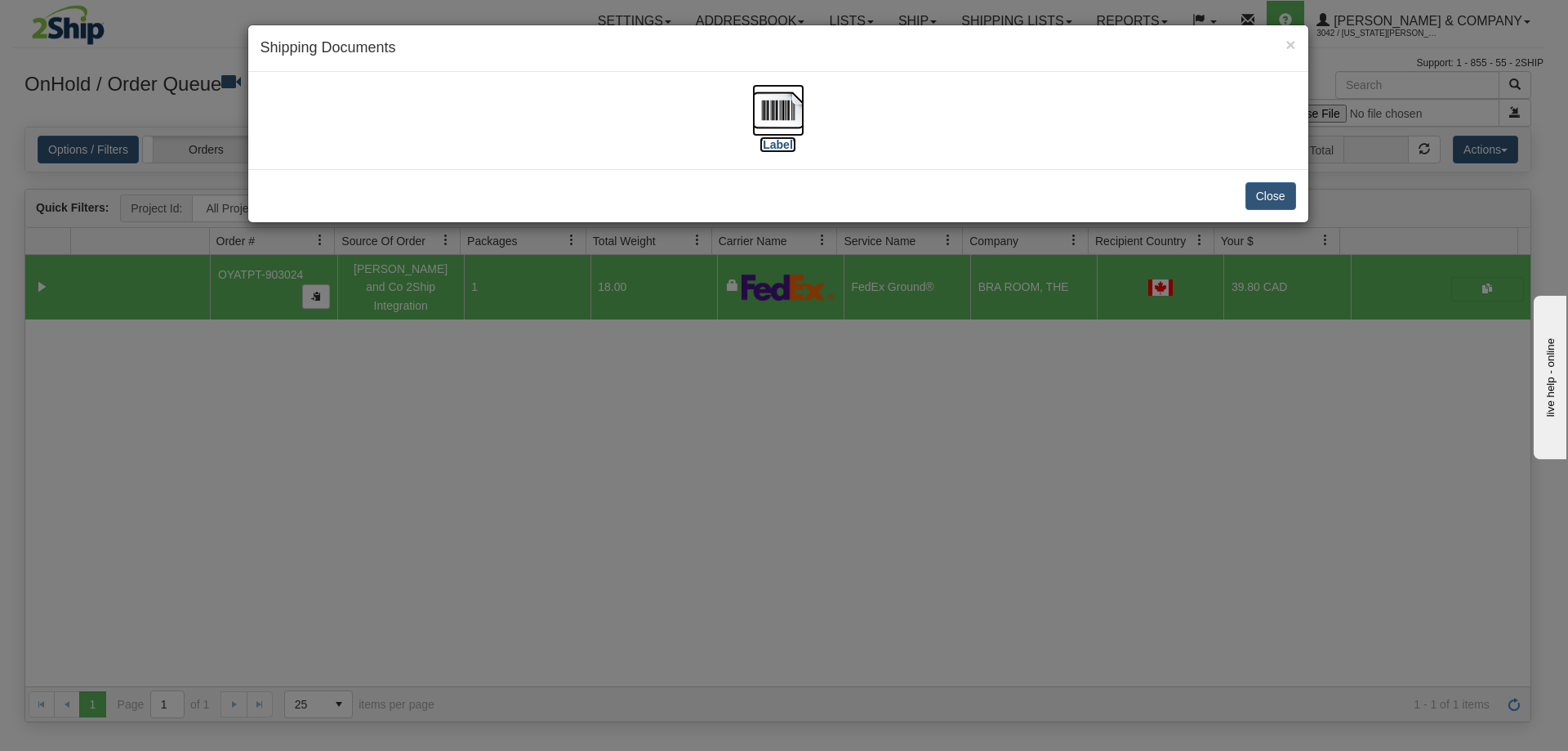
click at [763, 122] on img at bounding box center [778, 110] width 52 height 52
click at [1265, 190] on button "Close" at bounding box center [1271, 195] width 51 height 28
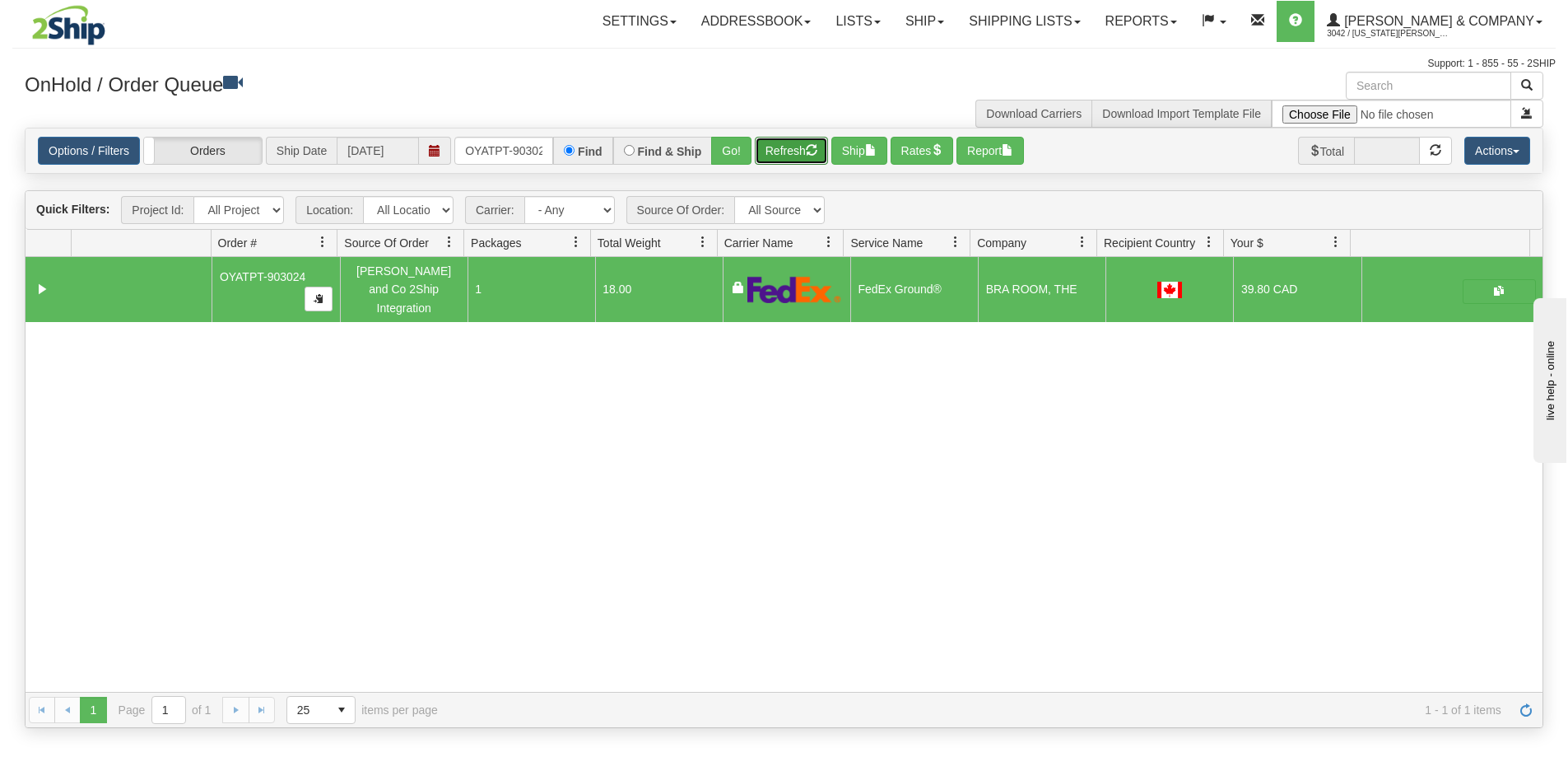
click at [792, 158] on button "Refresh" at bounding box center [791, 150] width 73 height 28
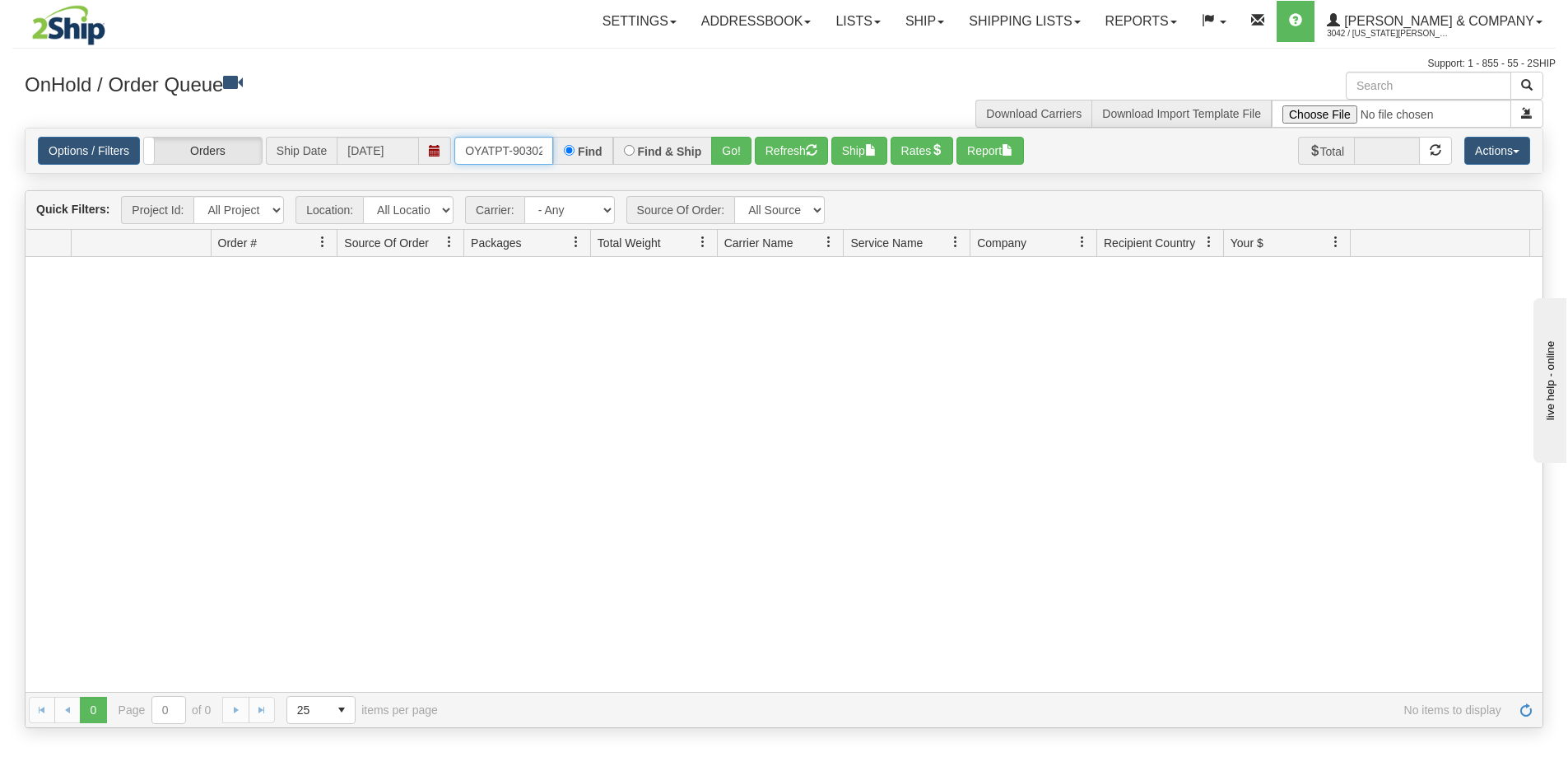
scroll to position [0, 9]
drag, startPoint x: 467, startPoint y: 147, endPoint x: 587, endPoint y: 151, distance: 120.1
click at [587, 151] on div "OYATPT-903024 Find Find & Ship Go!" at bounding box center [603, 150] width 297 height 28
type input "OYATPT-903022"
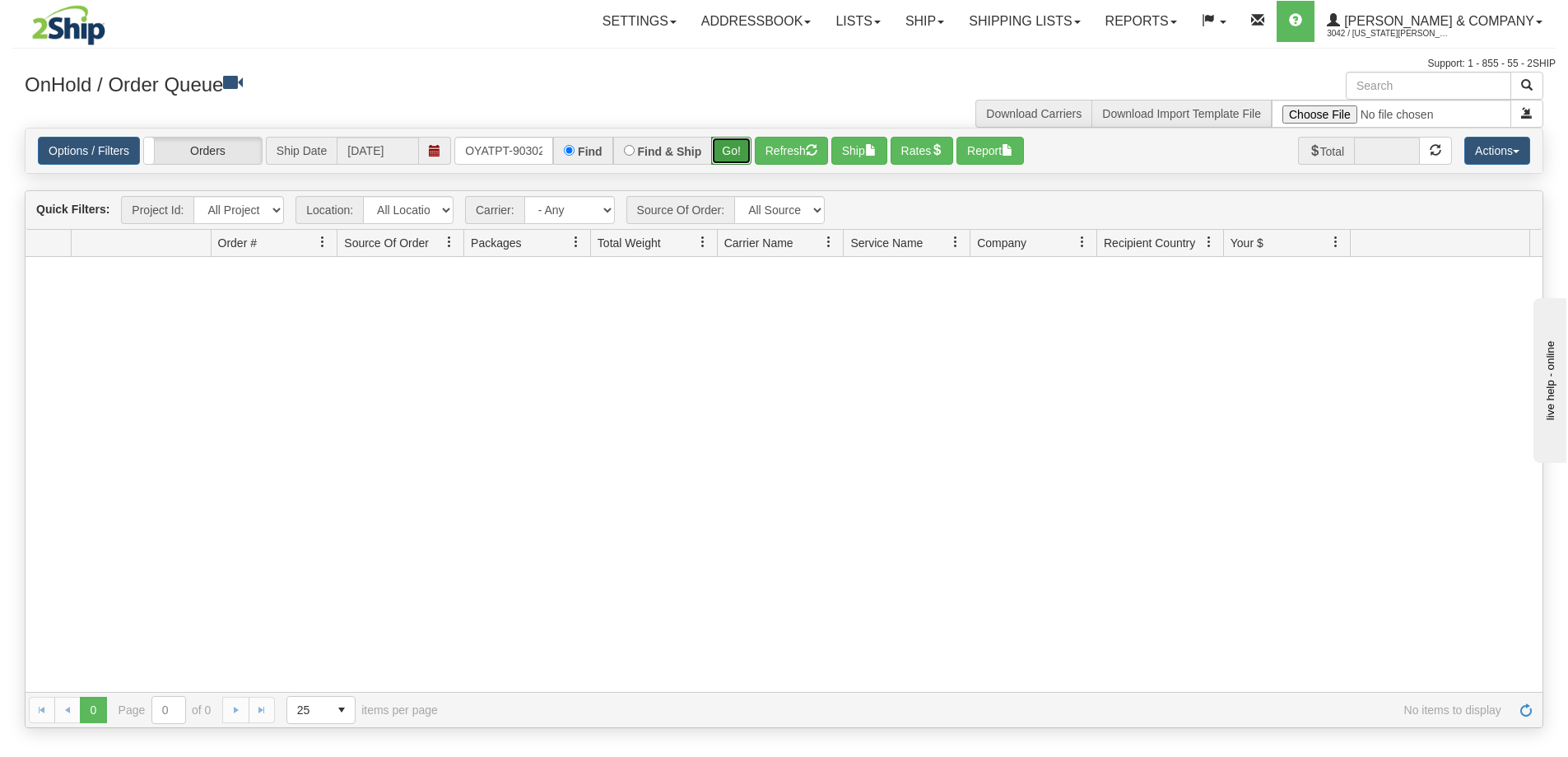
click at [719, 147] on button "Go!" at bounding box center [731, 150] width 41 height 28
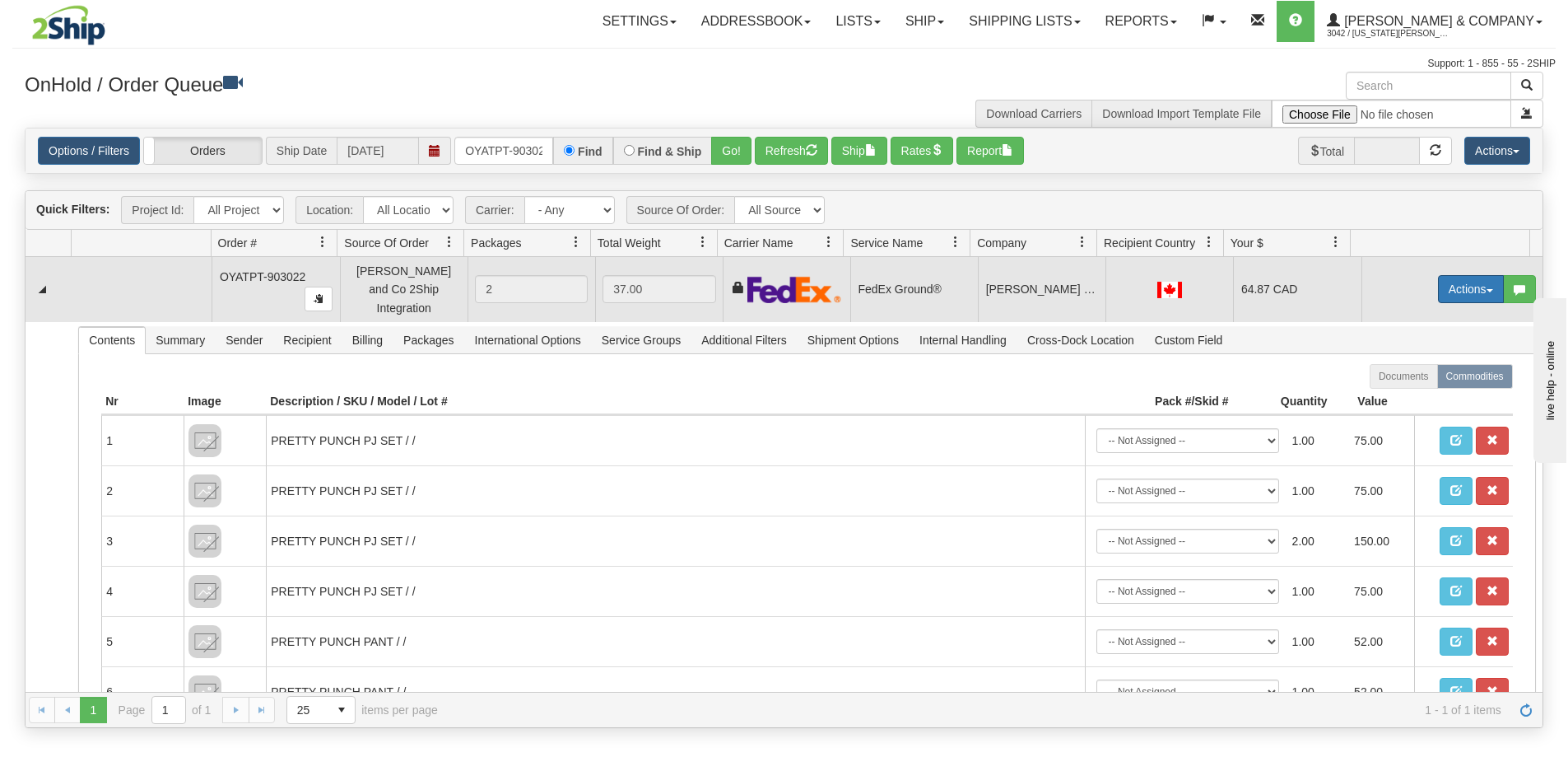
click at [1446, 278] on button "Actions" at bounding box center [1471, 289] width 66 height 28
click at [1398, 378] on span "Ship" at bounding box center [1406, 384] width 34 height 14
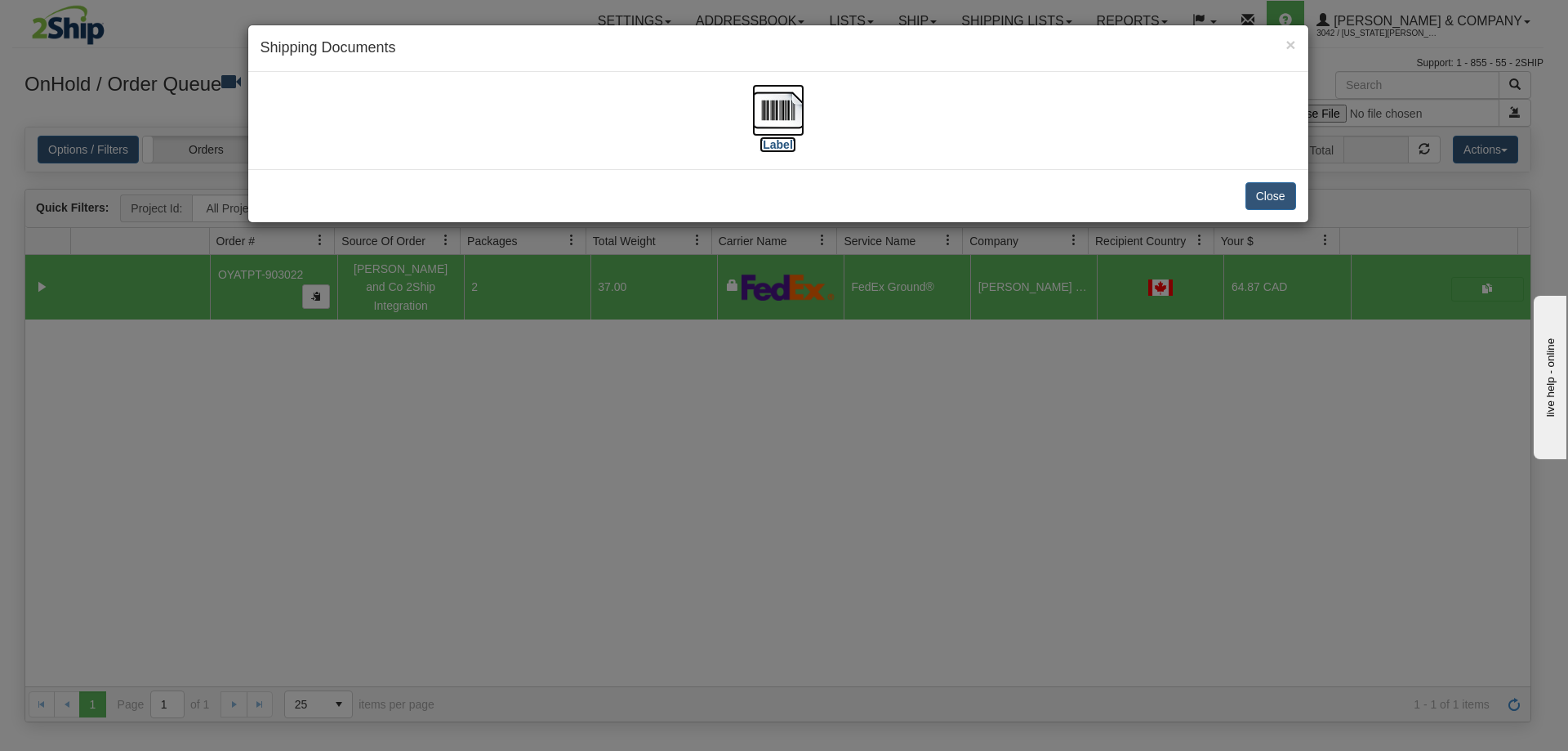
click at [780, 114] on img at bounding box center [778, 110] width 52 height 52
click at [1272, 203] on button "Close" at bounding box center [1271, 195] width 51 height 28
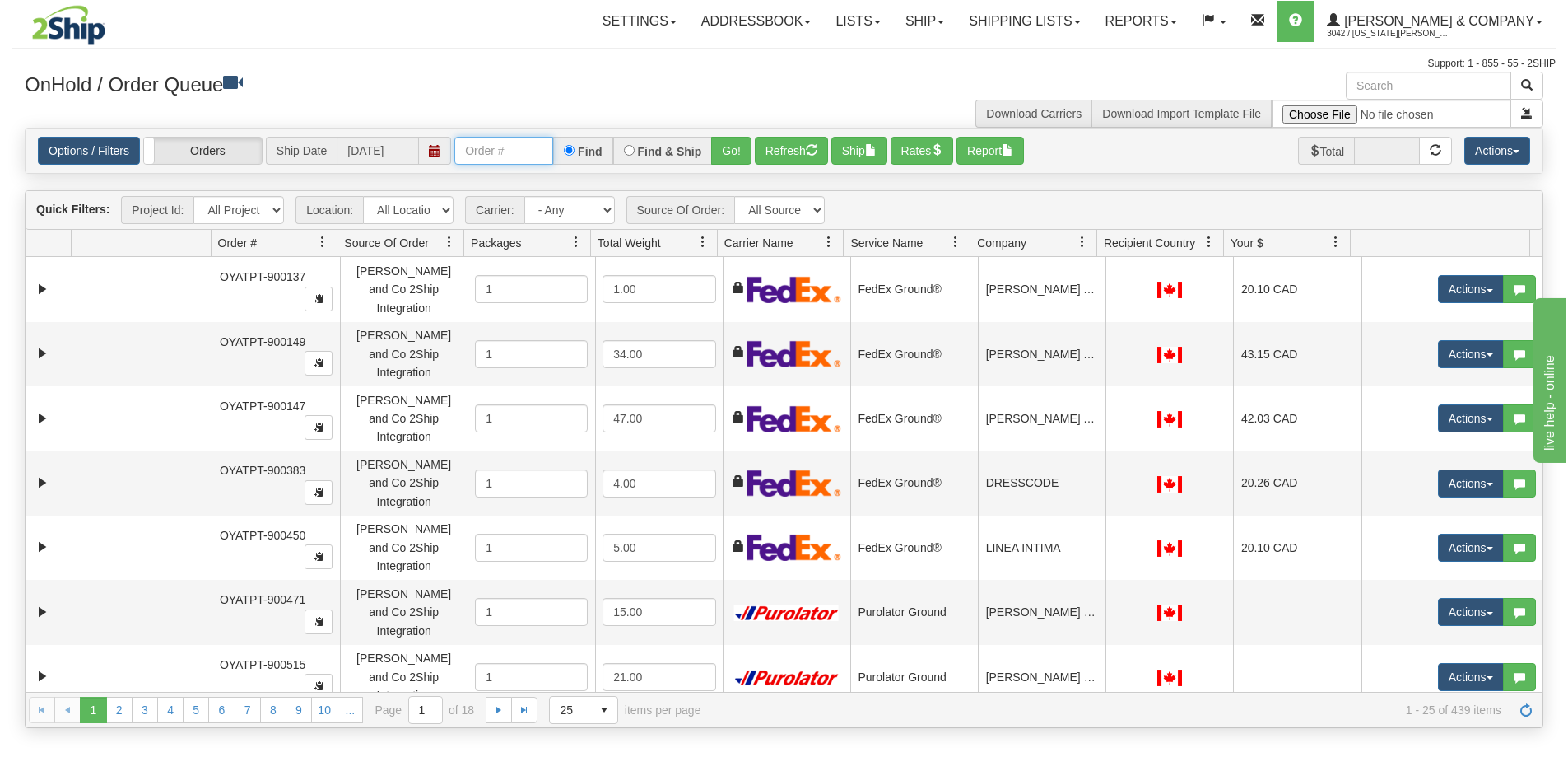
click at [492, 143] on input "text" at bounding box center [504, 150] width 99 height 28
type input "OYATPT-903036"
click at [722, 150] on button "Go!" at bounding box center [731, 150] width 41 height 28
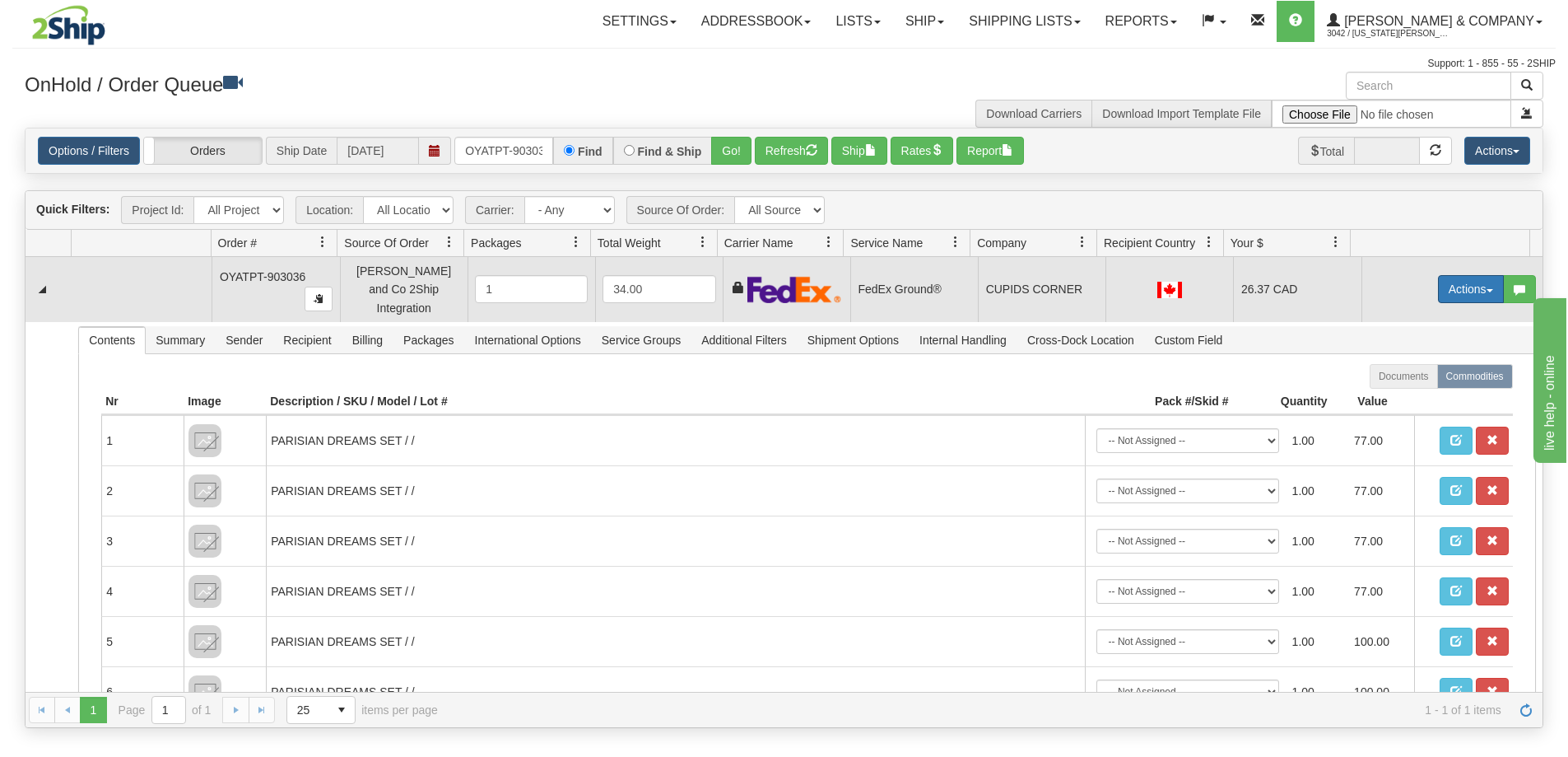
click at [1462, 281] on button "Actions" at bounding box center [1471, 289] width 66 height 28
click at [1399, 378] on span "Ship" at bounding box center [1406, 384] width 34 height 14
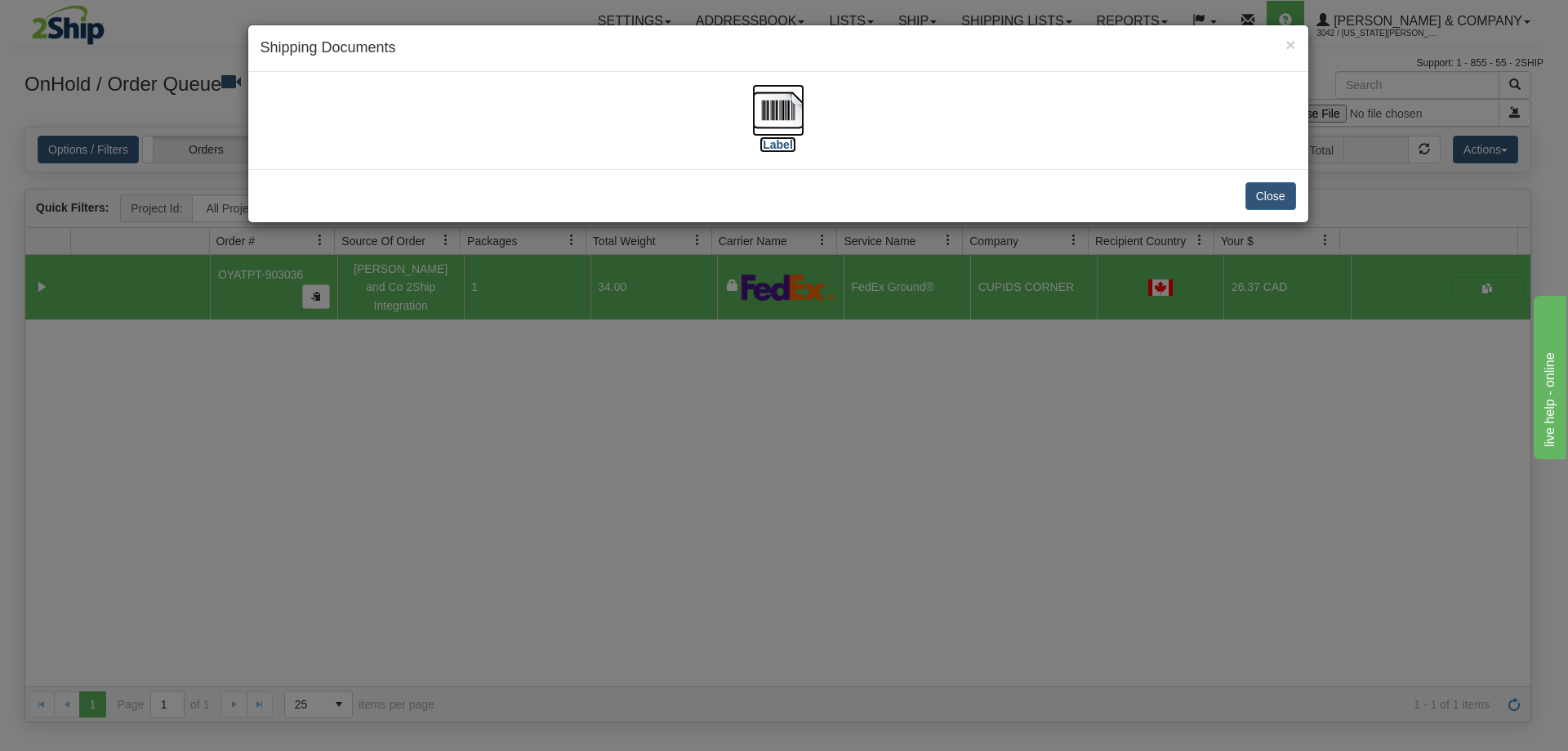
click at [772, 109] on img at bounding box center [778, 110] width 52 height 52
click at [1469, 247] on div "× Shipping Documents [Label] Close" at bounding box center [784, 375] width 1568 height 751
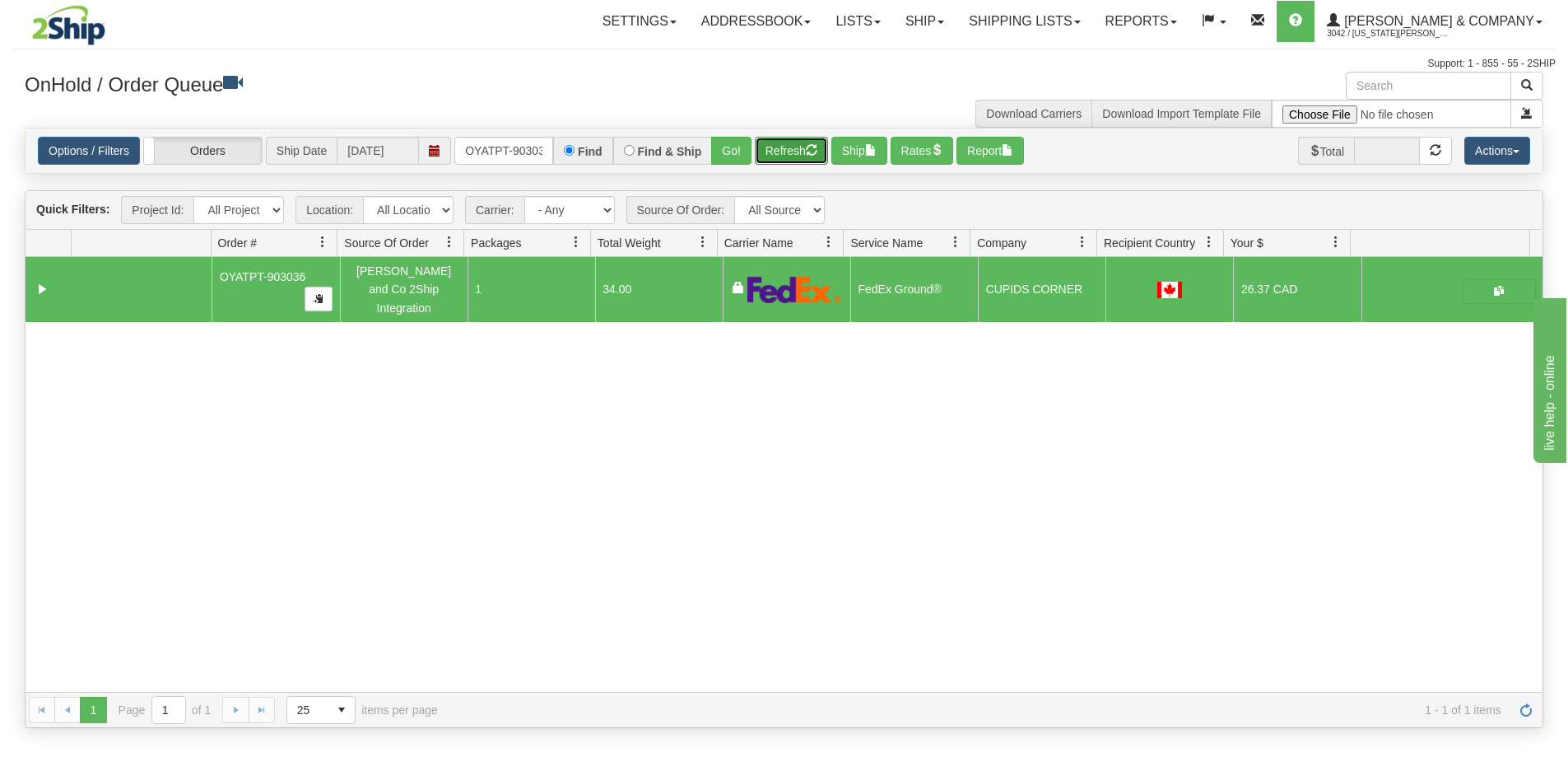
click at [768, 157] on button "Refresh" at bounding box center [791, 150] width 73 height 28
